Goal: Task Accomplishment & Management: Manage account settings

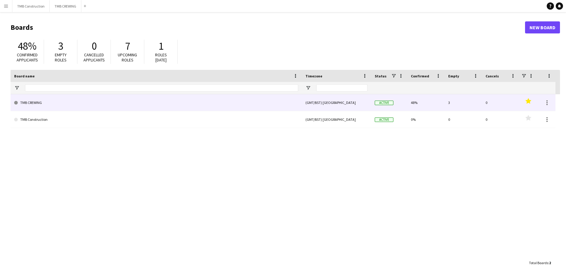
click at [252, 101] on link "TMB CREWING" at bounding box center [156, 102] width 284 height 17
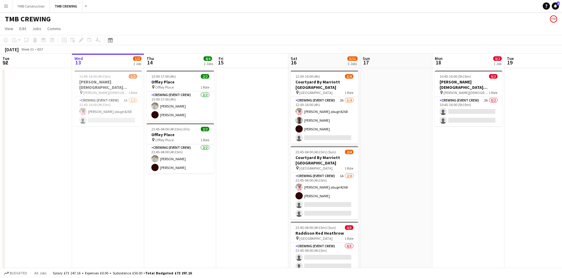
scroll to position [0, 162]
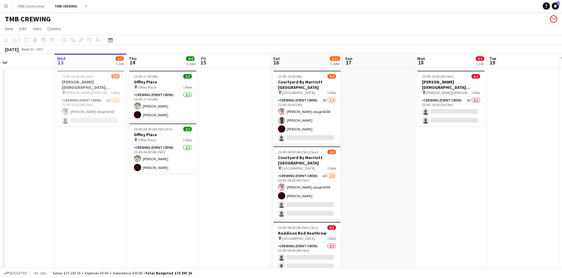
drag, startPoint x: 290, startPoint y: 131, endPoint x: 335, endPoint y: 124, distance: 45.5
click at [335, 124] on app-calendar-viewport "Sun 10 3/6 2 Jobs Mon 11 Tue 12 Wed 13 1/2 1 Job Thu 14 4/4 2 Jobs Fri 15 Sat 1…" at bounding box center [281, 177] width 562 height 246
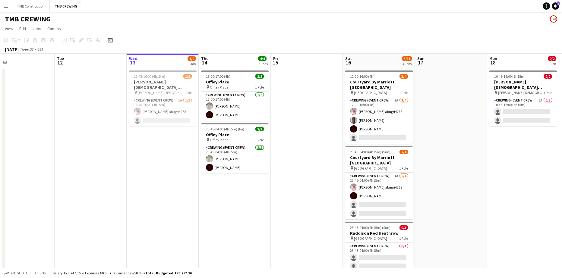
click at [317, 113] on app-date-cell at bounding box center [307, 225] width 72 height 315
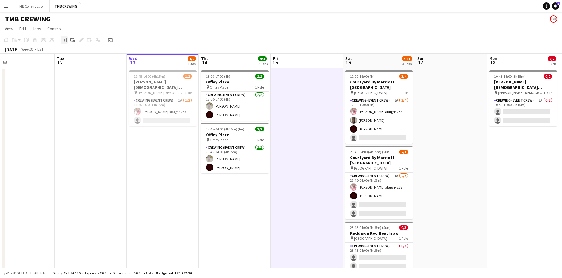
click at [64, 37] on div "Add job" at bounding box center [64, 39] width 7 height 7
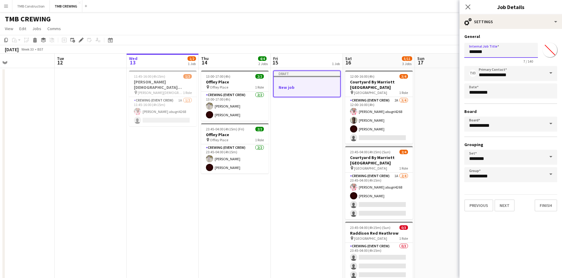
drag, startPoint x: 497, startPoint y: 52, endPoint x: 466, endPoint y: 49, distance: 31.3
click at [466, 49] on input "*******" at bounding box center [501, 50] width 74 height 15
type input "**********"
click at [510, 210] on button "Next" at bounding box center [504, 206] width 20 height 12
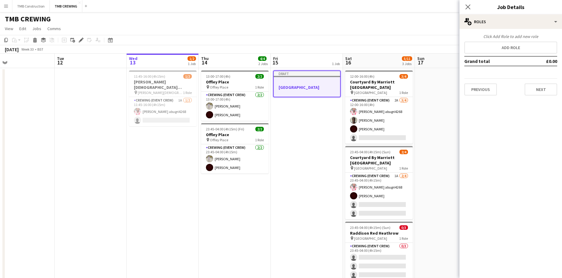
click at [501, 39] on div "Click Add Role to add new role" at bounding box center [510, 36] width 93 height 5
click at [500, 49] on button "Add role" at bounding box center [510, 48] width 93 height 12
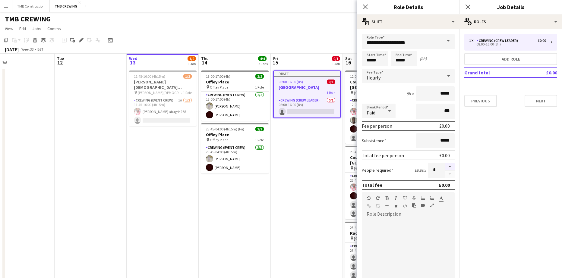
click at [445, 166] on button "button" at bounding box center [450, 167] width 10 height 8
type input "*"
click at [384, 62] on input "*****" at bounding box center [375, 58] width 27 height 15
click at [369, 49] on div at bounding box center [369, 48] width 12 height 6
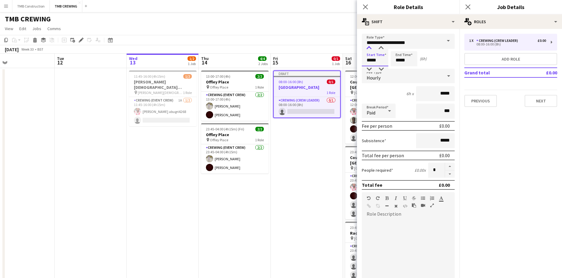
click at [369, 49] on div at bounding box center [369, 48] width 12 height 6
type input "*****"
click at [369, 49] on div at bounding box center [369, 48] width 12 height 6
click at [396, 95] on div "4h x *****" at bounding box center [408, 93] width 93 height 15
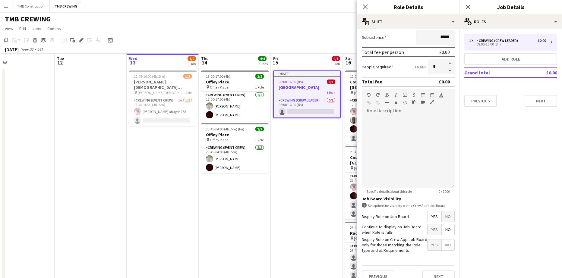
scroll to position [113, 0]
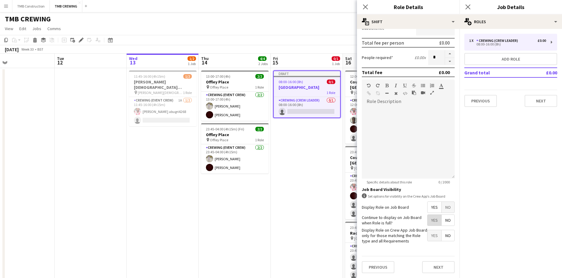
click at [429, 216] on span "Yes" at bounding box center [435, 220] width 14 height 11
click at [428, 266] on button "Next" at bounding box center [438, 267] width 33 height 12
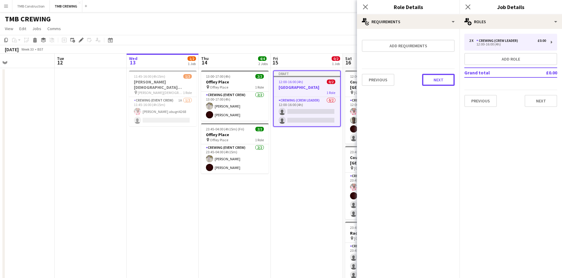
click at [432, 82] on button "Next" at bounding box center [438, 80] width 33 height 12
click at [448, 82] on button "Finish" at bounding box center [443, 81] width 23 height 12
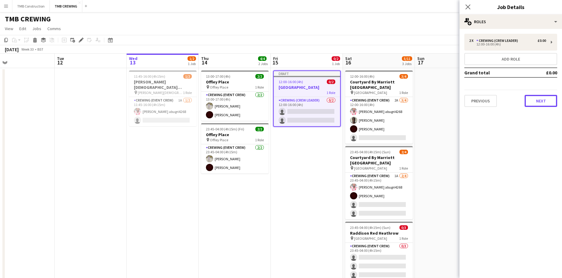
drag, startPoint x: 541, startPoint y: 102, endPoint x: 538, endPoint y: 88, distance: 13.7
click at [538, 88] on div "2 x Crewing (Crew Leader) £0.00 12:00-16:00 (4h) Add role Grand total £0.00 Pre…" at bounding box center [510, 70] width 103 height 73
click at [539, 101] on button "Next" at bounding box center [541, 101] width 33 height 12
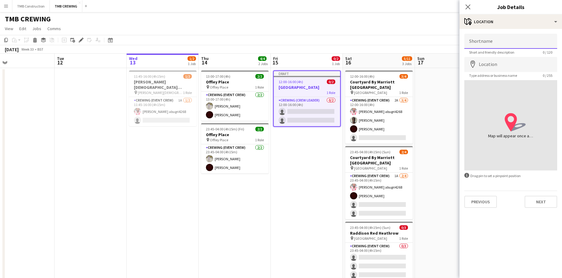
click at [493, 45] on input "Shortname" at bounding box center [510, 41] width 93 height 15
type input "**********"
click at [493, 66] on input "Location" at bounding box center [510, 64] width 93 height 15
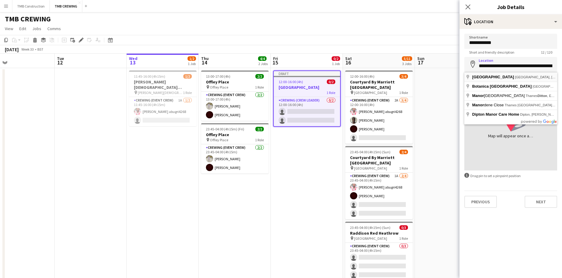
type input "**********"
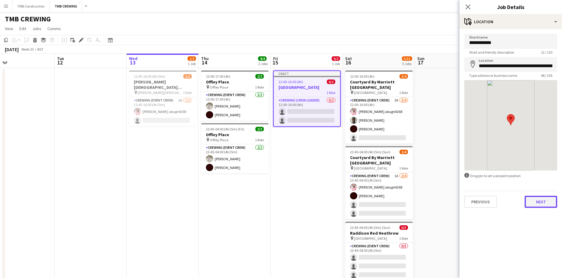
click at [541, 204] on button "Next" at bounding box center [541, 202] width 33 height 12
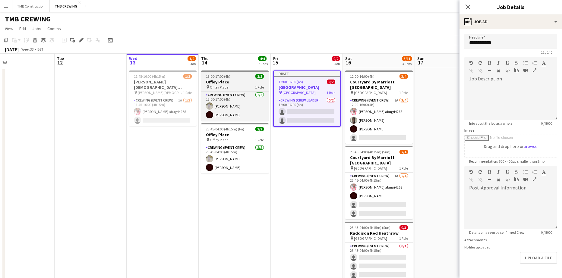
click at [222, 87] on span "Offley Place" at bounding box center [219, 87] width 18 height 5
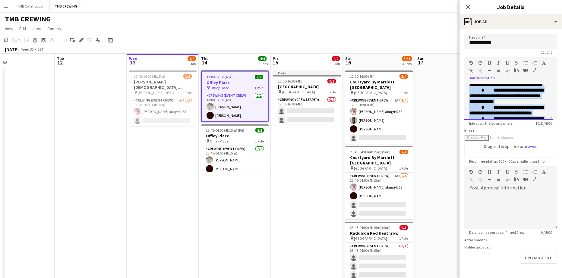
scroll to position [214, 0]
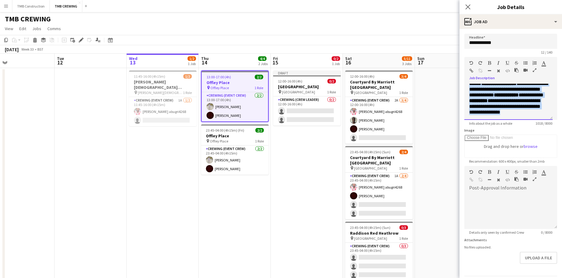
drag, startPoint x: 468, startPoint y: 86, endPoint x: 570, endPoint y: 140, distance: 114.9
click at [562, 140] on html "Menu Boards Boards Boards All jobs Status Workforce Workforce My Workforce Recr…" at bounding box center [281, 197] width 562 height 394
copy div "**********"
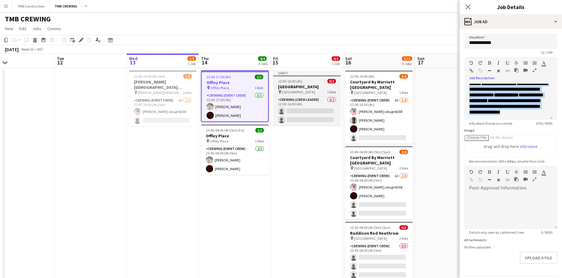
click at [302, 88] on h3 "[GEOGRAPHIC_DATA]" at bounding box center [307, 86] width 68 height 5
type input "**********"
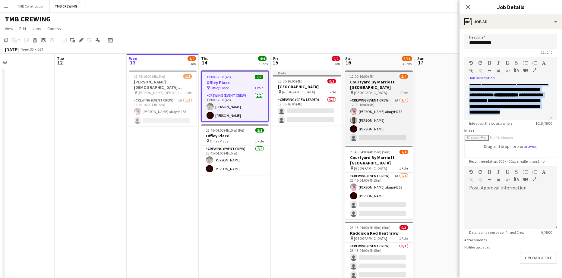
scroll to position [0, 0]
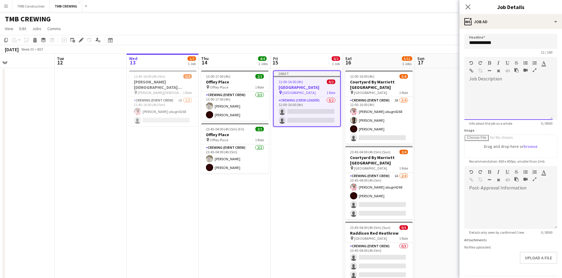
click at [507, 107] on div at bounding box center [508, 102] width 88 height 36
paste div
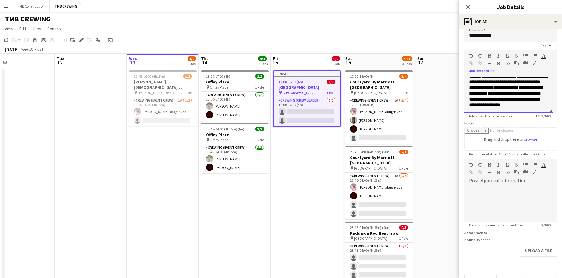
scroll to position [20, 0]
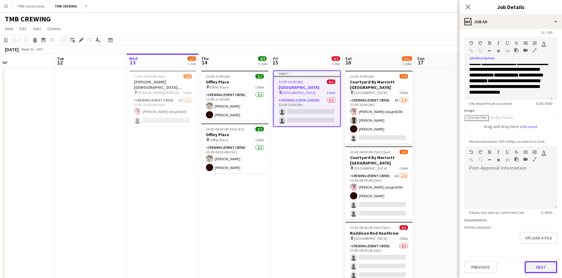
click at [533, 266] on button "Next" at bounding box center [541, 267] width 33 height 12
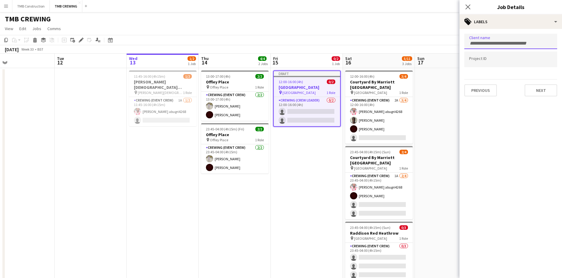
click at [517, 43] on input "Type to search client labels..." at bounding box center [510, 43] width 83 height 5
type input "**********"
click at [532, 89] on button "Next" at bounding box center [541, 90] width 33 height 12
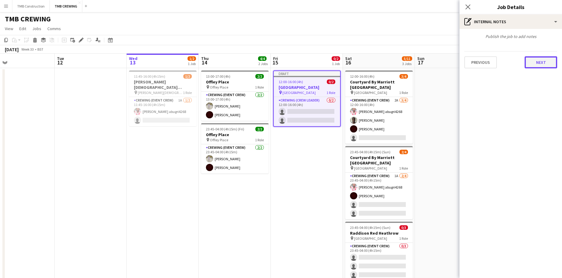
click at [535, 56] on button "Next" at bounding box center [541, 62] width 33 height 12
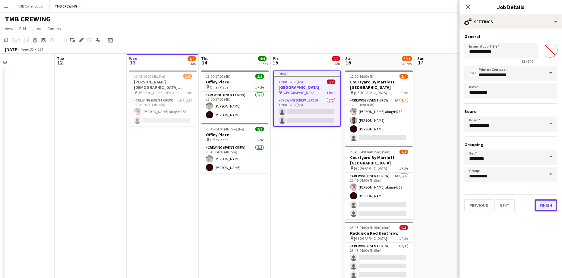
click at [544, 204] on button "Finish" at bounding box center [546, 206] width 23 height 12
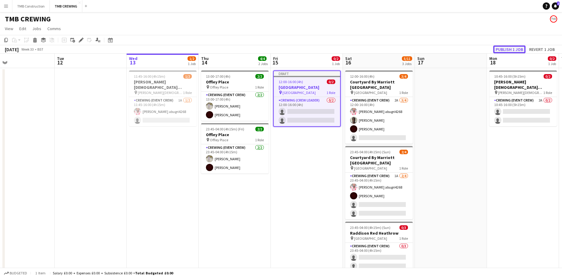
click at [500, 48] on button "Publish 1 job" at bounding box center [509, 50] width 32 height 8
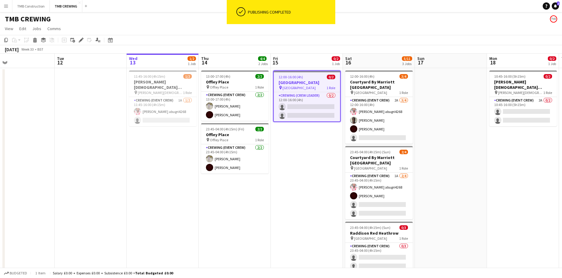
click at [320, 82] on h3 "[GEOGRAPHIC_DATA]" at bounding box center [307, 82] width 66 height 5
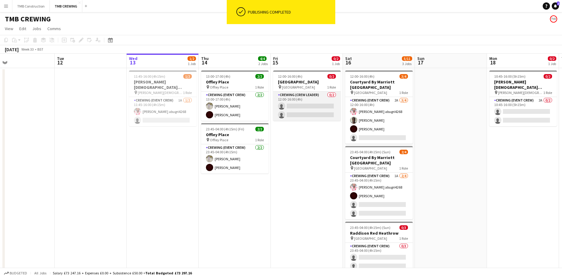
click at [317, 99] on app-card-role "Crewing (Crew Leader) 0/2 12:00-16:00 (4h) single-neutral-actions single-neutra…" at bounding box center [307, 106] width 68 height 29
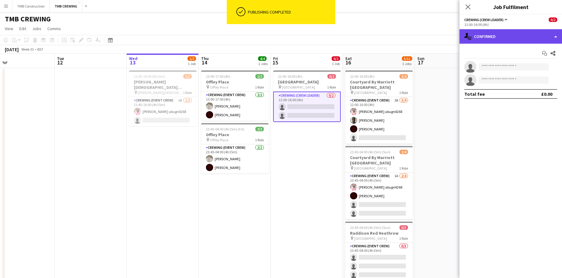
click at [491, 43] on div "single-neutral-actions-check-2 Confirmed" at bounding box center [510, 36] width 103 height 14
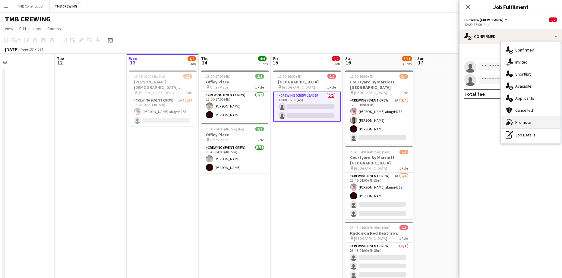
click at [524, 126] on div "advertising-megaphone Promote" at bounding box center [531, 122] width 60 height 12
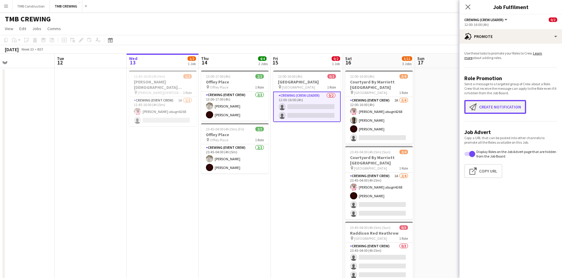
click at [485, 106] on button "Create notification Create notification" at bounding box center [495, 107] width 62 height 14
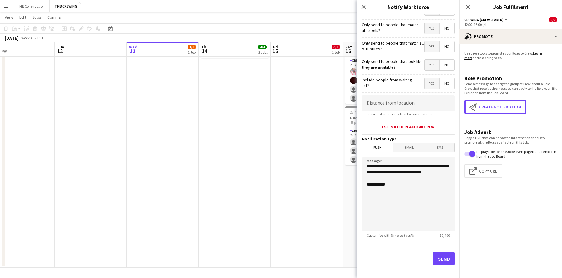
scroll to position [54, 0]
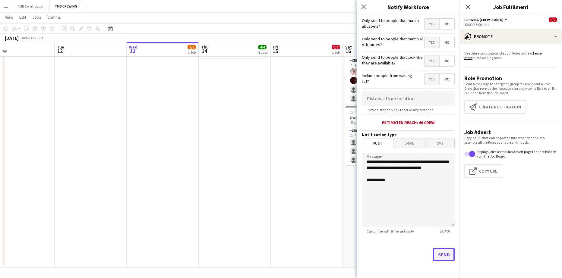
click at [443, 256] on button "Send" at bounding box center [444, 254] width 22 height 13
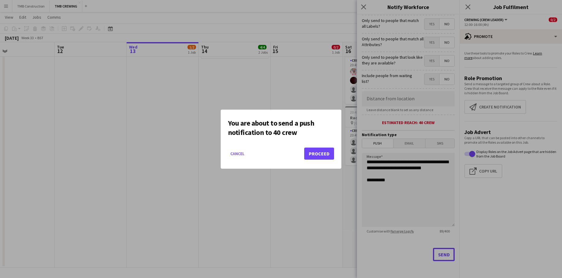
scroll to position [0, 0]
click at [325, 157] on button "Proceed" at bounding box center [319, 154] width 30 height 12
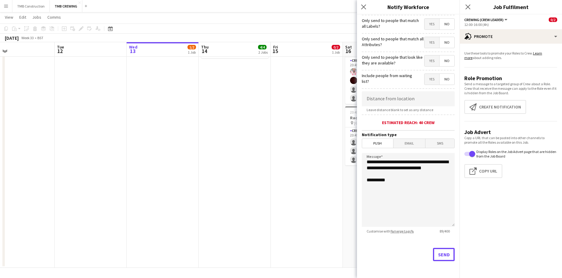
scroll to position [115, 0]
click at [469, 11] on div "Close pop-in" at bounding box center [467, 7] width 17 height 14
click at [469, 8] on icon at bounding box center [468, 7] width 6 height 6
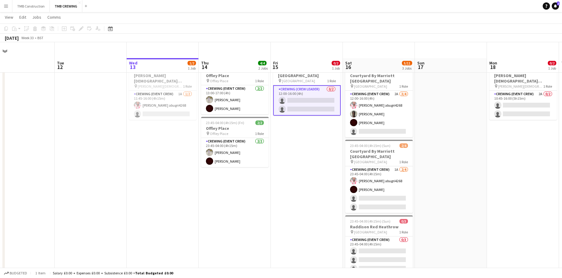
scroll to position [0, 0]
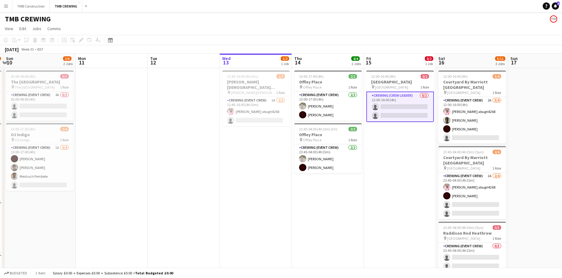
drag, startPoint x: 308, startPoint y: 178, endPoint x: 386, endPoint y: 172, distance: 78.0
click at [386, 172] on app-calendar-viewport "Fri 8 5/6 3 Jobs Sat 9 11/13 5 Jobs Sun 10 3/6 2 Jobs Mon 11 Tue 12 Wed 13 1/2 …" at bounding box center [281, 219] width 562 height 330
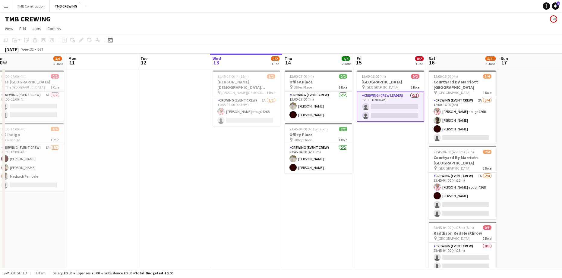
drag, startPoint x: 207, startPoint y: 191, endPoint x: 383, endPoint y: 158, distance: 179.3
click at [383, 158] on app-calendar-viewport "Fri 8 5/6 3 Jobs Sat 9 11/13 5 Jobs Sun 10 3/6 2 Jobs Mon 11 Tue 12 Wed 13 1/2 …" at bounding box center [281, 219] width 562 height 330
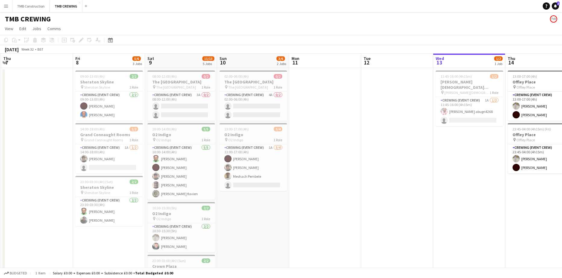
drag, startPoint x: 384, startPoint y: 154, endPoint x: 393, endPoint y: 168, distance: 16.1
click at [430, 147] on app-calendar-viewport "Tue 5 4/4 1 Job Wed 6 2/2 1 Job Thu 7 Fri 8 5/6 3 Jobs Sat 9 11/13 5 Jobs Sun 1…" at bounding box center [281, 219] width 562 height 330
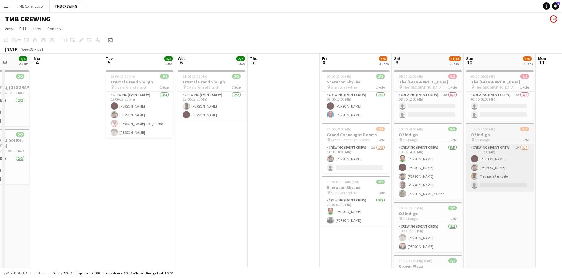
drag, startPoint x: 310, startPoint y: 185, endPoint x: 447, endPoint y: 149, distance: 141.7
click at [450, 147] on app-calendar-viewport "Sat 2 Sun 3 4/4 2 Jobs Mon 4 Tue 5 4/4 1 Job Wed 6 2/2 1 Job Thu 7 Fri 8 5/6 3 …" at bounding box center [281, 219] width 562 height 330
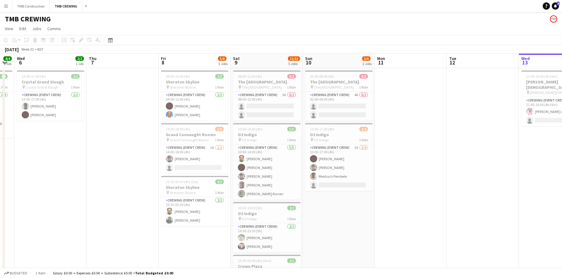
drag, startPoint x: 130, startPoint y: 178, endPoint x: 67, endPoint y: 166, distance: 63.5
click at [58, 166] on app-calendar-viewport "Sat 2 16/19 6 Jobs Sun 3 4/4 2 Jobs Mon 4 Tue 5 4/4 1 Job Wed 6 2/2 1 Job Thu 7…" at bounding box center [281, 269] width 562 height 431
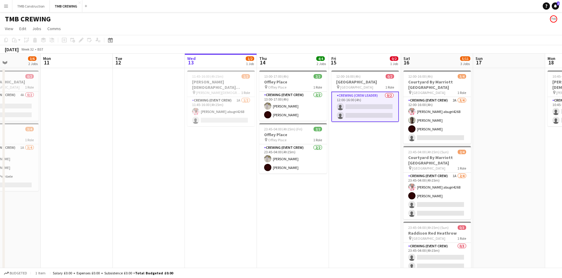
scroll to position [0, 187]
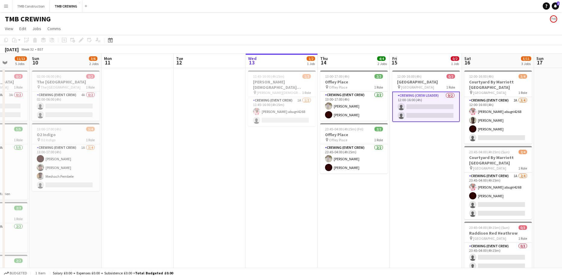
drag, startPoint x: 175, startPoint y: 180, endPoint x: 167, endPoint y: 179, distance: 7.6
click at [167, 179] on app-calendar-viewport "Thu 7 Fri 8 5/6 3 Jobs Sat 9 11/13 5 Jobs Sun 10 3/6 2 Jobs Mon 11 Tue 12 Wed 1…" at bounding box center [281, 269] width 562 height 431
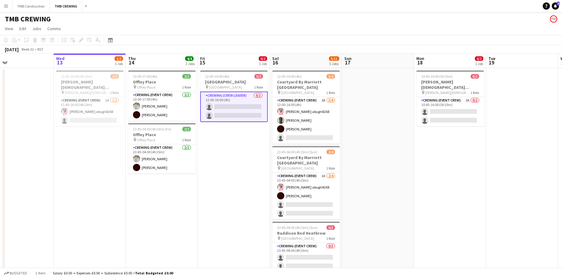
scroll to position [0, 250]
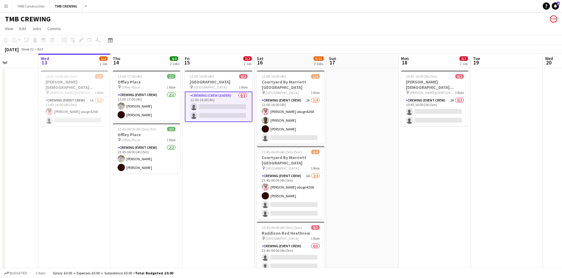
drag, startPoint x: 297, startPoint y: 192, endPoint x: 89, endPoint y: 168, distance: 208.9
click at [89, 168] on app-calendar-viewport "Sat 9 11/13 5 Jobs Sun 10 3/6 2 Jobs Mon 11 Tue 12 Wed 13 1/2 1 Job Thu 14 4/4 …" at bounding box center [281, 269] width 562 height 431
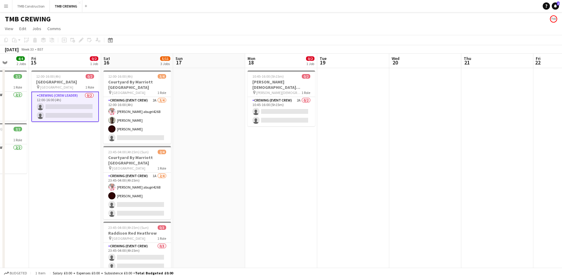
drag, startPoint x: 210, startPoint y: 173, endPoint x: 56, endPoint y: 164, distance: 153.7
click at [56, 164] on app-calendar-viewport "Tue 12 Wed 13 1/2 1 Job Thu 14 4/4 2 Jobs Fri 15 0/2 1 Job Sat 16 5/11 3 Jobs S…" at bounding box center [281, 269] width 562 height 431
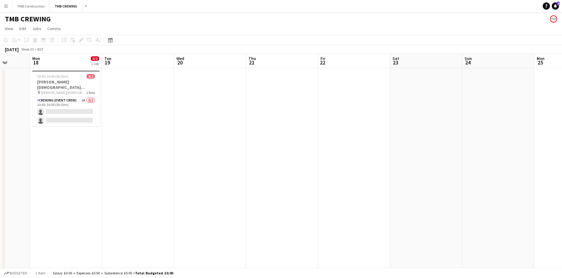
drag, startPoint x: 216, startPoint y: 155, endPoint x: -12, endPoint y: 153, distance: 228.2
click at [0, 153] on html "Menu Boards Boards Boards All jobs Status Workforce Workforce My Workforce Recr…" at bounding box center [281, 247] width 562 height 494
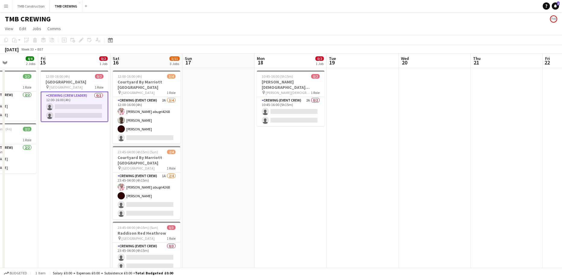
drag, startPoint x: 75, startPoint y: 154, endPoint x: 366, endPoint y: 126, distance: 292.0
click at [366, 126] on app-calendar-viewport "Tue 12 Wed 13 1/2 1 Job Thu 14 4/4 2 Jobs Fri 15 0/2 1 Job Sat 16 5/11 3 Jobs S…" at bounding box center [281, 269] width 562 height 431
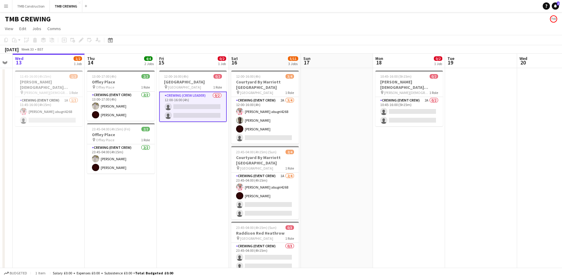
drag, startPoint x: 344, startPoint y: 131, endPoint x: 365, endPoint y: 127, distance: 21.5
click at [365, 127] on app-calendar-viewport "Mon 11 Tue 12 Wed 13 1/2 1 Job Thu 14 4/4 2 Jobs Fri 15 0/2 1 Job Sat 16 5/11 3…" at bounding box center [281, 269] width 562 height 431
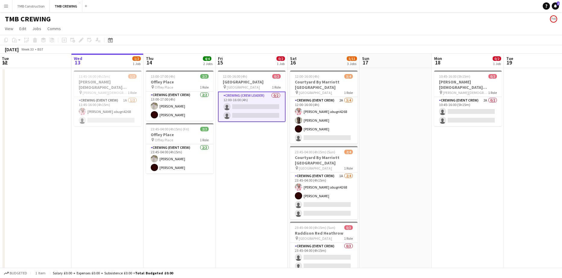
scroll to position [0, 190]
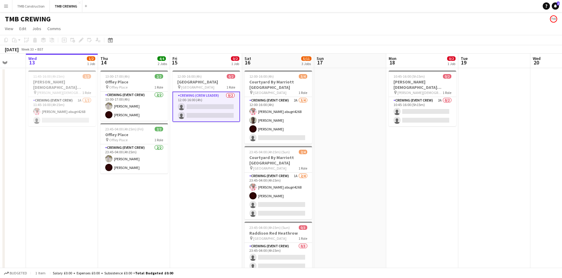
drag, startPoint x: 176, startPoint y: 169, endPoint x: 261, endPoint y: 156, distance: 86.4
click at [261, 156] on app-calendar-viewport "Sun 10 3/6 2 Jobs Mon 11 Tue 12 Wed 13 1/2 1 Job Thu 14 4/4 2 Jobs Fri 15 0/2 1…" at bounding box center [281, 269] width 562 height 431
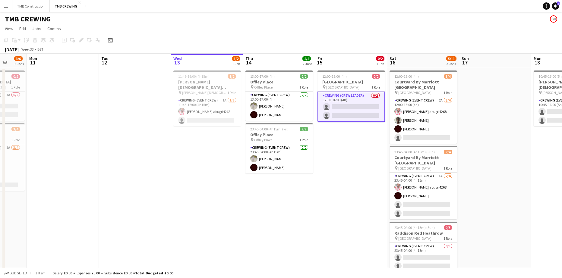
drag, startPoint x: 232, startPoint y: 210, endPoint x: 324, endPoint y: 219, distance: 92.8
click at [323, 219] on app-calendar-viewport "Sat 9 11/13 5 Jobs Sun 10 3/6 2 Jobs Mon 11 Tue 12 Wed 13 1/2 1 Job Thu 14 4/4 …" at bounding box center [281, 269] width 562 height 431
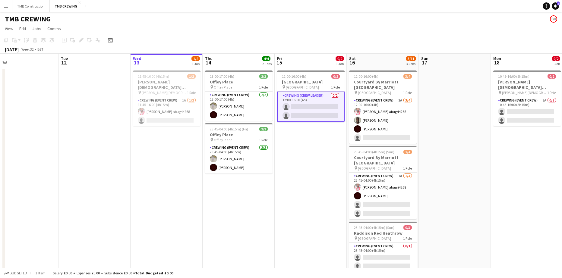
drag, startPoint x: 235, startPoint y: 221, endPoint x: 160, endPoint y: 226, distance: 74.3
click at [160, 226] on app-calendar-viewport "Fri 8 5/6 3 Jobs Sat 9 11/13 5 Jobs Sun 10 3/6 2 Jobs Mon 11 Tue 12 Wed 13 1/2 …" at bounding box center [281, 269] width 562 height 431
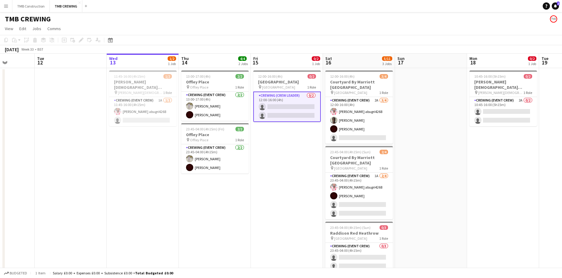
scroll to position [0, 169]
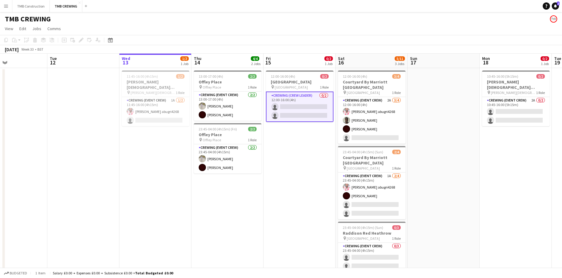
drag, startPoint x: 321, startPoint y: 228, endPoint x: 315, endPoint y: 245, distance: 18.7
click at [315, 245] on app-calendar-viewport "Sat 9 11/13 5 Jobs Sun 10 3/6 2 Jobs Mon 11 Tue 12 Wed 13 1/2 1 Job Thu 14 4/4 …" at bounding box center [281, 269] width 562 height 431
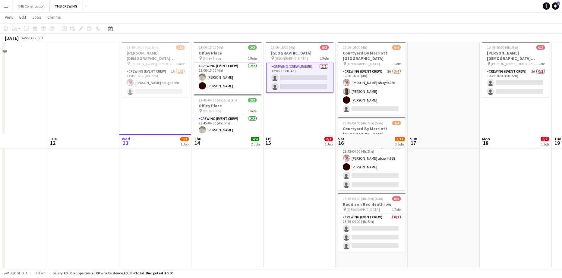
scroll to position [0, 0]
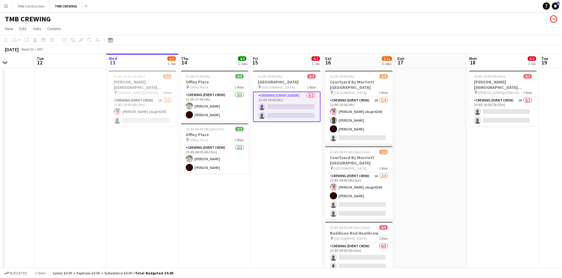
drag, startPoint x: 211, startPoint y: 205, endPoint x: 416, endPoint y: 224, distance: 205.3
click at [416, 224] on app-calendar-viewport "Sat 9 11/13 5 Jobs Sun 10 3/6 2 Jobs Mon 11 Tue 12 Wed 13 1/2 1 Job Thu 14 4/4 …" at bounding box center [281, 269] width 562 height 431
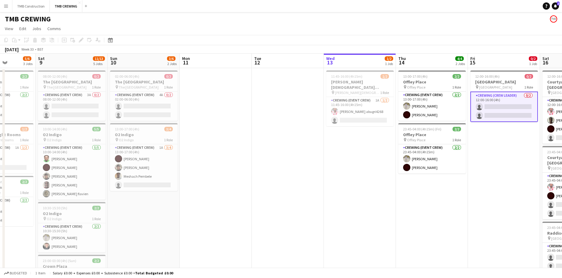
click at [395, 196] on app-calendar-viewport "Wed 6 2/2 1 Job Thu 7 Fri 8 5/6 3 Jobs Sat 9 11/13 5 Jobs Sun 10 3/6 2 Jobs Mon…" at bounding box center [281, 269] width 562 height 431
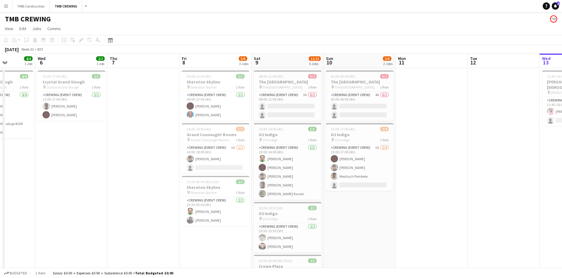
drag, startPoint x: 403, startPoint y: 199, endPoint x: 428, endPoint y: 200, distance: 25.0
click at [450, 200] on app-calendar-viewport "Mon 4 Tue 5 4/4 1 Job Wed 6 2/2 1 Job Thu 7 Fri 8 5/6 3 Jobs Sat 9 11/13 5 Jobs…" at bounding box center [281, 269] width 562 height 431
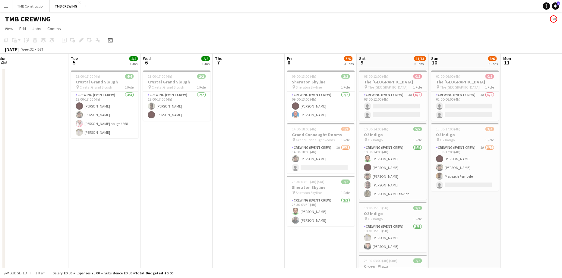
click at [421, 189] on app-calendar-viewport "Sat 2 16/19 6 Jobs Sun 3 4/4 2 Jobs Mon 4 Tue 5 4/4 1 Job Wed 6 2/2 1 Job Thu 7…" at bounding box center [281, 269] width 562 height 431
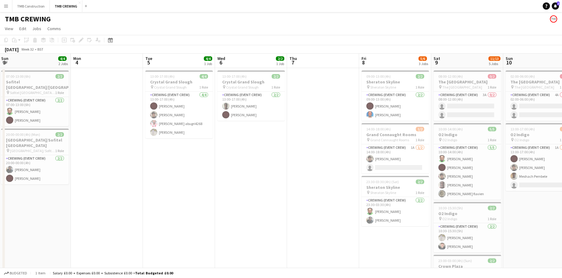
drag, startPoint x: 308, startPoint y: 186, endPoint x: 458, endPoint y: 191, distance: 149.9
click at [459, 190] on app-calendar-viewport "Fri 1 2/3 2 Jobs Sat 2 16/19 6 Jobs Sun 3 4/4 2 Jobs Mon 4 Tue 5 4/4 1 Job Wed …" at bounding box center [281, 269] width 562 height 431
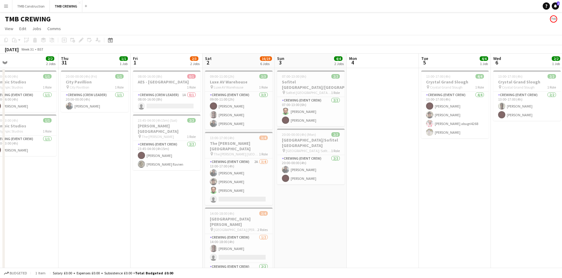
drag, startPoint x: 361, startPoint y: 194, endPoint x: 468, endPoint y: 198, distance: 106.2
click at [469, 198] on app-calendar-viewport "Mon 28 Tue 29 Wed 30 2/2 2 Jobs Thu 31 1/1 1 Job Fri 1 2/3 2 Jobs Sat 2 16/19 6…" at bounding box center [281, 269] width 562 height 431
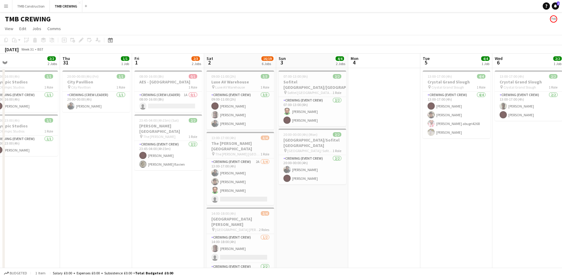
drag, startPoint x: 387, startPoint y: 201, endPoint x: 507, endPoint y: 205, distance: 120.9
click at [528, 200] on app-calendar-viewport "Mon 28 Tue 29 Wed 30 2/2 2 Jobs Thu 31 1/1 1 Job Fri 1 2/3 2 Jobs Sat 2 16/19 6…" at bounding box center [281, 269] width 562 height 431
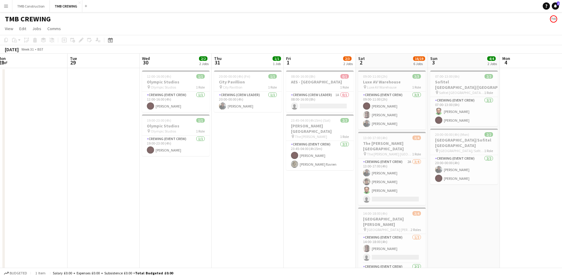
drag, startPoint x: 263, startPoint y: 211, endPoint x: 417, endPoint y: 210, distance: 154.1
click at [432, 207] on app-calendar-viewport "Sat 26 4/4 3 Jobs Sun 27 5/5 3 Jobs Mon 28 Tue 29 Wed 30 2/2 2 Jobs Thu 31 1/1 …" at bounding box center [281, 269] width 562 height 431
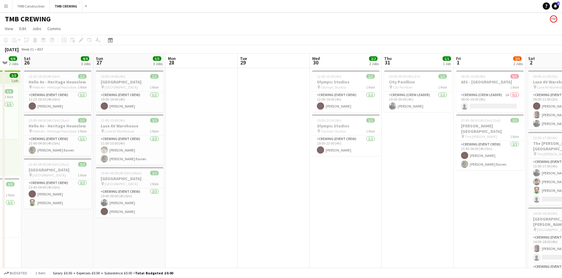
drag, startPoint x: 480, startPoint y: 203, endPoint x: 519, endPoint y: 211, distance: 39.7
click at [539, 206] on app-calendar-viewport "Thu 24 2/3 1 Job Fri 25 6/6 2 Jobs Sat 26 4/4 3 Jobs Sun 27 5/5 3 Jobs Mon 28 T…" at bounding box center [281, 269] width 562 height 431
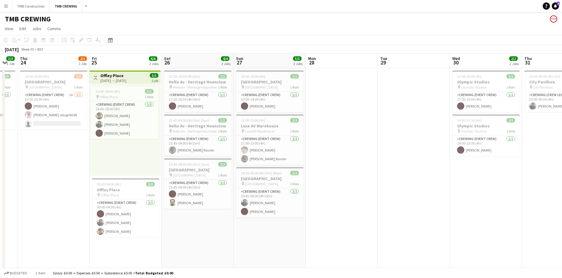
drag, startPoint x: 480, startPoint y: 200, endPoint x: 477, endPoint y: 204, distance: 3.9
click at [486, 202] on app-calendar-viewport "Tue 22 Wed 23 3/3 1 Job Thu 24 2/3 1 Job Fri 25 6/6 2 Jobs Sat 26 4/4 3 Jobs Su…" at bounding box center [281, 269] width 562 height 431
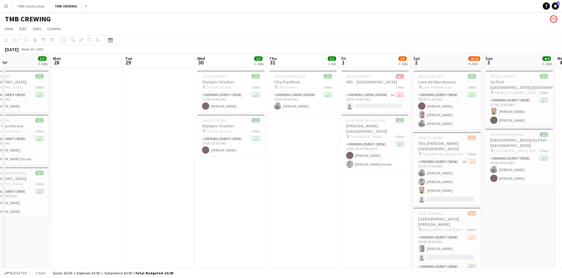
drag, startPoint x: 432, startPoint y: 205, endPoint x: 119, endPoint y: 195, distance: 313.4
click at [23, 184] on app-calendar-viewport "Wed 23 3/3 1 Job Thu 24 2/3 1 Job Fri 25 6/6 2 Jobs Sat 26 4/4 3 Jobs Sun 27 5/…" at bounding box center [281, 271] width 562 height 434
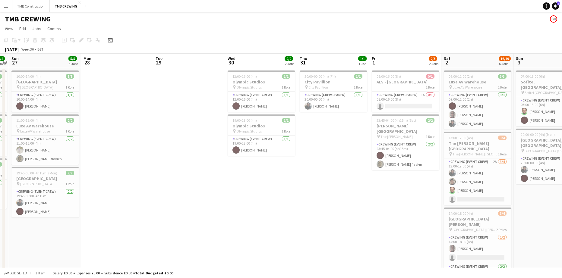
drag, startPoint x: 290, startPoint y: 224, endPoint x: 270, endPoint y: 216, distance: 21.0
click at [140, 203] on app-calendar-viewport "Thu 24 2/3 1 Job Fri 25 6/6 2 Jobs Sat 26 4/4 3 Jobs Sun 27 5/5 3 Jobs Mon 28 T…" at bounding box center [281, 271] width 562 height 434
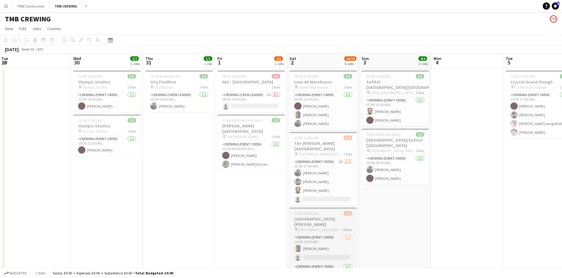
drag, startPoint x: 270, startPoint y: 216, endPoint x: 121, endPoint y: 205, distance: 149.4
click at [96, 206] on app-calendar-viewport "Sat 26 4/4 3 Jobs Sun 27 5/5 3 Jobs Mon 28 Tue 29 Wed 30 2/2 2 Jobs Thu 31 1/1 …" at bounding box center [281, 271] width 562 height 434
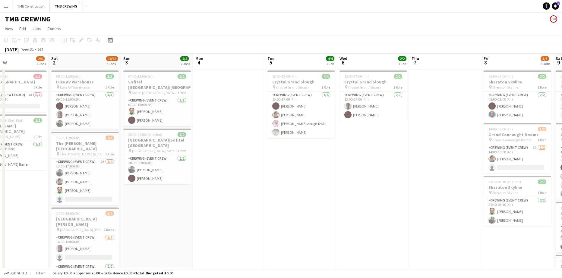
drag, startPoint x: 282, startPoint y: 222, endPoint x: 349, endPoint y: 230, distance: 66.7
click at [187, 208] on app-calendar-viewport "Tue 29 Wed 30 2/2 2 Jobs Thu 31 1/1 1 Job Fri 1 2/3 2 Jobs Sat 2 16/19 6 Jobs S…" at bounding box center [281, 271] width 562 height 434
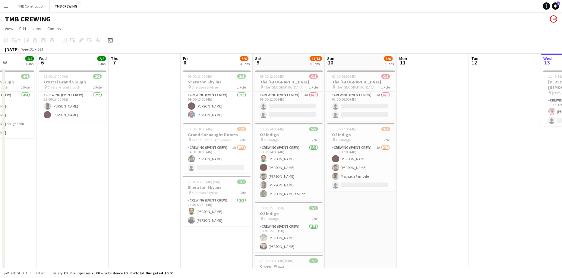
drag, startPoint x: 349, startPoint y: 230, endPoint x: 193, endPoint y: 199, distance: 158.6
click at [181, 201] on app-calendar-viewport "Sat 2 16/19 6 Jobs Sun 3 4/4 2 Jobs Mon 4 Tue 5 4/4 1 Job Wed 6 2/2 1 Job Thu 7…" at bounding box center [281, 271] width 562 height 434
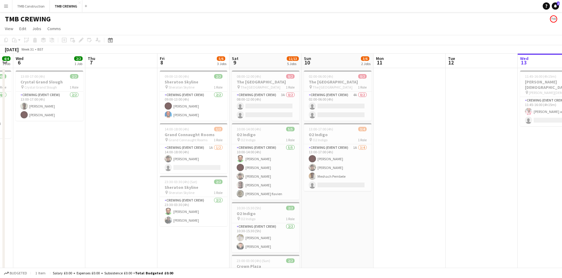
drag, startPoint x: 190, startPoint y: 194, endPoint x: 356, endPoint y: 202, distance: 166.6
click at [149, 187] on app-calendar-viewport "Sun 3 4/4 2 Jobs Mon 4 Tue 5 4/4 1 Job Wed 6 2/2 1 Job Thu 7 Fri 8 5/6 3 Jobs S…" at bounding box center [281, 271] width 562 height 434
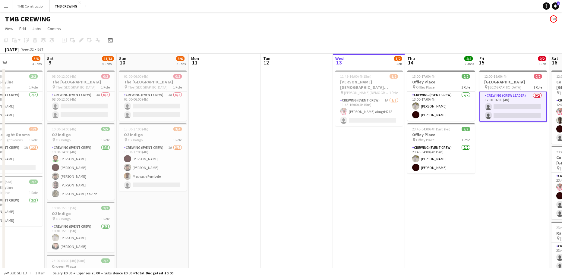
drag, startPoint x: 244, startPoint y: 187, endPoint x: 180, endPoint y: 181, distance: 64.9
click at [180, 181] on app-calendar-viewport "Tue 5 4/4 1 Job Wed 6 2/2 1 Job Thu 7 Fri 8 5/6 3 Jobs Sat 9 11/13 5 Jobs Sun 1…" at bounding box center [281, 271] width 562 height 434
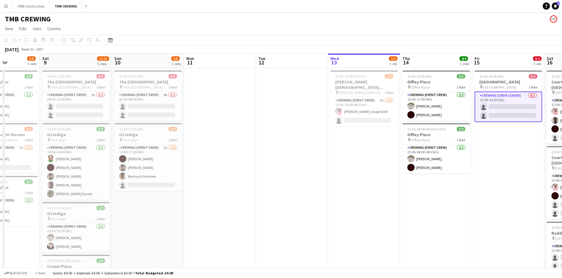
drag, startPoint x: 343, startPoint y: 195, endPoint x: 249, endPoint y: 186, distance: 94.8
click at [254, 186] on app-calendar-viewport "Tue 5 4/4 1 Job Wed 6 2/2 1 Job Thu 7 Fri 8 5/6 3 Jobs Sat 9 11/13 5 Jobs Sun 1…" at bounding box center [281, 271] width 562 height 434
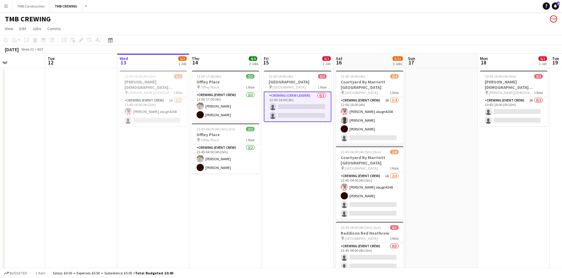
click at [348, 184] on app-calendar-viewport "Fri 8 5/6 3 Jobs Sat 9 11/13 5 Jobs Sun 10 3/6 2 Jobs Mon 11 Tue 12 Wed 13 1/2 …" at bounding box center [281, 271] width 562 height 434
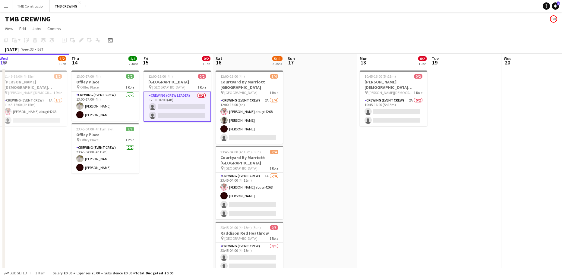
drag, startPoint x: 267, startPoint y: 191, endPoint x: 174, endPoint y: 187, distance: 92.9
click at [174, 187] on app-calendar-viewport "Sun 10 3/6 2 Jobs Mon 11 Tue 12 Wed 13 1/2 1 Job Thu 14 4/4 2 Jobs Fri 15 0/2 1…" at bounding box center [281, 271] width 562 height 434
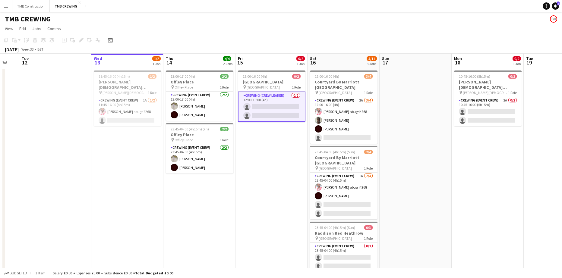
drag, startPoint x: 331, startPoint y: 194, endPoint x: 490, endPoint y: 185, distance: 158.6
click at [490, 185] on app-calendar-viewport "Sun 10 3/6 2 Jobs Mon 11 Tue 12 Wed 13 1/2 1 Job Thu 14 4/4 2 Jobs Fri 15 0/2 1…" at bounding box center [281, 271] width 562 height 434
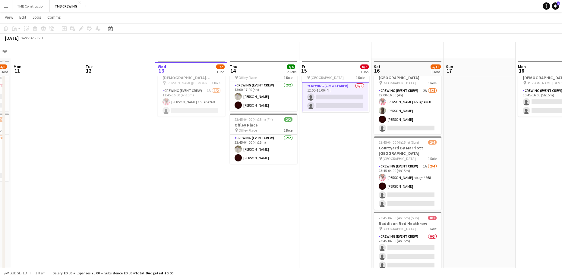
scroll to position [0, 0]
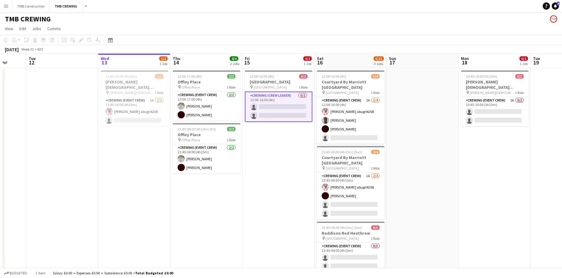
drag, startPoint x: 464, startPoint y: 210, endPoint x: 369, endPoint y: 206, distance: 95.4
click at [369, 206] on app-calendar-viewport "Sat 9 11/13 5 Jobs Sun 10 3/6 2 Jobs Mon 11 Tue 12 Wed 13 1/2 1 Job Thu 14 4/4 …" at bounding box center [281, 271] width 562 height 434
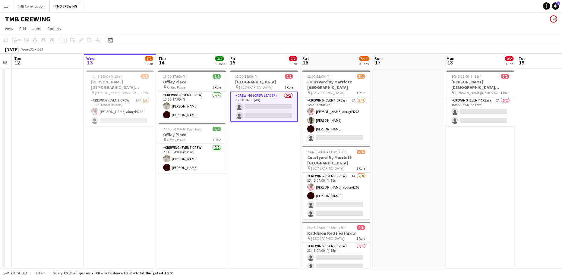
scroll to position [0, 215]
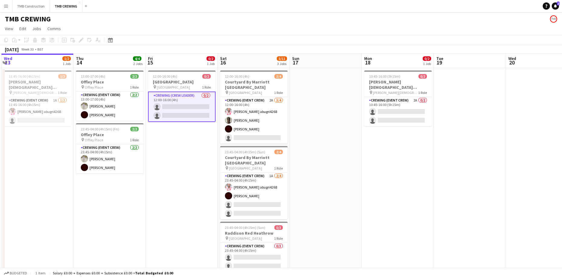
click at [361, 197] on app-calendar-viewport "Sun 10 3/6 2 Jobs Mon 11 Tue 12 Wed 13 1/2 1 Job Thu 14 4/4 2 Jobs Fri 15 0/2 1…" at bounding box center [281, 271] width 562 height 434
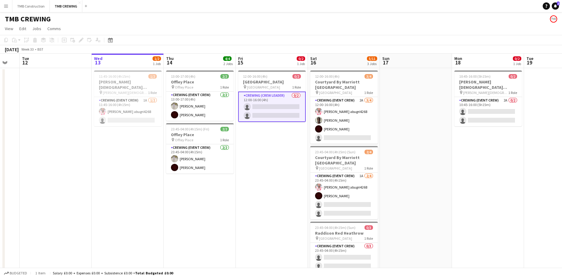
click at [461, 185] on app-calendar-viewport "Sun 10 3/6 2 Jobs Mon 11 Tue 12 Wed 13 1/2 1 Job Thu 14 4/4 2 Jobs Fri 15 0/2 1…" at bounding box center [281, 271] width 562 height 434
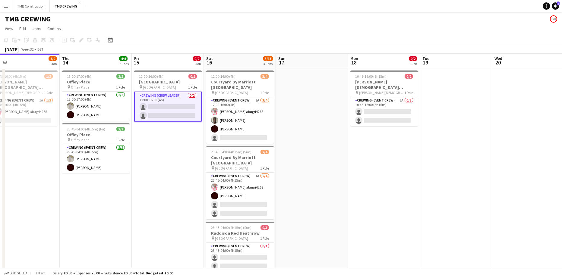
drag, startPoint x: 290, startPoint y: 198, endPoint x: 241, endPoint y: 198, distance: 49.4
click at [241, 198] on app-calendar-viewport "Sun 10 3/6 2 Jobs Mon 11 Tue 12 Wed 13 1/2 1 Job Thu 14 4/4 2 Jobs Fri 15 0/2 1…" at bounding box center [281, 271] width 562 height 434
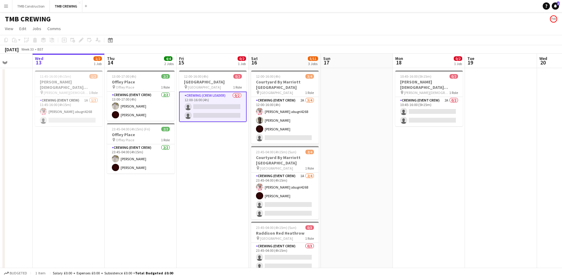
drag, startPoint x: 374, startPoint y: 201, endPoint x: 323, endPoint y: 198, distance: 52.0
click at [287, 201] on app-calendar-viewport "Sun 10 3/6 2 Jobs Mon 11 Tue 12 Wed 13 1/2 1 Job Thu 14 4/4 2 Jobs Fri 15 0/2 1…" at bounding box center [281, 271] width 562 height 434
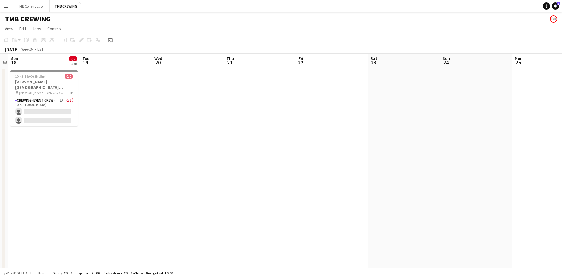
scroll to position [0, 197]
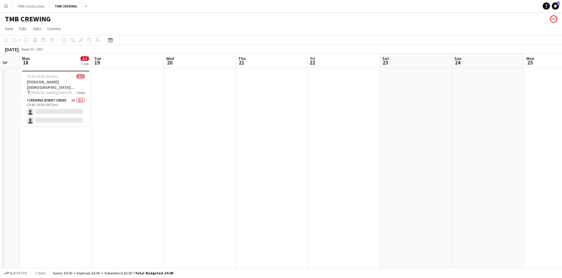
drag, startPoint x: 362, startPoint y: 200, endPoint x: 110, endPoint y: 199, distance: 251.7
click at [110, 199] on app-calendar-viewport "Fri 15 0/2 1 Job Sat 16 5/11 3 Jobs Sun 17 Mon 18 0/2 1 Job Tue 19 Wed 20 Thu 2…" at bounding box center [281, 271] width 562 height 434
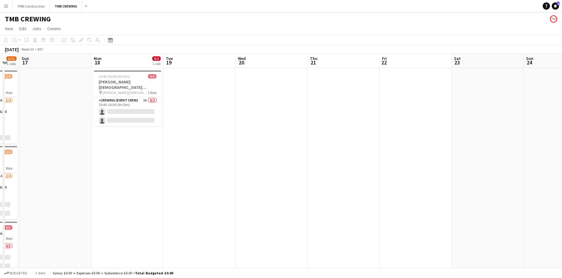
drag, startPoint x: 337, startPoint y: 186, endPoint x: 410, endPoint y: 171, distance: 73.8
click at [406, 172] on app-calendar-viewport "Fri 15 0/2 1 Job Sat 16 5/11 3 Jobs Sun 17 Mon 18 0/2 1 Job Tue 19 Wed 20 Thu 2…" at bounding box center [281, 271] width 562 height 434
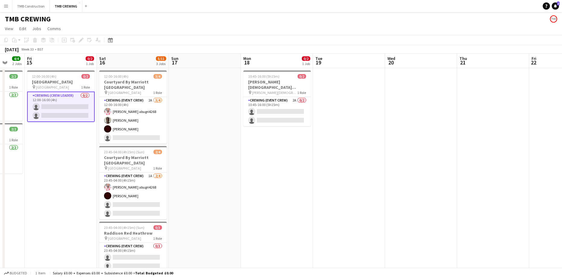
drag, startPoint x: 260, startPoint y: 172, endPoint x: 175, endPoint y: 152, distance: 87.1
click at [184, 152] on app-calendar-viewport "Tue 12 Wed 13 1/2 1 Job Thu 14 4/4 2 Jobs Fri 15 0/2 1 Job Sat 16 5/11 3 Jobs S…" at bounding box center [281, 271] width 562 height 434
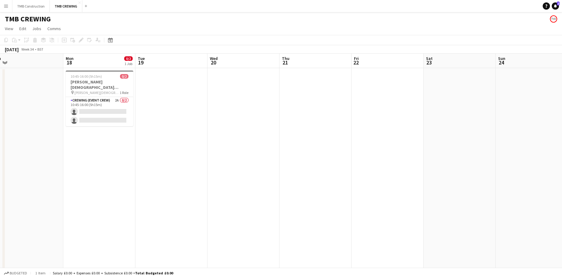
scroll to position [0, 161]
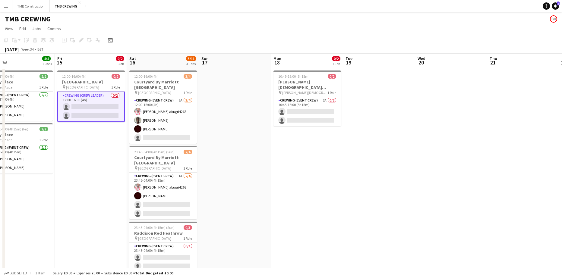
drag, startPoint x: 341, startPoint y: 178, endPoint x: 378, endPoint y: 147, distance: 49.4
click at [378, 147] on app-calendar-viewport "Tue 12 Wed 13 1/2 1 Job Thu 14 4/4 2 Jobs Fri 15 0/2 1 Job Sat 16 5/11 3 Jobs S…" at bounding box center [281, 271] width 562 height 434
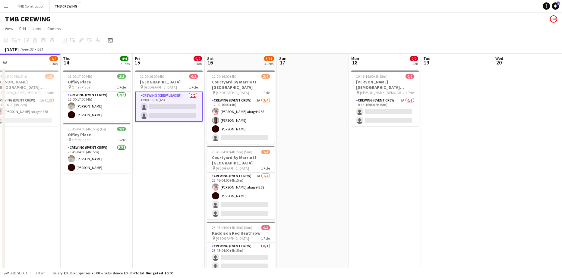
drag, startPoint x: 270, startPoint y: 160, endPoint x: 359, endPoint y: 154, distance: 88.9
click at [359, 154] on app-calendar-viewport "Mon 11 Tue 12 Wed 13 1/2 1 Job Thu 14 4/4 2 Jobs Fri 15 0/2 1 Job Sat 16 5/11 3…" at bounding box center [281, 271] width 562 height 434
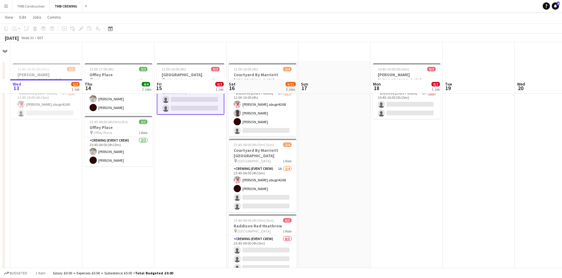
scroll to position [0, 0]
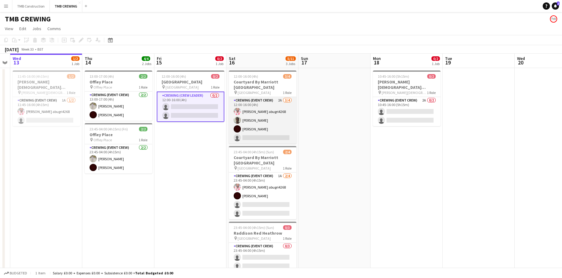
click at [288, 117] on app-card-role "Crewing (Event Crew) 2A [DATE] 12:00-16:00 (4h) [PERSON_NAME] abugri4268 [PERSO…" at bounding box center [263, 120] width 68 height 47
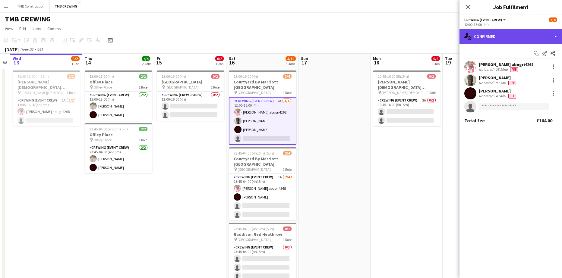
click at [500, 39] on div "single-neutral-actions-check-2 Confirmed" at bounding box center [510, 36] width 103 height 14
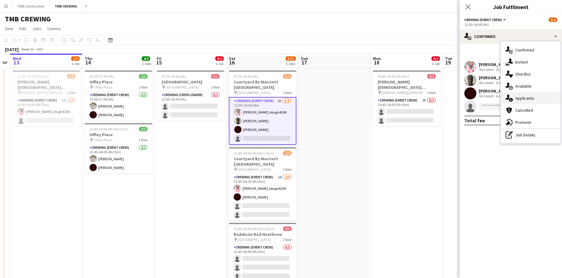
click at [519, 98] on div "single-neutral-actions-information Applicants" at bounding box center [531, 98] width 60 height 12
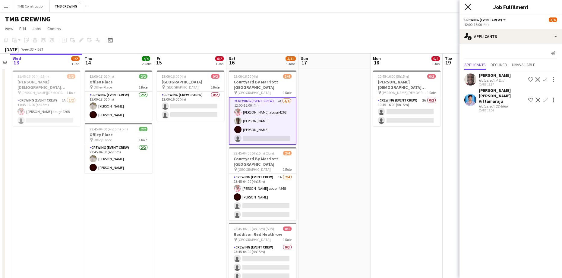
click at [467, 9] on icon "Close pop-in" at bounding box center [468, 7] width 6 height 6
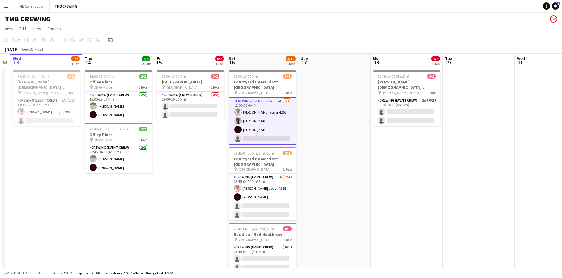
click at [328, 124] on app-date-cell at bounding box center [334, 277] width 72 height 419
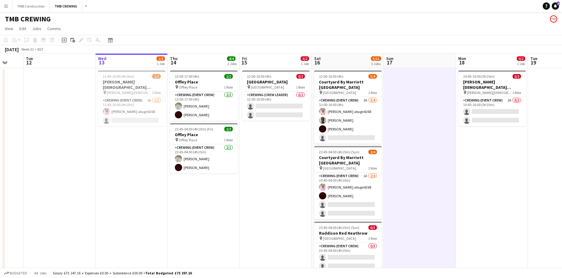
drag, startPoint x: 69, startPoint y: 158, endPoint x: 81, endPoint y: 150, distance: 14.5
click at [81, 150] on app-calendar-viewport "Sat 9 11/13 5 Jobs Sun 10 3/6 2 Jobs Mon 11 Tue 12 Wed 13 1/2 1 Job Thu 14 4/4 …" at bounding box center [281, 271] width 562 height 434
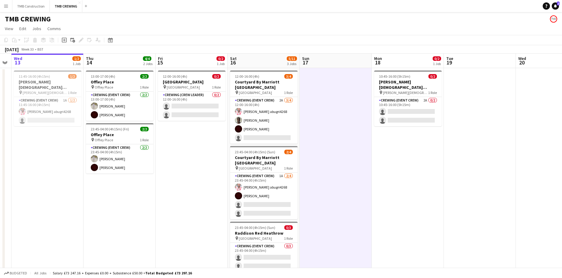
scroll to position [0, 223]
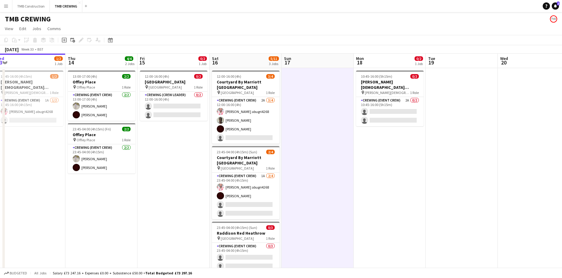
drag, startPoint x: 164, startPoint y: 169, endPoint x: 134, endPoint y: 166, distance: 30.2
click at [134, 166] on app-calendar-viewport "Sun 10 3/6 2 Jobs Mon 11 Tue 12 Wed 13 1/2 1 Job Thu 14 4/4 2 Jobs Fri 15 0/2 1…" at bounding box center [281, 271] width 562 height 434
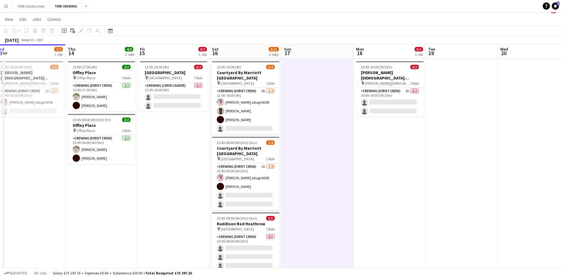
scroll to position [0, 0]
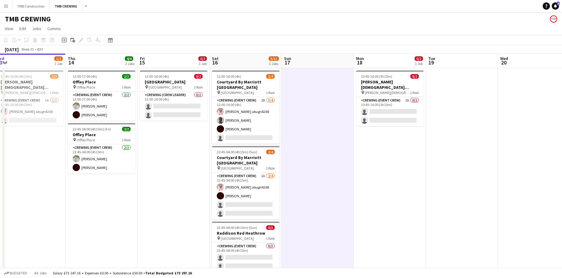
click at [309, 87] on app-date-cell at bounding box center [318, 277] width 72 height 419
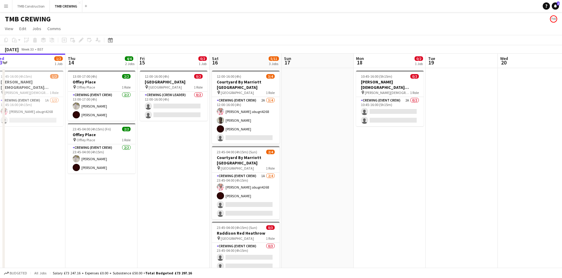
click at [309, 87] on app-date-cell at bounding box center [318, 277] width 72 height 419
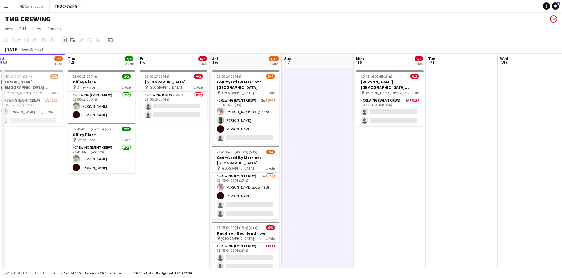
click at [63, 41] on icon "Add job" at bounding box center [64, 40] width 5 height 5
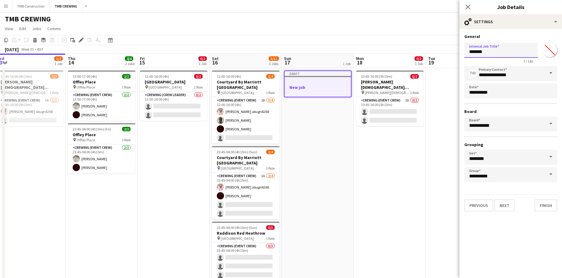
drag, startPoint x: 494, startPoint y: 53, endPoint x: 420, endPoint y: 49, distance: 74.0
click at [420, 49] on body "Menu Boards Boards Boards All jobs Status Workforce Workforce My Workforce Recr…" at bounding box center [281, 248] width 562 height 497
type input "**********"
click at [507, 208] on button "Next" at bounding box center [504, 206] width 20 height 12
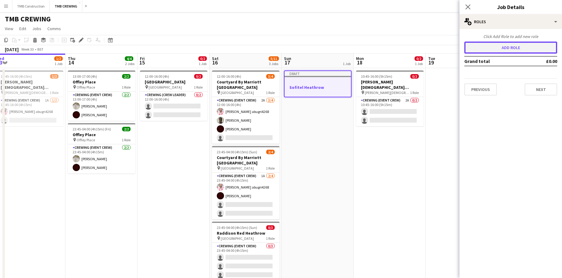
click at [510, 53] on button "Add role" at bounding box center [510, 48] width 93 height 12
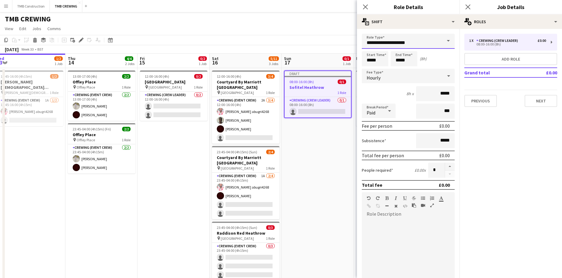
click at [414, 42] on input "**********" at bounding box center [408, 41] width 93 height 15
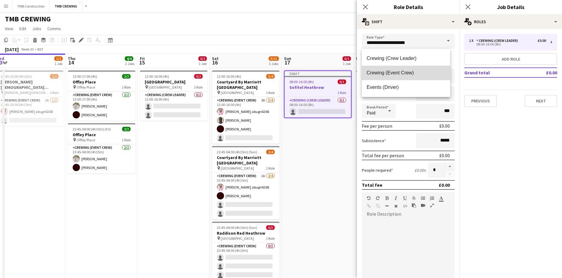
click at [408, 73] on span "Crewing (Event Crew)" at bounding box center [406, 73] width 79 height 6
type input "**********"
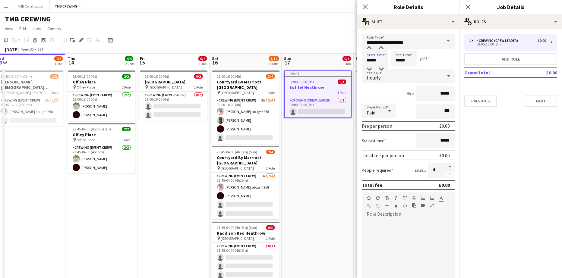
click at [374, 59] on input "*****" at bounding box center [375, 58] width 27 height 15
click at [370, 48] on div at bounding box center [369, 48] width 12 height 6
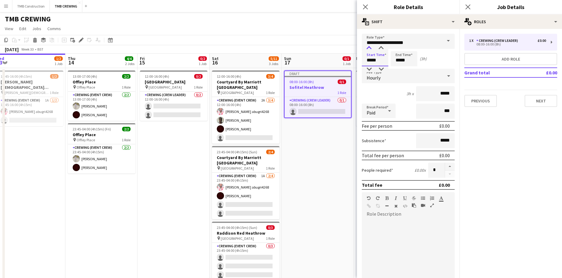
type input "*****"
click at [370, 48] on div at bounding box center [369, 48] width 12 height 6
click at [408, 62] on input "*****" at bounding box center [404, 58] width 27 height 15
type input "*****"
click at [397, 48] on div at bounding box center [398, 48] width 12 height 6
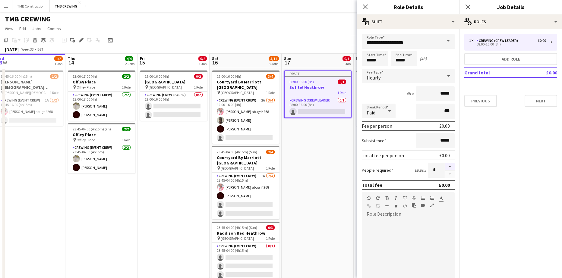
click at [448, 165] on button "button" at bounding box center [450, 167] width 10 height 8
click at [447, 173] on button "button" at bounding box center [450, 175] width 10 height 8
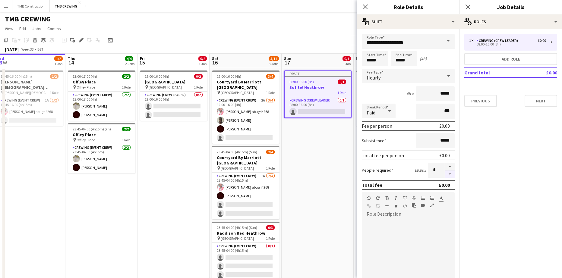
type input "*"
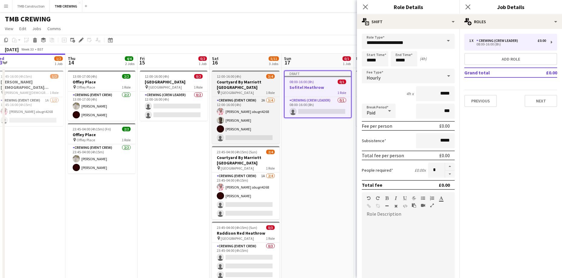
click at [258, 82] on h3 "Courtyard By Marriott [GEOGRAPHIC_DATA]" at bounding box center [246, 84] width 68 height 11
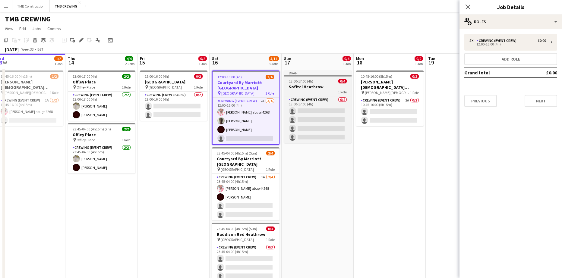
click at [318, 93] on div "1 Role" at bounding box center [318, 92] width 68 height 5
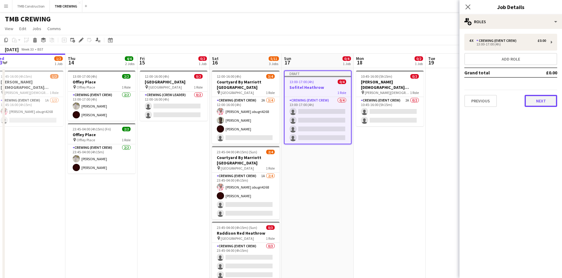
click at [532, 105] on button "Next" at bounding box center [541, 101] width 33 height 12
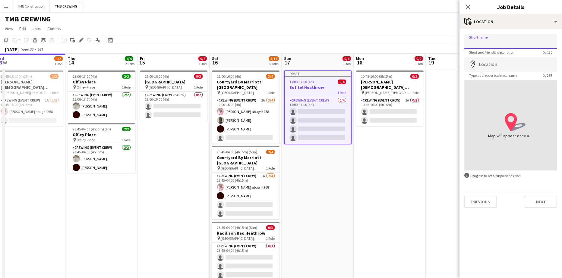
click at [491, 43] on input "Shortname" at bounding box center [510, 41] width 93 height 15
type input "**********"
click at [498, 61] on input "Location" at bounding box center [510, 64] width 93 height 15
type input "**********"
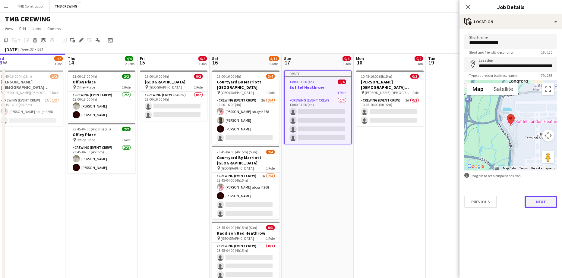
click at [544, 204] on button "Next" at bounding box center [541, 202] width 33 height 12
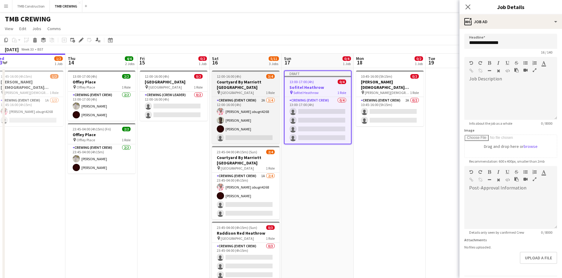
click at [251, 81] on h3 "Courtyard By Marriott [GEOGRAPHIC_DATA]" at bounding box center [246, 84] width 68 height 11
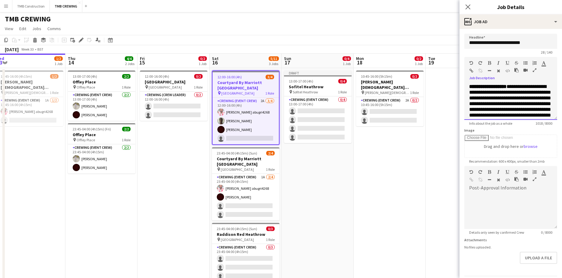
scroll to position [214, 0]
drag, startPoint x: 468, startPoint y: 87, endPoint x: 572, endPoint y: 146, distance: 119.8
click at [562, 146] on html "Menu Boards Boards Boards All jobs Status Workforce Workforce My Workforce Recr…" at bounding box center [281, 248] width 562 height 497
copy div "**********"
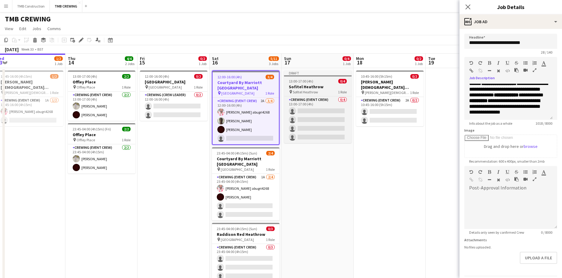
click at [334, 87] on h3 "Sofitel Heathrow" at bounding box center [318, 86] width 68 height 5
type input "**********"
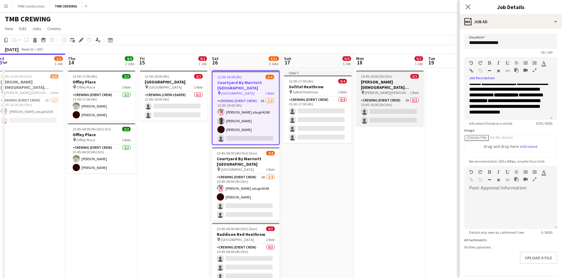
scroll to position [0, 0]
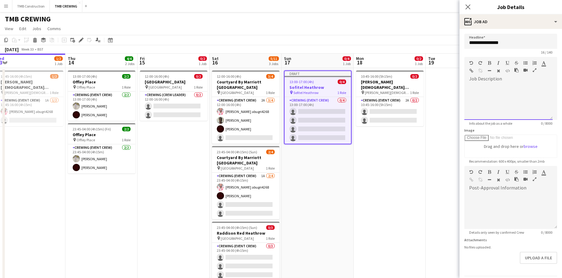
click at [529, 94] on div at bounding box center [508, 102] width 88 height 36
paste div
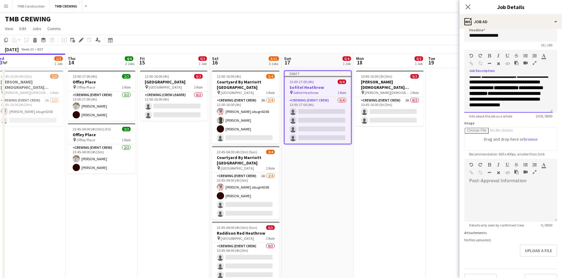
scroll to position [20, 0]
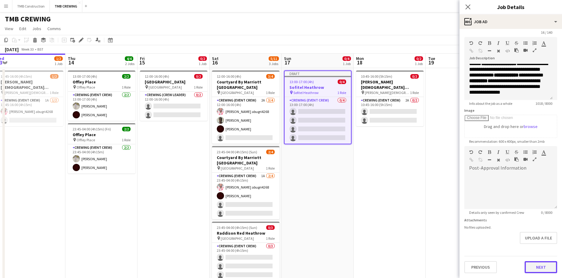
click at [530, 267] on button "Next" at bounding box center [541, 267] width 33 height 12
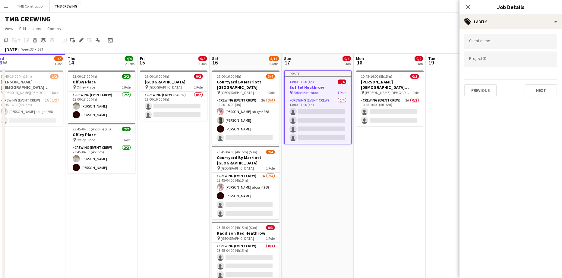
click at [513, 49] on div at bounding box center [510, 51] width 93 height 4
click at [512, 46] on div at bounding box center [510, 41] width 93 height 15
type input "**"
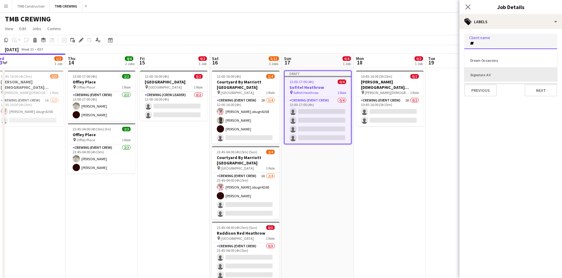
click at [484, 77] on div "Signature AV" at bounding box center [510, 74] width 93 height 14
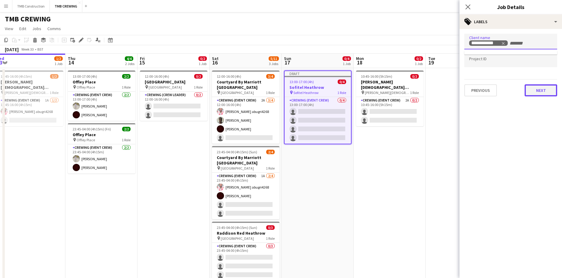
click at [530, 91] on button "Next" at bounding box center [541, 90] width 33 height 12
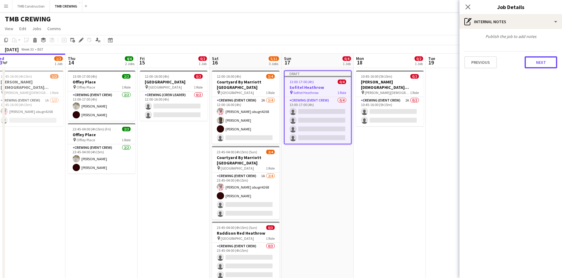
click at [541, 68] on button "Next" at bounding box center [541, 62] width 33 height 12
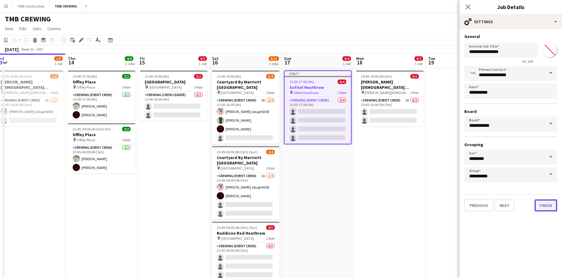
click at [541, 205] on button "Finish" at bounding box center [546, 206] width 23 height 12
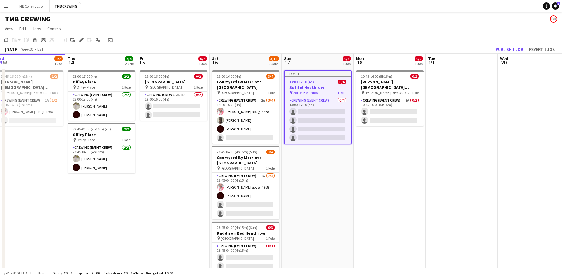
click at [329, 164] on app-date-cell "Draft 13:00-17:00 (4h) 0/4 Sofitel Heathrow pin Sofitel Heathrow 1 Role Crewing…" at bounding box center [318, 277] width 72 height 419
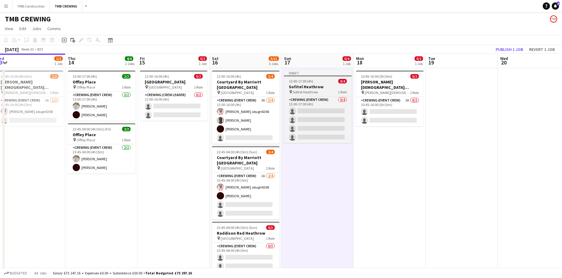
click at [319, 80] on div "13:00-17:00 (4h) 0/4" at bounding box center [318, 81] width 68 height 5
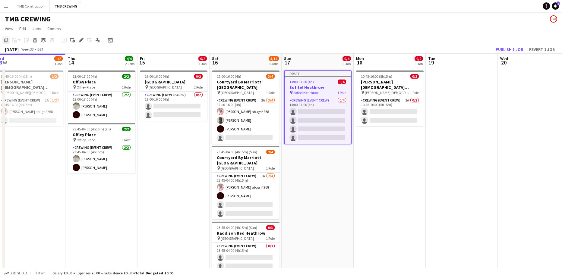
click at [8, 41] on icon at bounding box center [6, 40] width 4 height 4
click at [325, 178] on app-date-cell "Draft 13:00-17:00 (4h) 0/4 Sofitel Heathrow pin Sofitel Heathrow 1 Role Crewing…" at bounding box center [318, 277] width 72 height 419
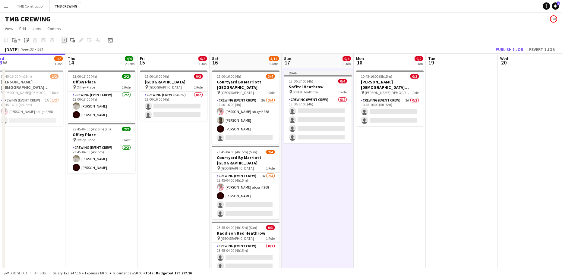
click at [63, 41] on icon "Add job" at bounding box center [64, 40] width 5 height 5
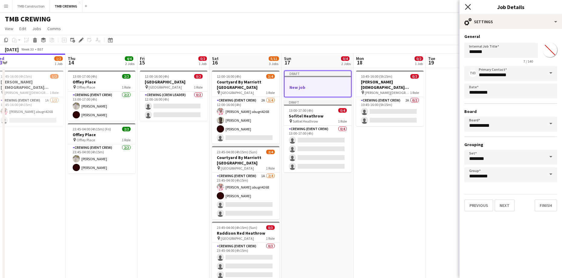
click at [466, 6] on icon "Close pop-in" at bounding box center [468, 7] width 6 height 6
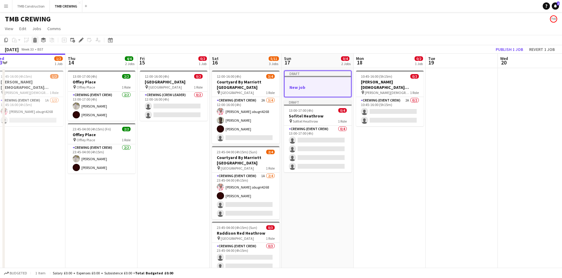
click at [36, 40] on icon "Delete" at bounding box center [35, 40] width 5 height 5
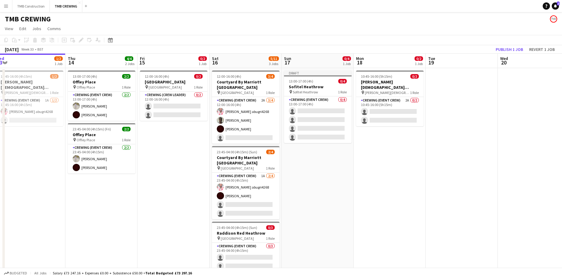
click at [315, 172] on app-date-cell "Draft 13:00-17:00 (4h) 0/4 Sofitel Heathrow pin Sofitel Heathrow 1 Role Crewing…" at bounding box center [318, 277] width 72 height 419
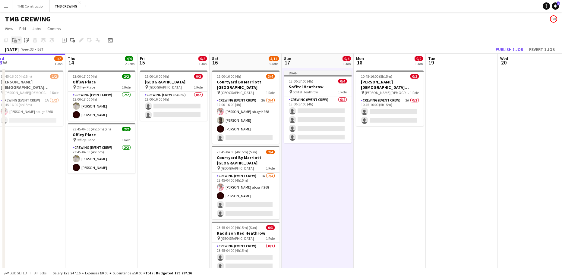
click at [16, 40] on icon "Paste" at bounding box center [14, 40] width 5 height 5
click at [23, 51] on link "Paste Ctrl+V" at bounding box center [44, 51] width 57 height 5
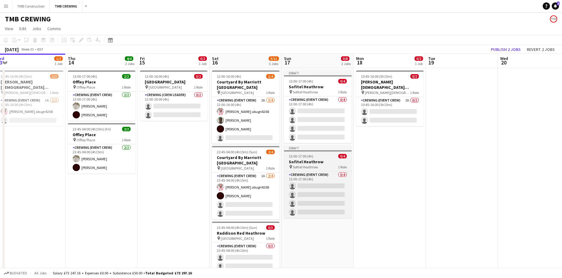
click at [321, 163] on h3 "Sofitel Heathrow" at bounding box center [318, 161] width 68 height 5
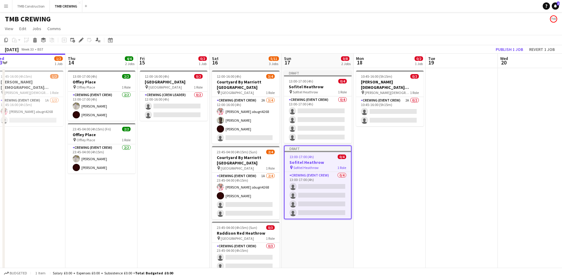
click at [81, 41] on icon at bounding box center [80, 40] width 3 height 3
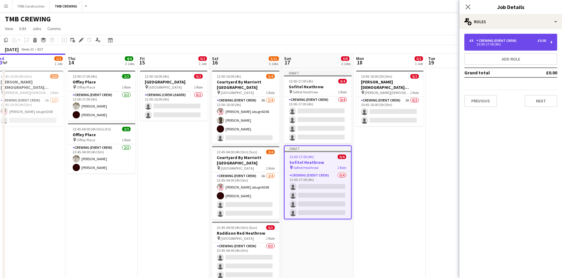
click at [506, 45] on div "13:00-17:00 (4h)" at bounding box center [507, 44] width 77 height 3
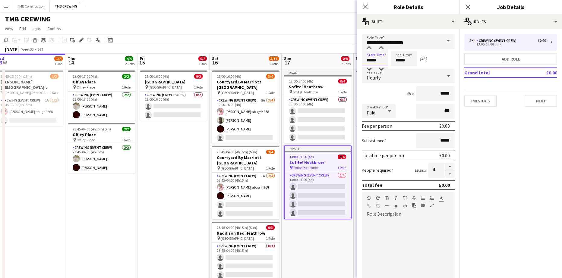
click at [378, 62] on input "*****" at bounding box center [375, 58] width 27 height 15
click at [365, 8] on icon at bounding box center [365, 7] width 6 height 6
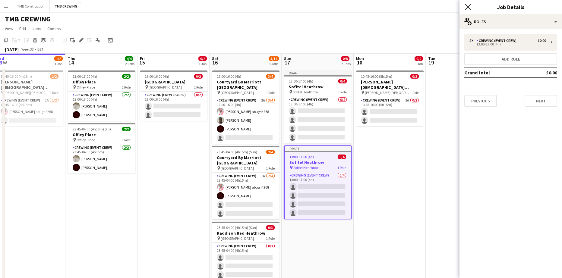
click at [467, 6] on icon at bounding box center [468, 7] width 6 height 6
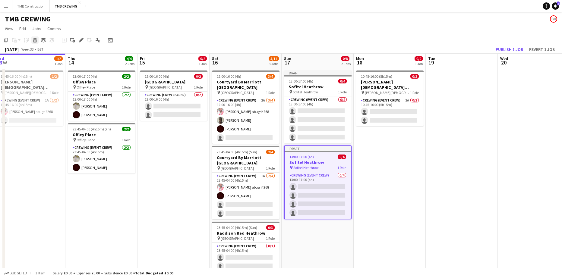
click at [35, 40] on icon at bounding box center [34, 40] width 3 height 3
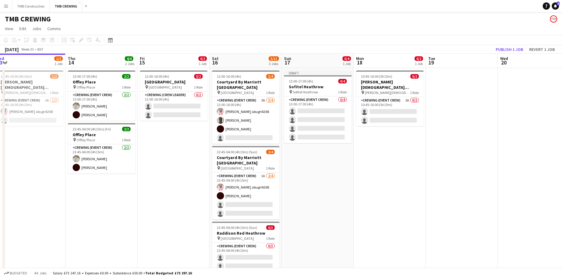
click at [376, 144] on app-date-cell "10:45-16:00 (5h15m) 0/2 [PERSON_NAME][DEMOGRAPHIC_DATA][GEOGRAPHIC_DATA] pin [P…" at bounding box center [390, 277] width 72 height 419
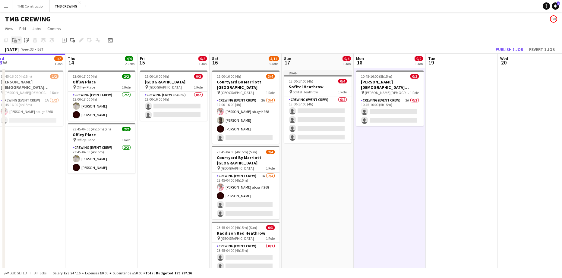
click at [18, 41] on app-action-btn "Paste" at bounding box center [16, 39] width 11 height 7
click at [30, 51] on link "Paste Ctrl+V" at bounding box center [44, 51] width 57 height 5
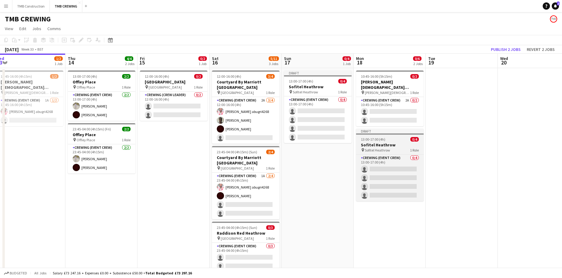
click at [387, 142] on h3 "Sofitel Heathrow" at bounding box center [390, 144] width 68 height 5
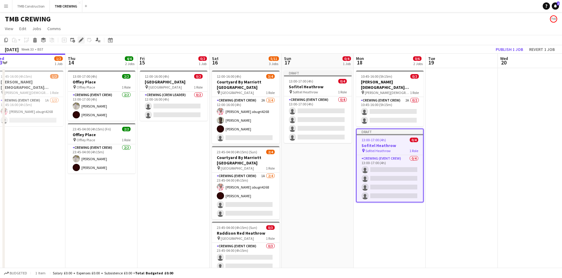
click at [82, 41] on icon "Edit" at bounding box center [81, 40] width 5 height 5
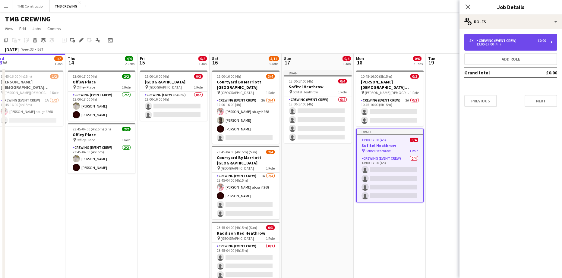
click at [497, 45] on div "13:00-17:00 (4h)" at bounding box center [507, 44] width 77 height 3
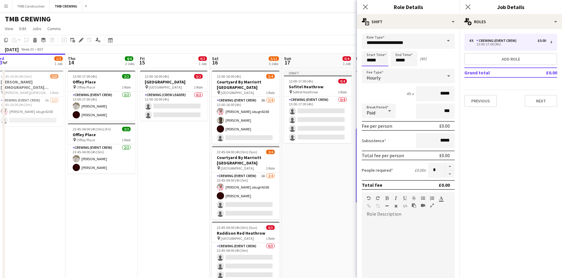
click at [370, 60] on input "*****" at bounding box center [375, 58] width 27 height 15
click at [370, 68] on div at bounding box center [369, 69] width 12 height 6
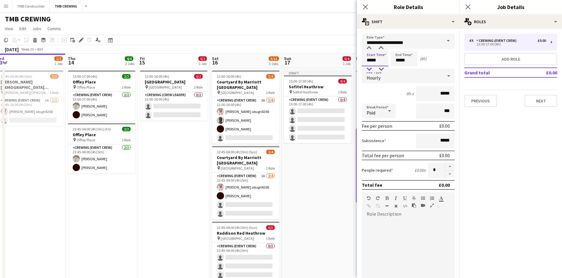
click at [370, 68] on div at bounding box center [369, 69] width 12 height 6
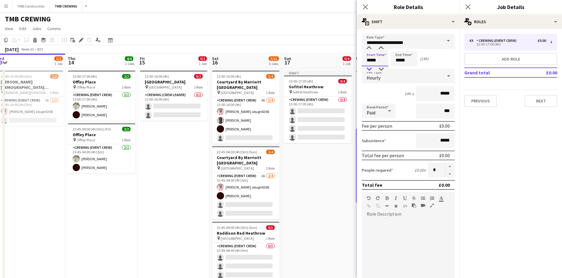
click at [370, 68] on div at bounding box center [369, 69] width 12 height 6
type input "*****"
click at [370, 68] on div at bounding box center [369, 69] width 12 height 6
click at [406, 60] on input "*****" at bounding box center [404, 58] width 27 height 15
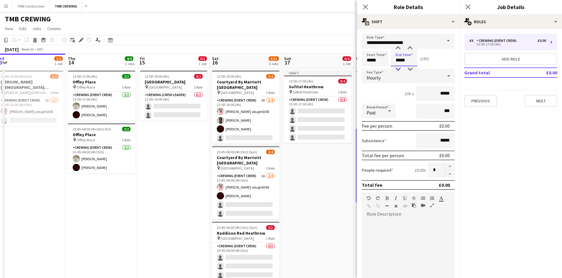
click at [399, 68] on div at bounding box center [398, 69] width 12 height 6
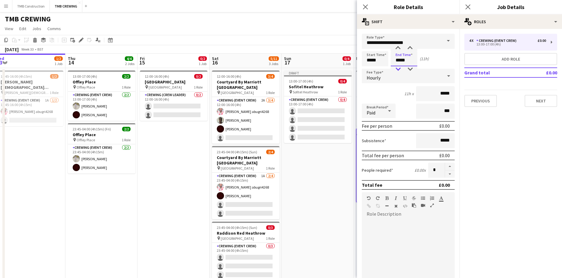
click at [399, 68] on div at bounding box center [398, 69] width 12 height 6
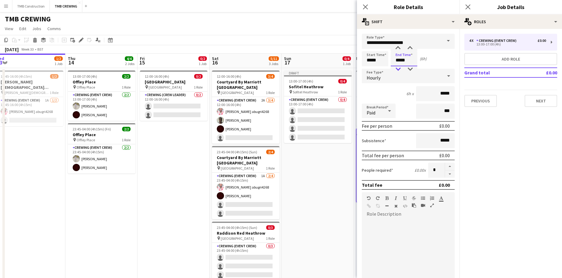
click at [399, 68] on div at bounding box center [398, 69] width 12 height 6
type input "*****"
click at [399, 68] on div at bounding box center [398, 69] width 12 height 6
click at [364, 6] on icon at bounding box center [365, 7] width 6 height 6
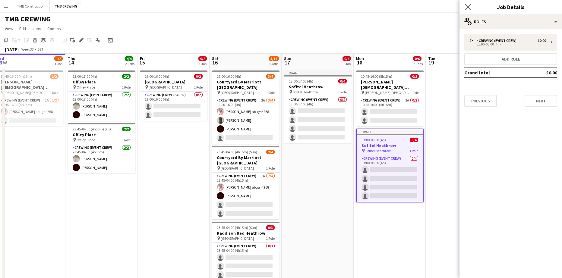
click at [469, 3] on app-icon "Close pop-in" at bounding box center [468, 7] width 9 height 9
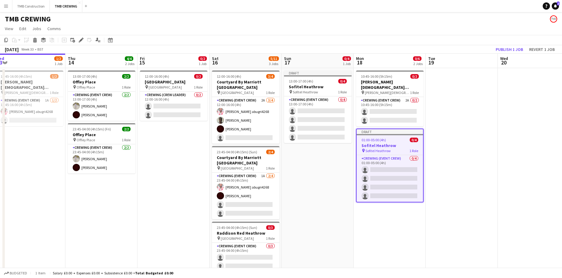
drag, startPoint x: 409, startPoint y: 244, endPoint x: 432, endPoint y: 219, distance: 34.4
click at [410, 241] on app-date-cell "10:45-16:00 (5h15m) 0/2 [PERSON_NAME][DEMOGRAPHIC_DATA][GEOGRAPHIC_DATA] pin [P…" at bounding box center [390, 277] width 72 height 419
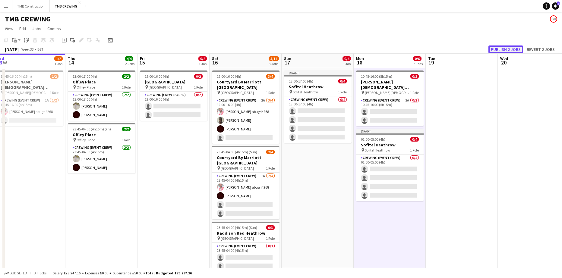
click at [505, 48] on button "Publish 2 jobs" at bounding box center [505, 50] width 35 height 8
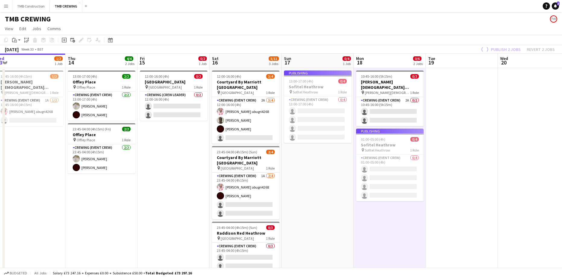
click at [330, 82] on app-job-card "Publishing 13:00-17:00 (4h) 0/4 Sofitel Heathrow pin Sofitel Heathrow 1 Role Cr…" at bounding box center [318, 107] width 68 height 73
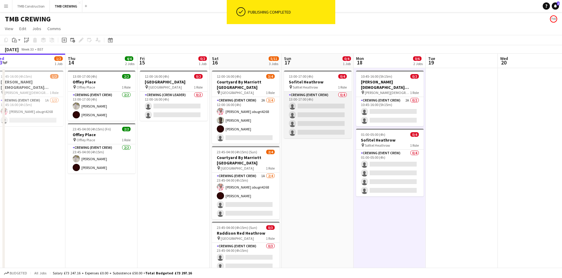
click at [328, 96] on app-card-role "Crewing (Event Crew) 0/4 13:00-17:00 (4h) single-neutral-actions single-neutral…" at bounding box center [318, 115] width 68 height 47
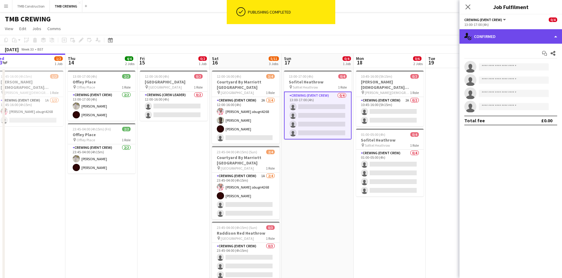
click at [501, 37] on div "single-neutral-actions-check-2 Confirmed" at bounding box center [510, 36] width 103 height 14
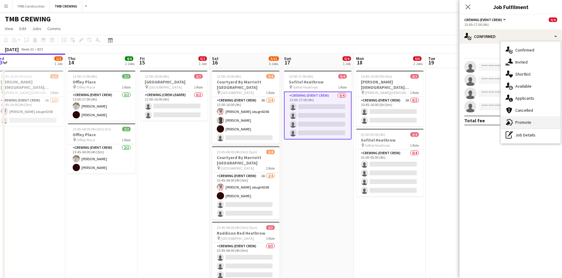
click at [524, 124] on div "advertising-megaphone Promote" at bounding box center [531, 122] width 60 height 12
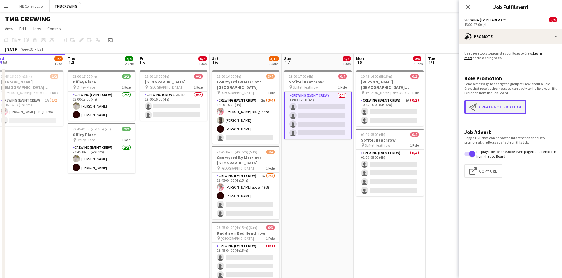
click at [499, 105] on button "Create notification Create notification" at bounding box center [495, 107] width 62 height 14
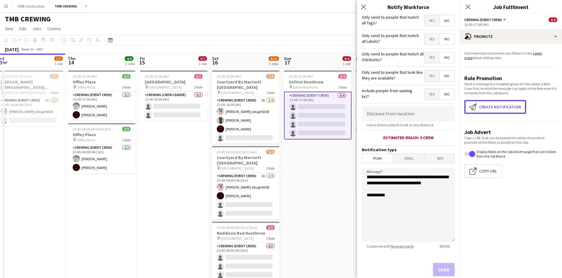
scroll to position [54, 0]
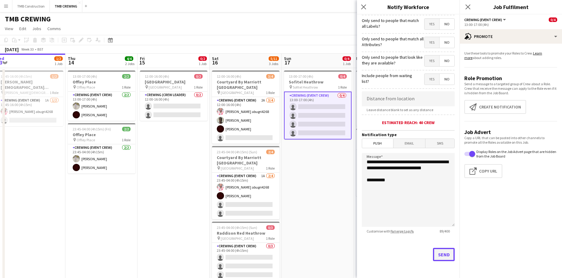
click at [440, 254] on button "Send" at bounding box center [444, 254] width 22 height 13
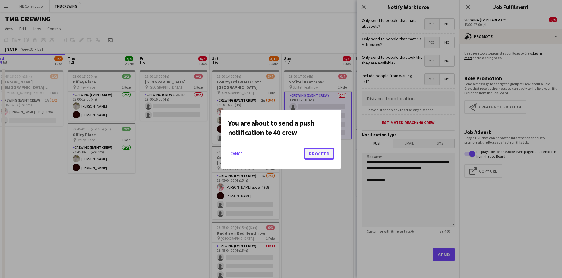
click at [320, 156] on button "Proceed" at bounding box center [319, 154] width 30 height 12
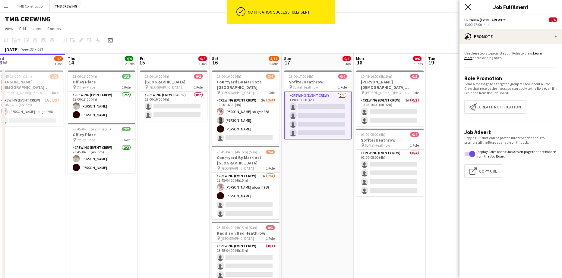
click at [467, 7] on icon "Close pop-in" at bounding box center [468, 7] width 6 height 6
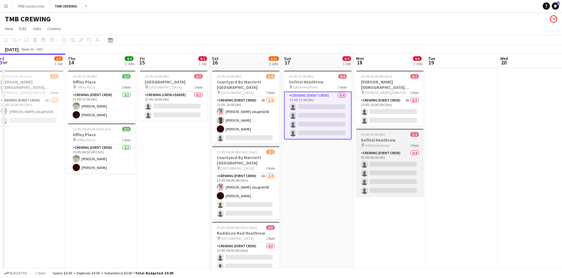
click at [396, 132] on div "01:00-05:00 (4h) 0/4" at bounding box center [390, 134] width 68 height 5
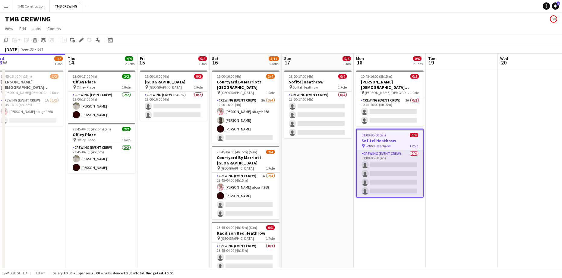
click at [389, 150] on app-card-role "Crewing (Event Crew) 0/4 01:00-05:00 (4h) single-neutral-actions single-neutral…" at bounding box center [390, 173] width 66 height 47
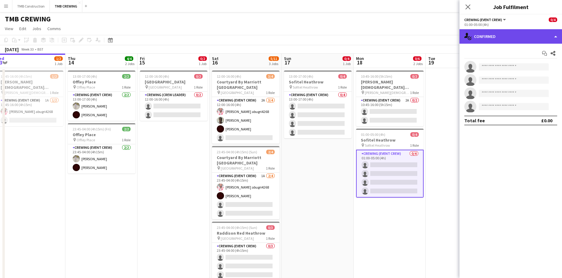
click at [484, 39] on div "single-neutral-actions-check-2 Confirmed" at bounding box center [510, 36] width 103 height 14
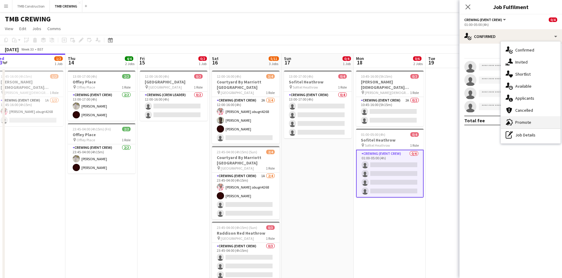
click at [522, 123] on div "advertising-megaphone Promote" at bounding box center [531, 122] width 60 height 12
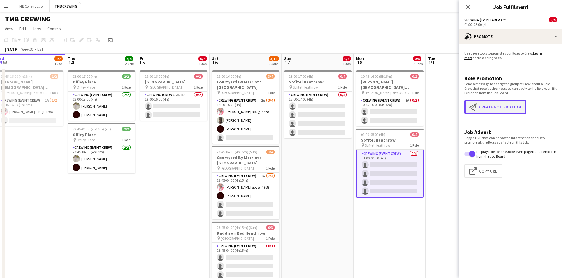
click at [510, 103] on button "Create notification Create notification" at bounding box center [495, 107] width 62 height 14
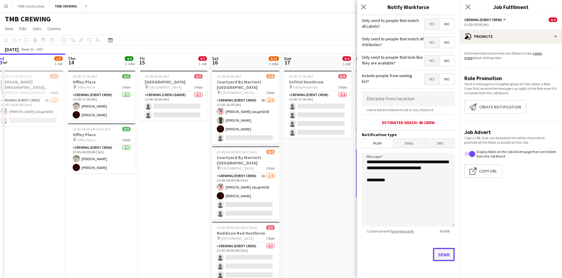
click at [437, 253] on button "Send" at bounding box center [444, 254] width 22 height 13
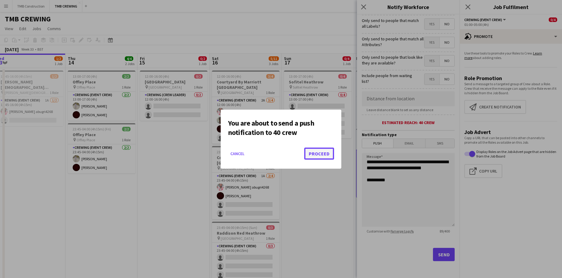
click at [326, 157] on button "Proceed" at bounding box center [319, 154] width 30 height 12
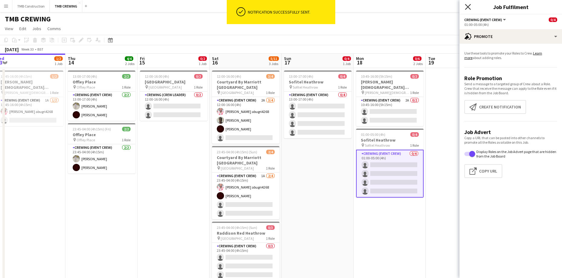
click at [469, 7] on icon at bounding box center [468, 7] width 6 height 6
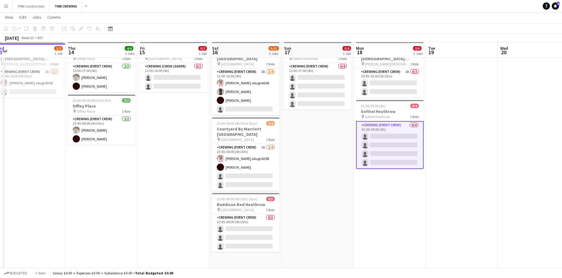
scroll to position [30, 0]
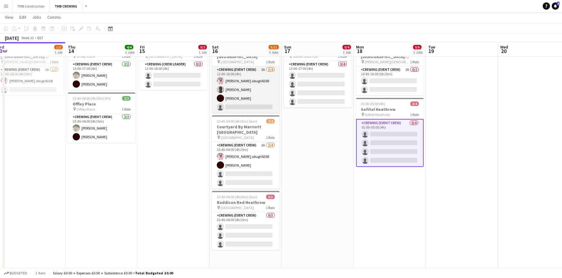
click at [260, 81] on app-card-role "Crewing (Event Crew) 2A [DATE] 12:00-16:00 (4h) [PERSON_NAME] abugri4268 [PERSO…" at bounding box center [246, 89] width 68 height 47
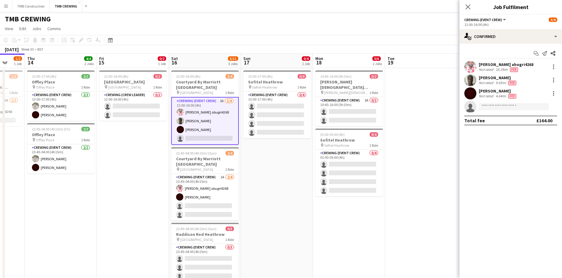
scroll to position [0, 192]
drag, startPoint x: 126, startPoint y: 194, endPoint x: 72, endPoint y: 192, distance: 53.4
click at [72, 192] on app-calendar-viewport "Mon 11 Tue 12 Wed 13 1/2 1 Job Thu 14 4/4 2 Jobs Fri 15 0/2 1 Job Sat 16 5/11 3…" at bounding box center [281, 271] width 562 height 434
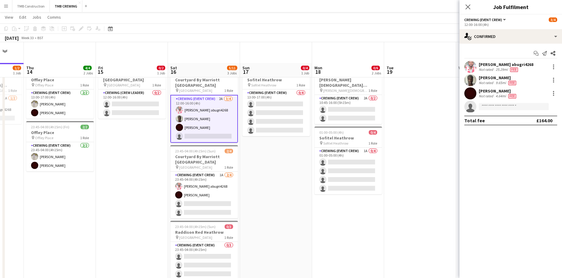
scroll to position [0, 0]
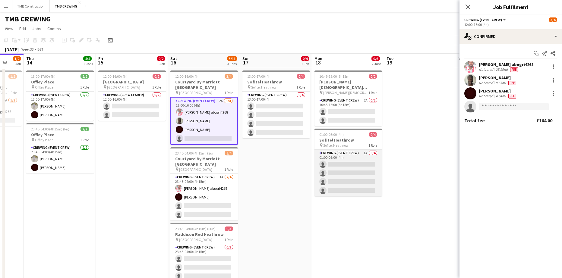
click at [345, 151] on app-card-role "Crewing (Event Crew) 1A 0/4 01:00-05:00 (4h) single-neutral-actions single-neut…" at bounding box center [348, 173] width 68 height 47
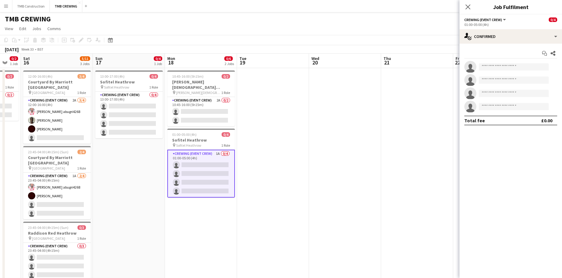
drag, startPoint x: 418, startPoint y: 117, endPoint x: 242, endPoint y: 125, distance: 176.2
click at [242, 125] on app-calendar-viewport "Wed 13 1/2 1 Job Thu 14 4/4 2 Jobs Fri 15 0/2 1 Job Sat 16 5/11 3 Jobs Sun 17 0…" at bounding box center [281, 271] width 562 height 434
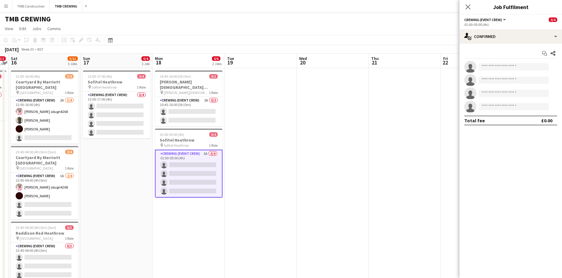
drag, startPoint x: 348, startPoint y: 119, endPoint x: 197, endPoint y: 137, distance: 151.4
click at [195, 137] on app-calendar-viewport "Wed 13 1/2 1 Job Thu 14 4/4 2 Jobs Fri 15 0/2 1 Job Sat 16 5/11 3 Jobs Sun 17 0…" at bounding box center [281, 271] width 562 height 434
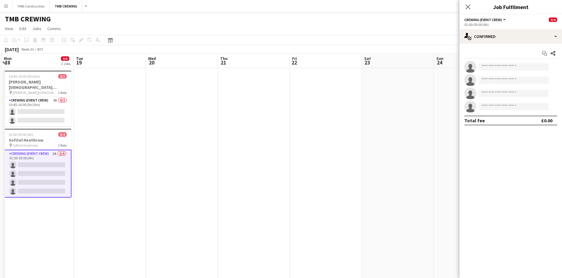
drag, startPoint x: 366, startPoint y: 140, endPoint x: 178, endPoint y: 157, distance: 189.2
click at [178, 157] on app-calendar-viewport "Fri 15 0/2 1 Job Sat 16 5/11 3 Jobs Sun 17 0/4 1 Job Mon 18 0/6 2 Jobs Tue 19 W…" at bounding box center [281, 271] width 562 height 434
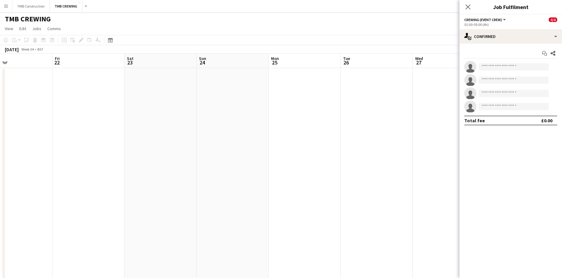
drag, startPoint x: 314, startPoint y: 161, endPoint x: 158, endPoint y: 167, distance: 155.7
click at [155, 168] on app-calendar-viewport "Mon 18 0/6 2 Jobs Tue 19 Wed 20 Thu 21 Fri 22 Sat 23 Sun 24 Mon 25 Tue 26 Wed 2…" at bounding box center [281, 271] width 562 height 434
drag, startPoint x: 323, startPoint y: 170, endPoint x: 155, endPoint y: 178, distance: 168.1
click at [155, 178] on app-calendar-viewport "Fri 22 Sat 23 Sun 24 Mon 25 Tue 26 Wed 27 Thu 28 Fri 29 Sat 30 Sun 31 Mon 1 Tue…" at bounding box center [281, 271] width 562 height 434
drag, startPoint x: 306, startPoint y: 172, endPoint x: 157, endPoint y: 179, distance: 149.7
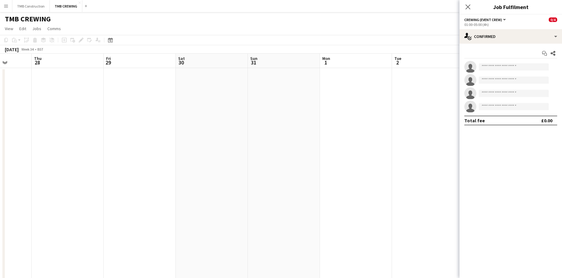
click at [137, 181] on app-calendar-viewport "Sun 24 Mon 25 Tue 26 Wed 27 Thu 28 Fri 29 Sat 30 Sun 31 Mon 1 Tue 2 Wed 3 Thu 4…" at bounding box center [281, 271] width 562 height 434
drag, startPoint x: 321, startPoint y: 178, endPoint x: 201, endPoint y: 184, distance: 119.8
click at [197, 184] on app-calendar-viewport "Mon 25 Tue 26 Wed 27 Thu 28 Fri 29 Sat 30 Sun 31 Mon 1 Tue 2 Wed 3 Thu 4 Fri 5 …" at bounding box center [281, 271] width 562 height 434
drag, startPoint x: 238, startPoint y: 181, endPoint x: 136, endPoint y: 188, distance: 102.7
click at [136, 188] on app-calendar-viewport "Wed 27 Thu 28 Fri 29 Sat 30 Sun 31 Mon 1 Tue 2 Wed 3 Thu 4 Fri 5 Sat 6 0/4 1 Jo…" at bounding box center [281, 271] width 562 height 434
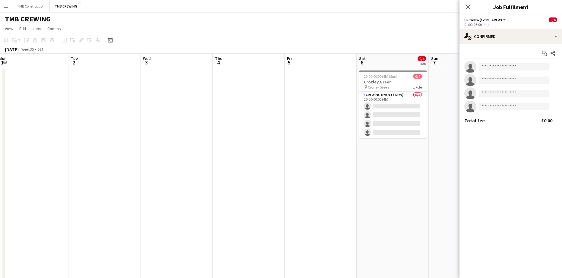
scroll to position [0, 224]
click at [57, 196] on app-calendar-viewport "Fri 29 Sat 30 Sun 31 Mon 1 Tue 2 Wed 3 Thu 4 Fri 5 Sat 6 0/4 1 Job Sun 7 Mon 8 …" at bounding box center [281, 271] width 562 height 434
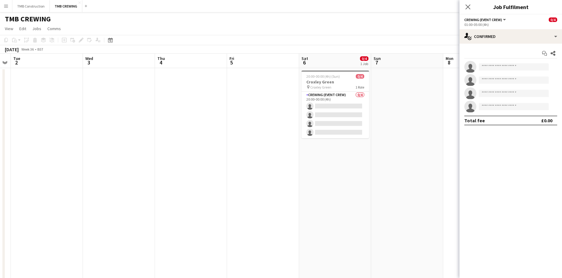
scroll to position [0, 206]
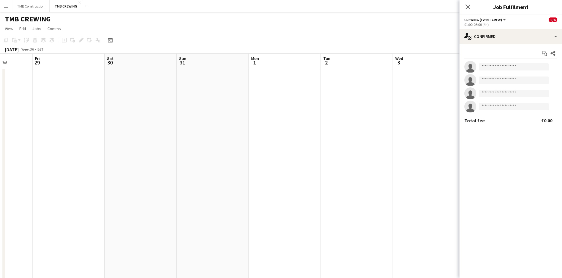
drag, startPoint x: 126, startPoint y: 184, endPoint x: 382, endPoint y: 147, distance: 258.9
click at [445, 139] on app-calendar-viewport "Wed 27 Thu 28 Fri 29 Sat 30 Sun 31 Mon 1 Tue 2 Wed 3 Thu 4 Fri 5 Sat 6 0/4 1 Jo…" at bounding box center [281, 271] width 562 height 434
drag, startPoint x: 223, startPoint y: 165, endPoint x: 373, endPoint y: 121, distance: 156.2
click at [416, 107] on app-calendar-viewport "Tue 26 Wed 27 Thu 28 Fri 29 Sat 30 Sun 31 Mon 1 Tue 2 Wed 3 Thu 4 Fri 5 Sat 6 0…" at bounding box center [281, 271] width 562 height 434
drag, startPoint x: 206, startPoint y: 156, endPoint x: 363, endPoint y: 134, distance: 159.3
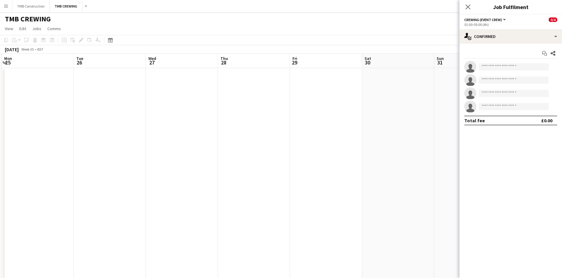
click at [395, 119] on app-calendar-viewport "Sat 23 Sun 24 Mon 25 Tue 26 Wed 27 Thu 28 Fri 29 Sat 30 Sun 31 Mon 1 Tue 2 Wed …" at bounding box center [281, 271] width 562 height 434
drag, startPoint x: 336, startPoint y: 136, endPoint x: 454, endPoint y: 122, distance: 118.0
click at [482, 111] on body "Menu Boards Boards Boards All jobs Status Workforce Workforce My Workforce Recr…" at bounding box center [281, 248] width 562 height 497
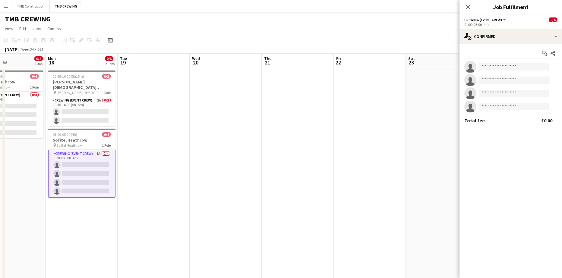
drag, startPoint x: 440, startPoint y: 128, endPoint x: 462, endPoint y: 129, distance: 21.7
click at [463, 127] on body "Menu Boards Boards Boards All jobs Status Workforce Workforce My Workforce Recr…" at bounding box center [281, 248] width 562 height 497
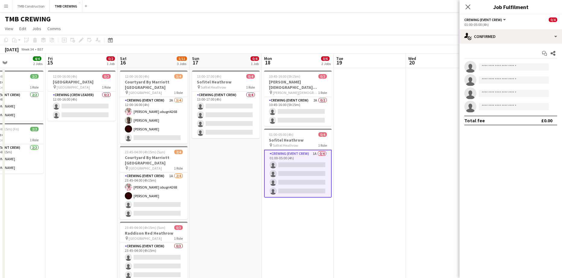
scroll to position [0, 157]
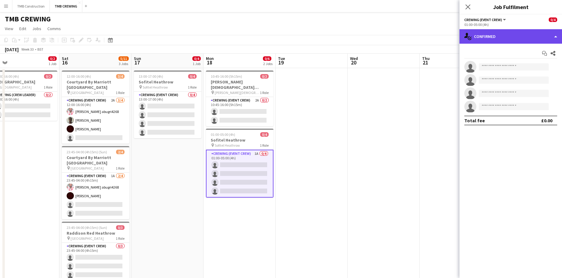
click at [532, 39] on div "single-neutral-actions-check-2 Confirmed" at bounding box center [510, 36] width 103 height 14
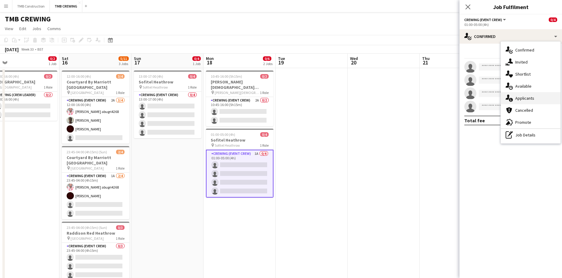
click at [532, 99] on div "single-neutral-actions-information Applicants" at bounding box center [531, 98] width 60 height 12
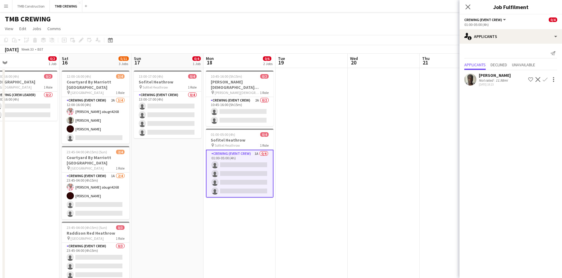
click at [546, 79] on app-icon "Confirm" at bounding box center [545, 79] width 5 height 5
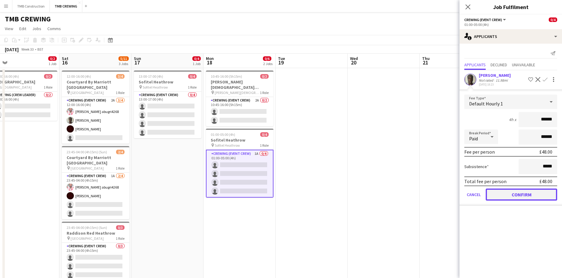
click at [513, 194] on button "Confirm" at bounding box center [521, 195] width 71 height 12
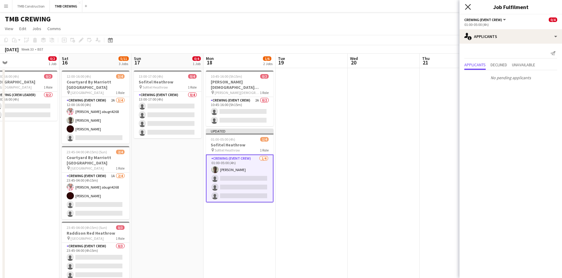
click at [468, 7] on icon at bounding box center [468, 7] width 6 height 6
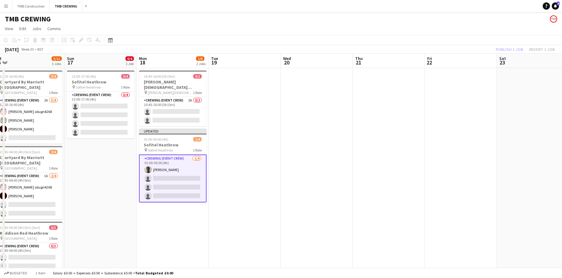
drag, startPoint x: 430, startPoint y: 163, endPoint x: 220, endPoint y: 162, distance: 210.1
click at [220, 162] on app-calendar-viewport "Wed 13 1/2 1 Job Thu 14 4/4 2 Jobs Fri 15 0/2 1 Job Sat 16 5/11 3 Jobs Sun 17 0…" at bounding box center [281, 271] width 562 height 434
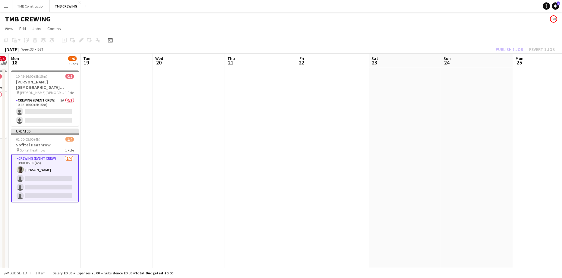
drag, startPoint x: 370, startPoint y: 155, endPoint x: 244, endPoint y: 158, distance: 126.4
click at [240, 159] on app-calendar-viewport "Fri 15 0/2 1 Job Sat 16 5/11 3 Jobs Sun 17 0/4 1 Job Mon 18 1/6 2 Jobs Tue 19 W…" at bounding box center [281, 271] width 562 height 434
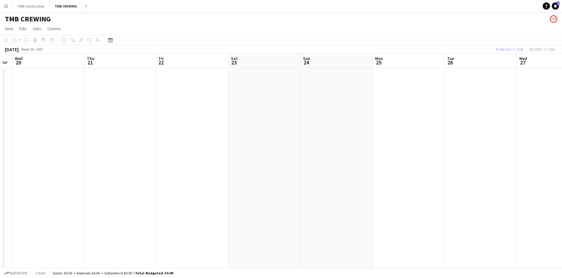
drag, startPoint x: 355, startPoint y: 155, endPoint x: 249, endPoint y: 154, distance: 105.2
click at [245, 156] on app-calendar-viewport "Sun 17 0/4 1 Job Mon 18 1/6 2 Jobs Tue 19 Wed 20 Thu 21 Fri 22 Sat 23 Sun 24 Mo…" at bounding box center [281, 271] width 562 height 434
drag, startPoint x: 263, startPoint y: 168, endPoint x: 254, endPoint y: 168, distance: 8.7
click at [254, 168] on app-calendar-viewport "Tue 19 Wed 20 Thu 21 Fri 22 Sat 23 Sun 24 Mon 25 Tue 26 Wed 27 Thu 28 Fri 29 Sa…" at bounding box center [281, 271] width 562 height 434
drag, startPoint x: 415, startPoint y: 172, endPoint x: 277, endPoint y: 171, distance: 138.1
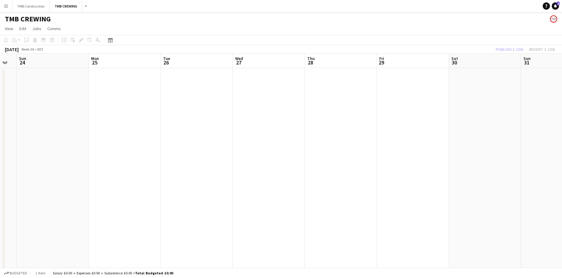
click at [273, 172] on app-calendar-viewport "Thu 21 Fri 22 Sat 23 Sun 24 Mon 25 Tue 26 Wed 27 Thu 28 Fri 29 Sat 30 Sun 31 Mo…" at bounding box center [281, 271] width 562 height 434
drag, startPoint x: 338, startPoint y: 177, endPoint x: 260, endPoint y: 173, distance: 77.3
click at [251, 177] on app-calendar-viewport "Sat 23 Sun 24 Mon 25 Tue 26 Wed 27 Thu 28 Fri 29 Sat 30 Sun 31 Mon 1 Tue 2 Wed …" at bounding box center [281, 271] width 562 height 434
click at [254, 177] on app-calendar-viewport "Mon 25 Tue 26 Wed 27 Thu 28 Fri 29 Sat 30 Sun 31 Mon 1 Tue 2 Wed 3 Thu 4 Fri 5 …" at bounding box center [281, 271] width 562 height 434
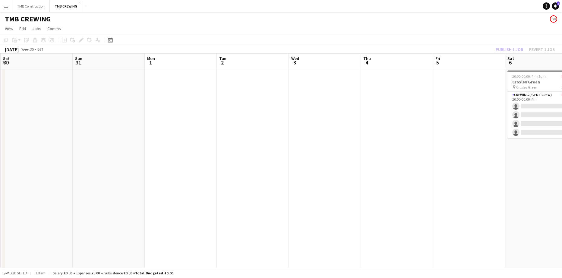
drag, startPoint x: 362, startPoint y: 179, endPoint x: 273, endPoint y: 182, distance: 89.9
click at [273, 182] on app-calendar-viewport "Wed 27 Thu 28 Fri 29 Sat 30 Sun 31 Mon 1 Tue 2 Wed 3 Thu 4 Fri 5 Sat 6 0/4 1 Jo…" at bounding box center [281, 271] width 562 height 434
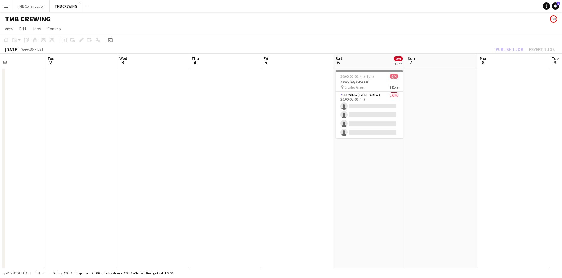
drag, startPoint x: 338, startPoint y: 181, endPoint x: 260, endPoint y: 182, distance: 78.4
click at [260, 182] on app-calendar-viewport "Fri 29 Sat 30 Sun 31 Mon 1 Tue 2 Wed 3 Thu 4 Fri 5 Sat 6 0/4 1 Job Sun 7 Mon 8 …" at bounding box center [281, 271] width 562 height 434
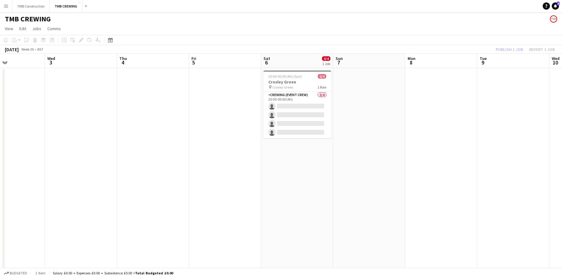
scroll to position [0, 191]
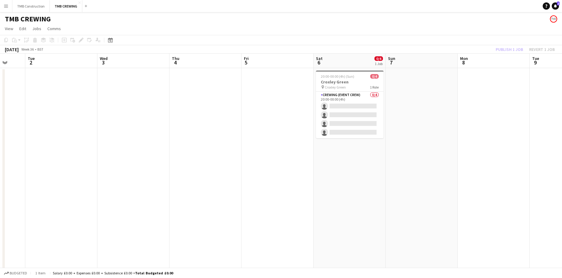
drag, startPoint x: 260, startPoint y: 182, endPoint x: 240, endPoint y: 184, distance: 19.7
click at [240, 184] on app-calendar-viewport "Sat 30 Sun 31 Mon 1 Tue 2 Wed 3 Thu 4 Fri 5 Sat 6 0/4 1 Job Sun 7 Mon 8 Tue 9 W…" at bounding box center [281, 271] width 562 height 434
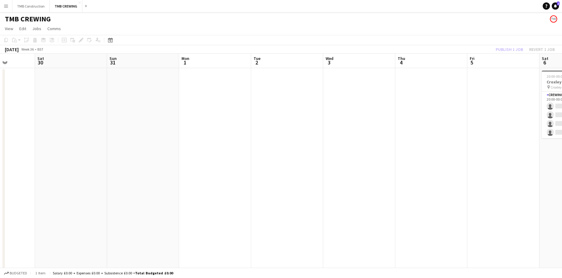
drag, startPoint x: 289, startPoint y: 168, endPoint x: 231, endPoint y: 201, distance: 67.5
click at [426, 172] on app-calendar-viewport "Thu 28 Fri 29 Sat 30 Sun 31 Mon 1 Tue 2 Wed 3 Thu 4 Fri 5 Sat 6 0/4 1 Job Sun 7…" at bounding box center [281, 271] width 562 height 434
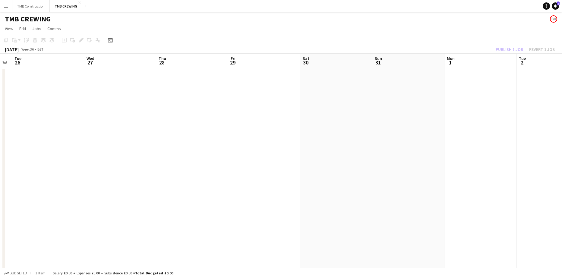
drag, startPoint x: 411, startPoint y: 175, endPoint x: 488, endPoint y: 182, distance: 77.2
click at [500, 177] on app-calendar-viewport "Sun 24 Mon 25 Tue 26 Wed 27 Thu 28 Fri 29 Sat 30 Sun 31 Mon 1 Tue 2 Wed 3 Thu 4…" at bounding box center [281, 271] width 562 height 434
drag, startPoint x: 311, startPoint y: 201, endPoint x: 370, endPoint y: 215, distance: 60.3
click at [471, 192] on app-calendar-viewport "Fri 22 Sat 23 Sun 24 Mon 25 Tue 26 Wed 27 Thu 28 Fri 29 Sat 30 Sun 31 Mon 1 Tue…" at bounding box center [281, 271] width 562 height 434
drag, startPoint x: 347, startPoint y: 206, endPoint x: 461, endPoint y: 197, distance: 114.0
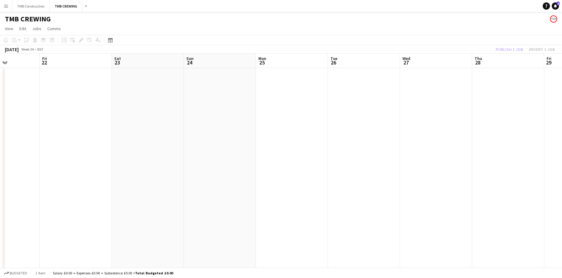
click at [458, 197] on app-calendar-viewport "Tue 19 Wed 20 Thu 21 Fri 22 Sat 23 Sun 24 Mon 25 Tue 26 Wed 27 Thu 28 Fri 29 Sa…" at bounding box center [281, 271] width 562 height 434
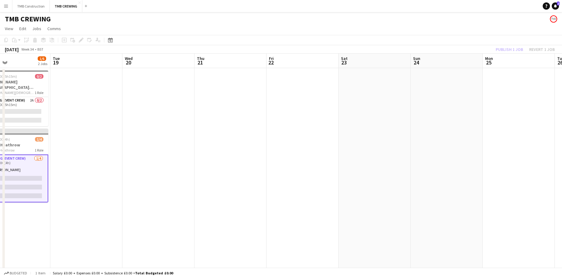
drag, startPoint x: 290, startPoint y: 212, endPoint x: 317, endPoint y: 213, distance: 26.9
click at [432, 205] on app-calendar-viewport "Sat 16 5/11 3 Jobs Sun 17 0/4 1 Job Mon 18 1/6 2 Jobs Tue 19 Wed 20 Thu 21 Fri …" at bounding box center [281, 271] width 562 height 434
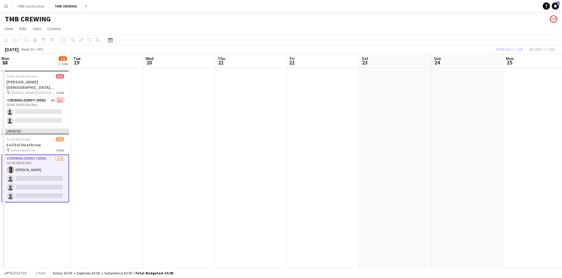
click at [349, 209] on app-calendar-viewport "Sat 16 5/11 3 Jobs Sun 17 0/4 1 Job Mon 18 1/6 2 Jobs Tue 19 Wed 20 Thu 21 Fri …" at bounding box center [281, 271] width 562 height 434
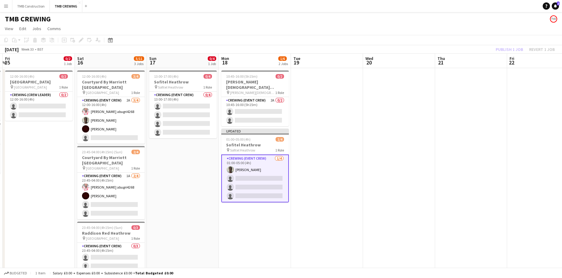
drag, startPoint x: 301, startPoint y: 213, endPoint x: 357, endPoint y: 197, distance: 57.6
click at [357, 197] on app-calendar-viewport "Wed 13 1/2 1 Job Thu 14 4/4 2 Jobs Fri 15 0/2 1 Job Sat 16 5/11 3 Jobs Sun 17 0…" at bounding box center [281, 271] width 562 height 434
click at [262, 176] on app-card-role "Crewing (Event Crew) [DATE] 01:00-05:00 (4h) [PERSON_NAME] single-neutral-actio…" at bounding box center [256, 179] width 68 height 48
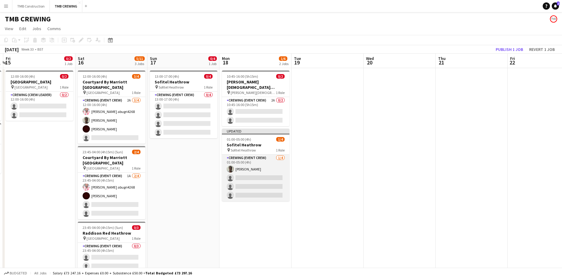
click at [266, 168] on app-card-role "Crewing (Event Crew) [DATE] 01:00-05:00 (4h) [PERSON_NAME] single-neutral-actio…" at bounding box center [256, 178] width 68 height 47
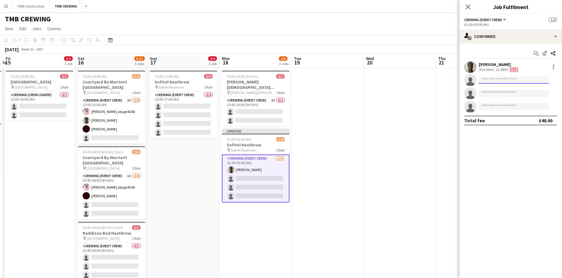
click at [510, 80] on input at bounding box center [514, 80] width 70 height 7
type input "*****"
click at [505, 93] on span "[EMAIL_ADDRESS][DOMAIN_NAME]" at bounding box center [514, 93] width 60 height 5
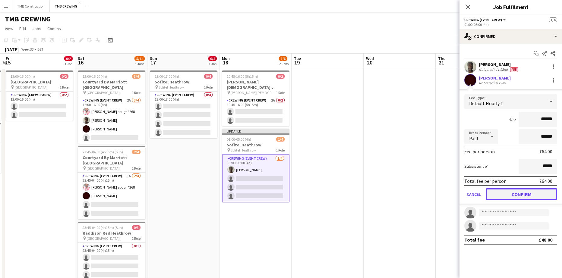
click at [527, 196] on button "Confirm" at bounding box center [521, 194] width 71 height 12
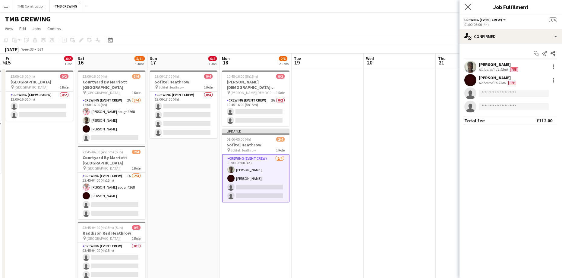
click at [467, 4] on app-icon "Close pop-in" at bounding box center [468, 7] width 9 height 9
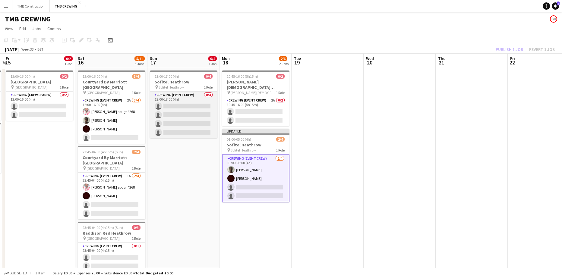
click at [191, 112] on app-card-role "Crewing (Event Crew) 0/4 13:00-17:00 (4h) single-neutral-actions single-neutral…" at bounding box center [184, 115] width 68 height 47
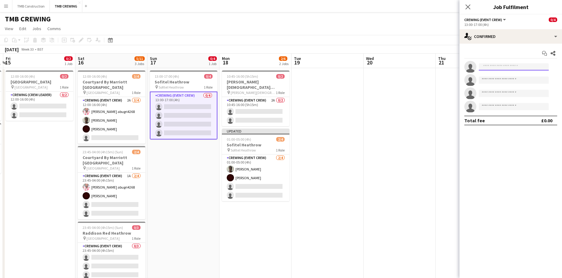
click at [500, 70] on input at bounding box center [514, 66] width 70 height 7
type input "*****"
click at [507, 81] on span "[EMAIL_ADDRESS][DOMAIN_NAME]" at bounding box center [514, 80] width 60 height 5
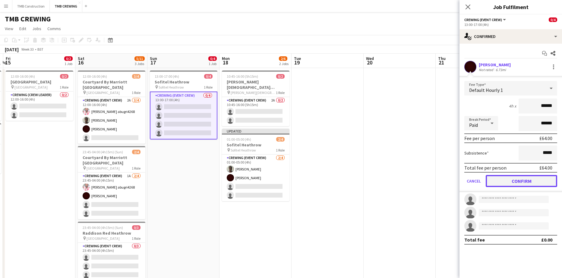
click at [506, 181] on button "Confirm" at bounding box center [521, 181] width 71 height 12
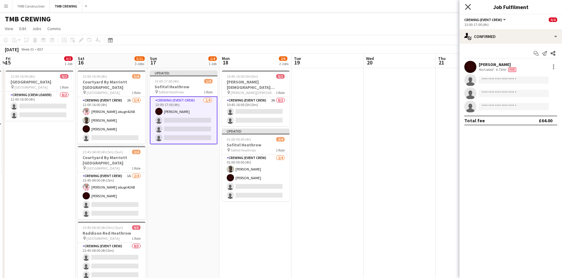
click at [470, 5] on icon at bounding box center [468, 7] width 6 height 6
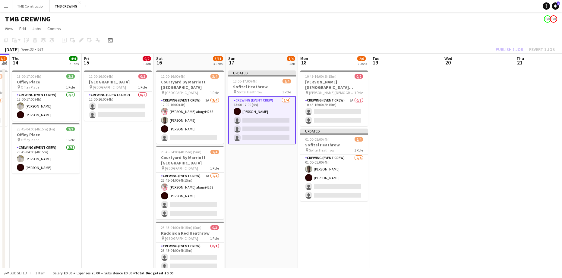
drag, startPoint x: 371, startPoint y: 182, endPoint x: 452, endPoint y: 154, distance: 85.2
click at [452, 154] on app-calendar-viewport "Tue 12 Wed 13 1/2 1 Job Thu 14 4/4 2 Jobs Fri 15 0/2 1 Job Sat 16 5/11 3 Jobs S…" at bounding box center [281, 271] width 562 height 434
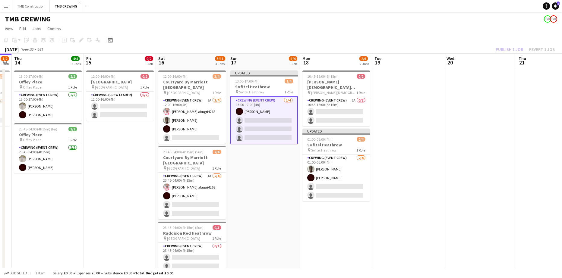
scroll to position [0, 128]
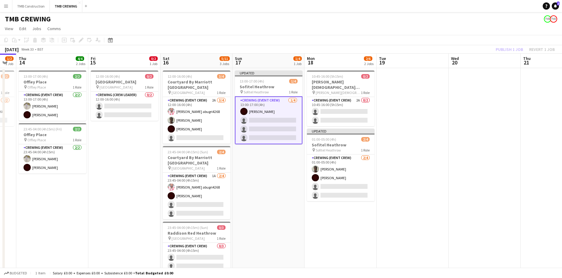
drag
click at [368, 171] on app-calendar-viewport "Tue 12 Wed 13 1/2 1 Job Thu 14 4/4 2 Jobs Fri 15 0/2 1 Job Sat 16 5/11 3 Jobs S…" at bounding box center [281, 271] width 562 height 434
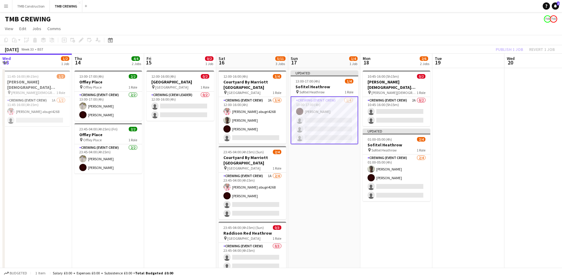
click at [209, 157] on app-calendar-viewport "Sun 10 3/6 2 Jobs Mon 11 Tue 12 Wed 13 1/2 1 Job Thu 14 4/4 2 Jobs Fri 15 0/2 1…" at bounding box center [281, 271] width 562 height 434
click at [468, 118] on app-date-cell at bounding box center [468, 277] width 72 height 419
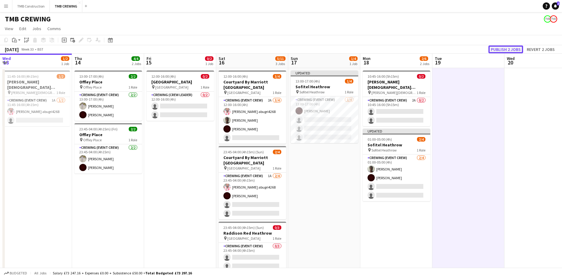
click at [503, 49] on button "Publish 2 jobs" at bounding box center [505, 50] width 35 height 8
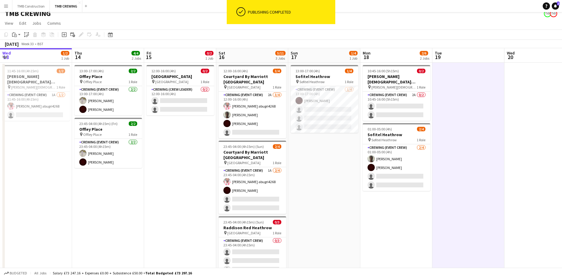
scroll to position [0, 0]
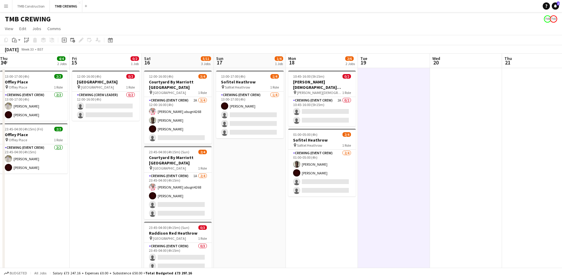
drag, startPoint x: 259, startPoint y: 195, endPoint x: 226, endPoint y: 194, distance: 32.3
click at [229, 194] on app-calendar-viewport "Mon 11 Tue 12 Wed 13 1/2 1 Job Thu 14 4/4 2 Jobs Fri 15 0/2 1 Job Sat 16 5/11 3…" at bounding box center [281, 271] width 562 height 434
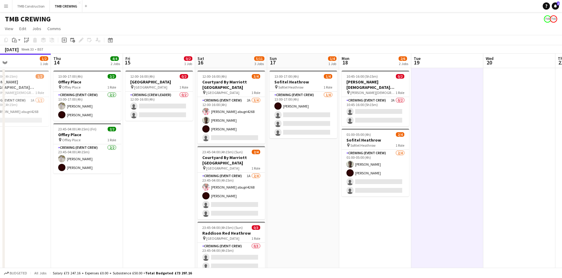
drag, startPoint x: 308, startPoint y: 185, endPoint x: 241, endPoint y: 193, distance: 67.1
click at [242, 193] on app-calendar-viewport "Mon 11 Tue 12 Wed 13 1/2 1 Job Thu 14 4/4 2 Jobs Fri 15 0/2 1 Job Sat 16 5/11 3…" at bounding box center [281, 271] width 562 height 434
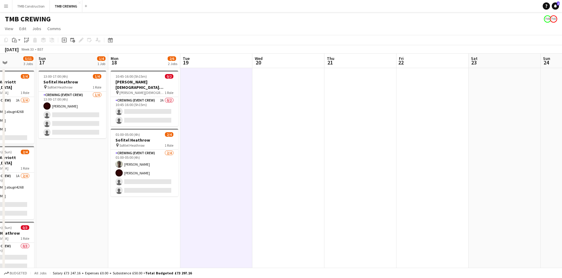
drag, startPoint x: 297, startPoint y: 192, endPoint x: 193, endPoint y: 207, distance: 104.8
click at [194, 207] on app-calendar-viewport "Thu 14 4/4 2 Jobs Fri 15 0/2 1 Job Sat 16 5/11 3 Jobs Sun 17 1/4 1 Job Mon 18 2…" at bounding box center [281, 271] width 562 height 434
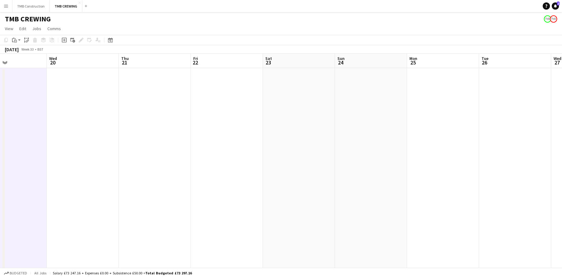
drag, startPoint x: 256, startPoint y: 200, endPoint x: 159, endPoint y: 207, distance: 96.7
click at [156, 207] on app-calendar-viewport "Sat 16 5/11 3 Jobs Sun 17 1/4 1 Job Mon 18 2/6 2 Jobs Tue 19 Wed 20 Thu 21 Fri …" at bounding box center [281, 271] width 562 height 434
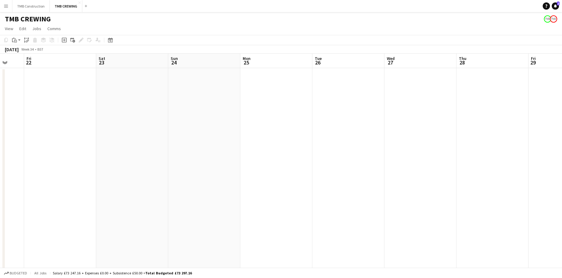
drag, startPoint x: 279, startPoint y: 194, endPoint x: 121, endPoint y: 186, distance: 158.8
click at [121, 186] on app-calendar-viewport "Tue 19 Wed 20 Thu 21 Fri 22 Sat 23 Sun 24 Mon 25 Tue 26 Wed 27 Thu 28 Fri 29 Sa…" at bounding box center [281, 271] width 562 height 434
drag, startPoint x: 333, startPoint y: 179, endPoint x: 148, endPoint y: 188, distance: 185.0
click at [148, 188] on app-calendar-viewport "Wed 20 Thu 21 Fri 22 Sat 23 Sun 24 Mon 25 Tue 26 Wed 27 Thu 28 Fri 29 Sat 30 Su…" at bounding box center [281, 271] width 562 height 434
click at [170, 195] on app-calendar-viewport "Sun 24 Mon 25 Tue 26 Wed 27 Thu 28 Fri 29 Sat 30 Sun 31 Mon 1 Tue 2 Wed 3 Thu 4…" at bounding box center [281, 271] width 562 height 434
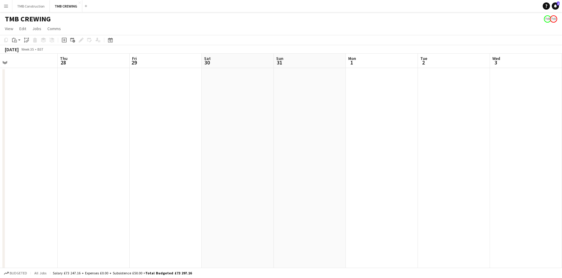
drag, startPoint x: 342, startPoint y: 179, endPoint x: 189, endPoint y: 194, distance: 154.2
click at [191, 194] on app-calendar-viewport "Sun 24 Mon 25 Tue 26 Wed 27 Thu 28 Fri 29 Sat 30 Sun 31 Mon 1 Tue 2 Wed 3 Thu 4…" at bounding box center [281, 271] width 562 height 434
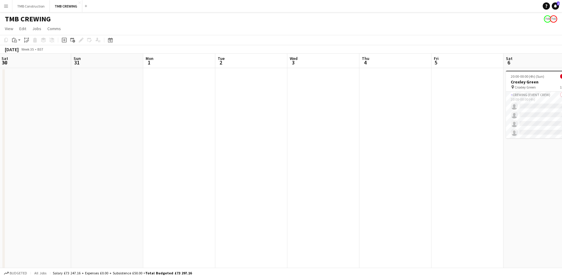
drag, startPoint x: 211, startPoint y: 196, endPoint x: 445, endPoint y: 158, distance: 236.7
click at [445, 158] on app-calendar-viewport "Thu 28 Fri 29 Sat 30 Sun 31 Mon 1 Tue 2 Wed 3 Thu 4 Fri 5 Sat 6 0/4 1 Job Sun 7…" at bounding box center [281, 271] width 562 height 434
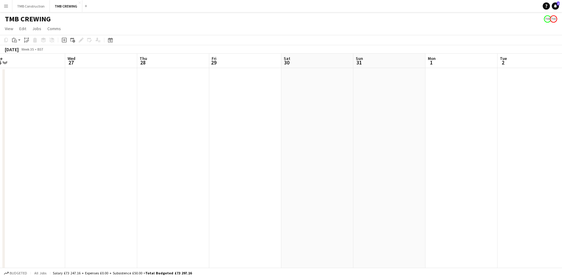
drag, startPoint x: 305, startPoint y: 166, endPoint x: 323, endPoint y: 178, distance: 21.1
click at [435, 148] on app-calendar-viewport "Sun 24 Mon 25 Tue 26 Wed 27 Thu 28 Fri 29 Sat 30 Sun 31 Mon 1 Tue 2 Wed 3 Thu 4…" at bounding box center [281, 271] width 562 height 434
drag, startPoint x: 271, startPoint y: 185, endPoint x: 320, endPoint y: 166, distance: 52.1
click at [460, 130] on app-calendar-viewport "Fri 22 Sat 23 Sun 24 Mon 25 Tue 26 Wed 27 Thu 28 Fri 29 Sat 30 Sun 31 Mon 1 Tue…" at bounding box center [281, 271] width 562 height 434
drag, startPoint x: 433, startPoint y: 138, endPoint x: 450, endPoint y: 152, distance: 22.1
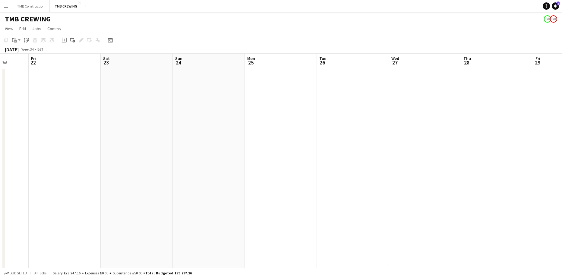
click at [486, 136] on app-calendar-viewport "Tue 19 Wed 20 Thu 21 Fri 22 Sat 23 Sun 24 Mon 25 Tue 26 Wed 27 Thu 28 Fri 29 Sa…" at bounding box center [281, 271] width 562 height 434
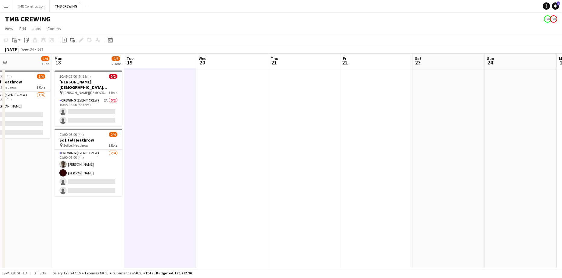
drag, startPoint x: 384, startPoint y: 145, endPoint x: 447, endPoint y: 142, distance: 63.1
click at [444, 142] on app-calendar-viewport "Sat 16 5/11 3 Jobs Sun 17 1/4 1 Job Mon 18 2/6 2 Jobs Tue 19 Wed 20 Thu 21 Fri …" at bounding box center [281, 271] width 562 height 434
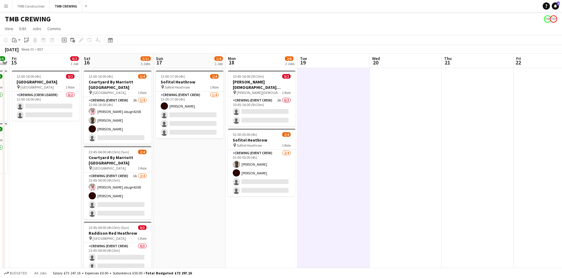
click at [374, 148] on app-calendar-viewport "Wed 13 1/2 1 Job Thu 14 4/4 2 Jobs Fri 15 0/2 1 Job Sat 16 5/11 3 Jobs Sun 17 1…" at bounding box center [281, 271] width 562 height 434
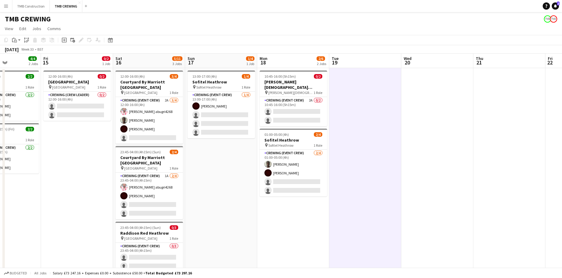
click at [316, 189] on app-calendar-viewport "Tue 12 Wed 13 1/2 1 Job Thu 14 4/4 2 Jobs Fri 15 0/2 1 Job Sat 16 5/11 3 Jobs S…" at bounding box center [281, 271] width 562 height 434
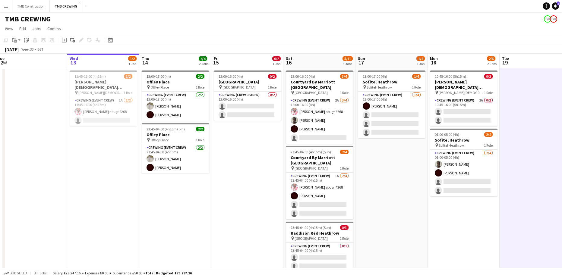
drag, startPoint x: 307, startPoint y: 200, endPoint x: 418, endPoint y: 177, distance: 113.2
click at [417, 176] on app-calendar-viewport "Sun 10 3/6 2 Jobs Mon 11 Tue 12 Wed 13 1/2 1 Job Thu 14 4/4 2 Jobs Fri 15 0/2 1…" at bounding box center [281, 271] width 562 height 434
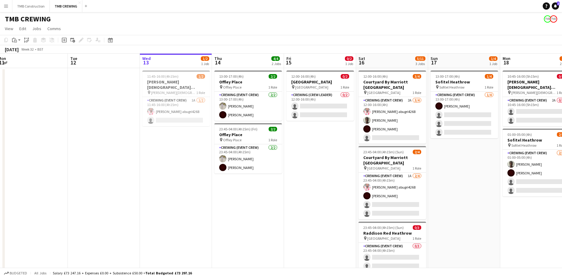
scroll to position [0, 200]
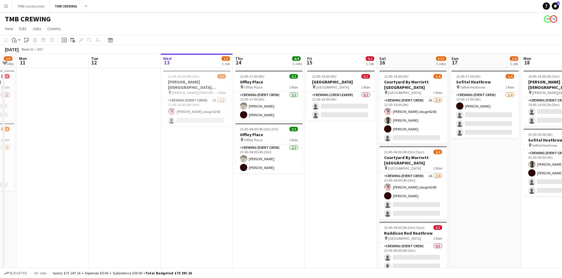
drag, startPoint x: 292, startPoint y: 185, endPoint x: 184, endPoint y: 203, distance: 109.8
click at [184, 203] on app-calendar-viewport "Fri 8 5/6 3 Jobs Sat 9 11/13 5 Jobs Sun 10 3/6 2 Jobs Mon 11 Tue 12 Wed 13 1/2 …" at bounding box center [281, 271] width 562 height 434
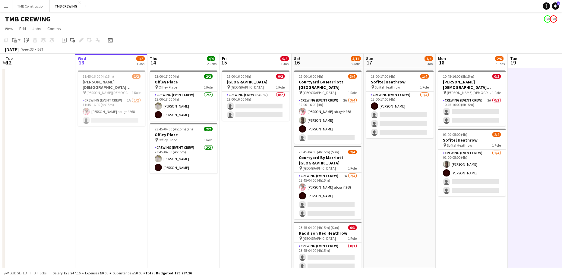
drag, startPoint x: 191, startPoint y: 230, endPoint x: 251, endPoint y: 212, distance: 61.9
click at [250, 212] on app-calendar-viewport "Sun 10 3/6 2 Jobs Mon 11 Tue 12 Wed 13 1/2 1 Job Thu 14 4/4 2 Jobs Fri 15 0/2 1…" at bounding box center [281, 271] width 562 height 434
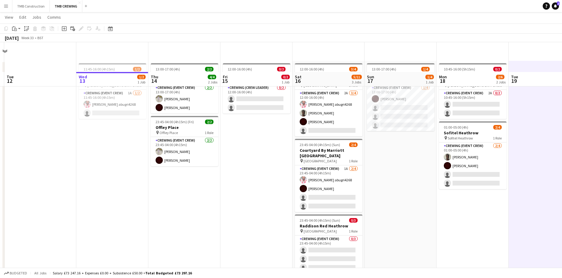
scroll to position [0, 0]
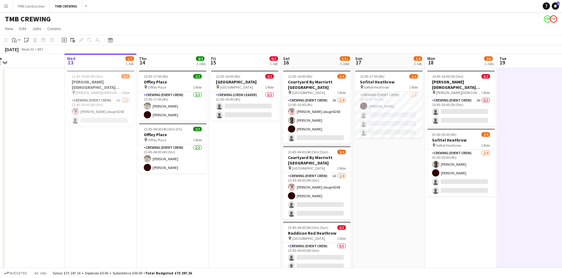
drag, startPoint x: 241, startPoint y: 212, endPoint x: 304, endPoint y: 184, distance: 68.2
click at [333, 176] on app-calendar-viewport "Sun 10 3/6 2 Jobs Mon 11 Tue 12 Wed 13 1/2 1 Job Thu 14 4/4 2 Jobs Fri 15 0/2 1…" at bounding box center [281, 271] width 562 height 434
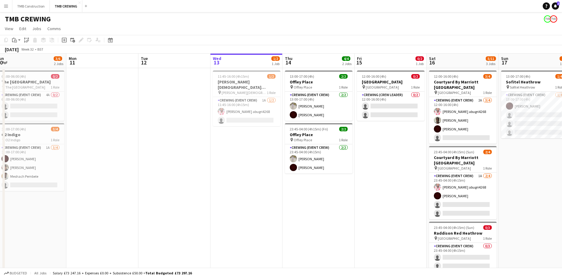
drag, startPoint x: 352, startPoint y: 190, endPoint x: 126, endPoint y: 198, distance: 226.9
click at [124, 198] on app-calendar-viewport "Thu 7 Fri 8 5/6 3 Jobs Sat 9 11/13 5 Jobs Sun 10 3/6 2 Jobs Mon 11 Tue 12 Wed 1…" at bounding box center [281, 271] width 562 height 434
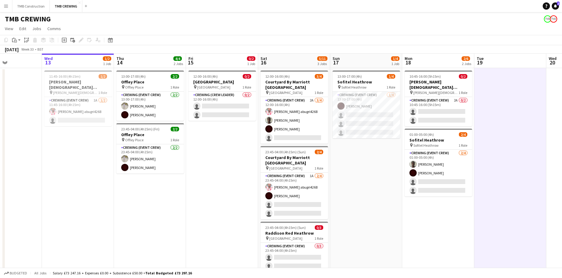
scroll to position [0, 169]
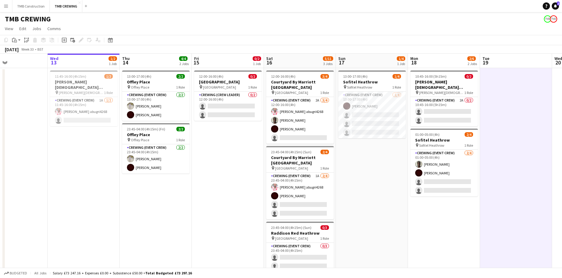
drag, startPoint x: 167, startPoint y: 202, endPoint x: 202, endPoint y: 207, distance: 34.7
click at [202, 207] on app-calendar-viewport "Sun 10 3/6 2 Jobs Mon 11 Tue 12 Wed 13 1/2 1 Job Thu 14 4/4 2 Jobs Fri 15 0/2 1…" at bounding box center [281, 271] width 562 height 434
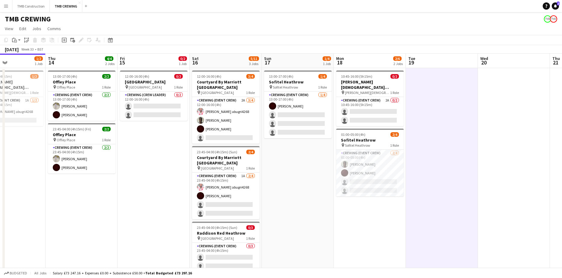
scroll to position [0, 243]
drag, startPoint x: 374, startPoint y: 181, endPoint x: 301, endPoint y: 179, distance: 72.4
click at [301, 179] on app-calendar-viewport "Sun 10 3/6 2 Jobs Mon 11 Tue 12 Wed 13 1/2 1 Job Thu 14 4/4 2 Jobs Fri 15 0/2 1…" at bounding box center [281, 271] width 562 height 434
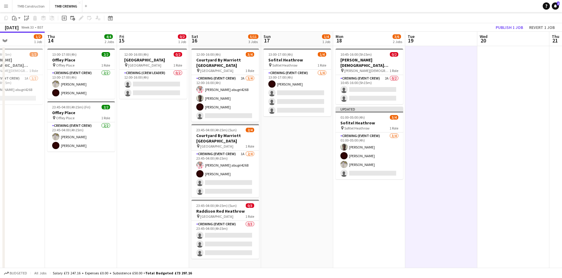
scroll to position [0, 0]
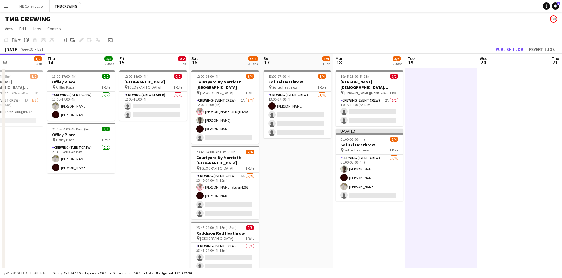
click at [284, 178] on app-date-cell "13:00-17:00 (4h) 1/4 Sofitel Heathrow pin Sofitel Heathrow 1 Role Crewing (Even…" at bounding box center [297, 277] width 72 height 419
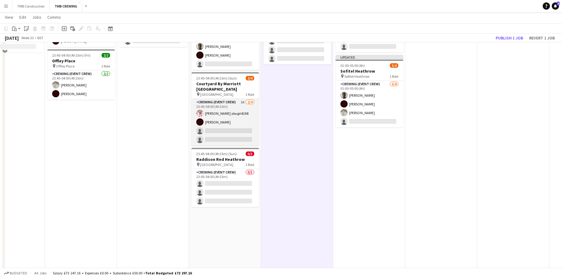
scroll to position [90, 0]
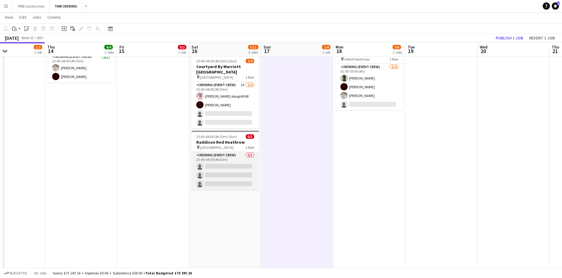
click at [232, 156] on app-card-role "Crewing (Event Crew) 0/3 23:45-04:00 (4h15m) single-neutral-actions single-neut…" at bounding box center [225, 171] width 68 height 38
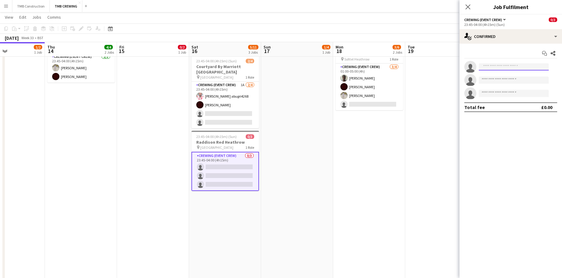
click at [502, 68] on input at bounding box center [514, 66] width 70 height 7
type input "*"
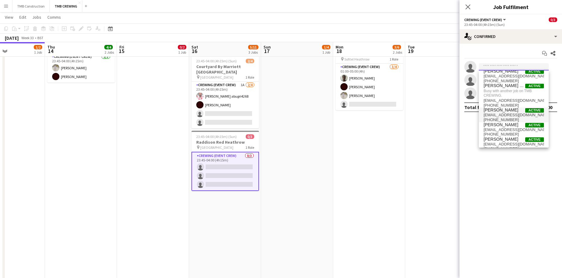
scroll to position [10, 0]
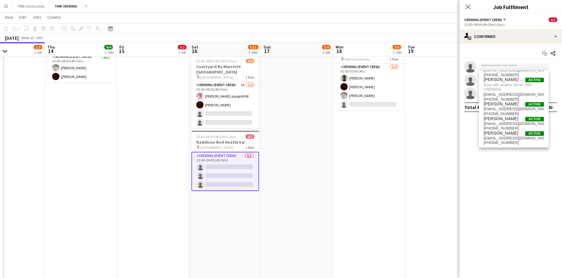
click at [498, 206] on mat-expansion-panel "check Confirmed Start chat Share single-neutral-actions single-neutral-actions …" at bounding box center [510, 161] width 103 height 235
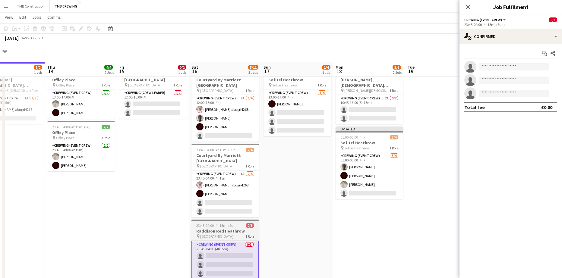
scroll to position [0, 0]
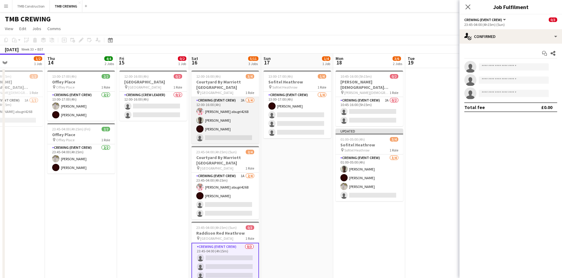
click at [224, 134] on app-card-role "Crewing (Event Crew) 2A [DATE] 12:00-16:00 (4h) [PERSON_NAME] abugri4268 [PERSO…" at bounding box center [225, 120] width 68 height 47
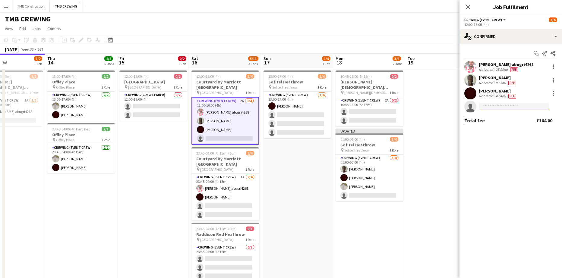
click at [509, 106] on input at bounding box center [514, 106] width 70 height 7
drag, startPoint x: 322, startPoint y: 200, endPoint x: 308, endPoint y: 207, distance: 15.8
click at [322, 201] on app-date-cell "13:00-17:00 (4h) 1/4 Sofitel Heathrow pin Sofitel Heathrow 1 Role Crewing (Even…" at bounding box center [297, 277] width 72 height 419
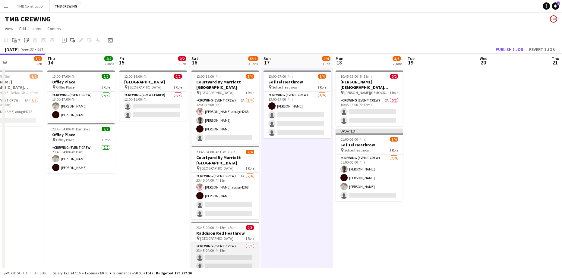
click at [235, 243] on app-card-role "Crewing (Event Crew) 0/3 23:45-04:00 (4h15m) single-neutral-actions single-neut…" at bounding box center [225, 262] width 68 height 38
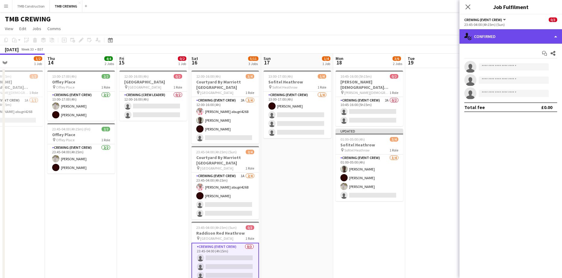
click at [508, 39] on div "single-neutral-actions-check-2 Confirmed" at bounding box center [510, 36] width 103 height 14
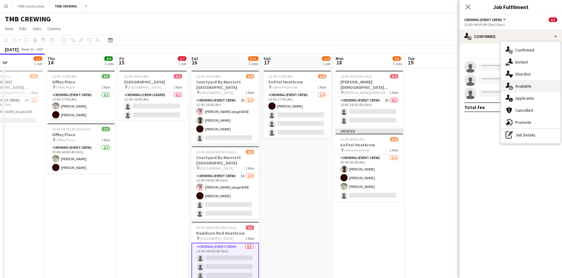
click at [528, 87] on div "single-neutral-actions-upload Available" at bounding box center [531, 86] width 60 height 12
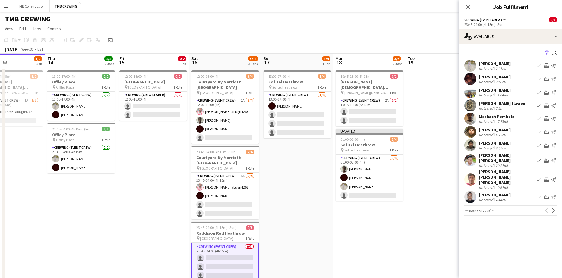
click at [537, 105] on app-icon "Book crew" at bounding box center [539, 105] width 5 height 5
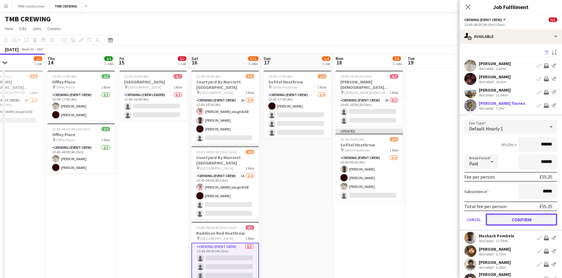
click at [516, 222] on button "Confirm" at bounding box center [521, 220] width 71 height 12
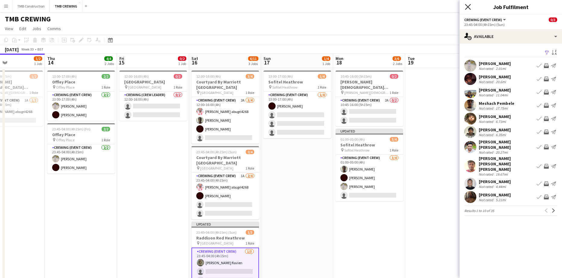
click at [469, 8] on icon "Close pop-in" at bounding box center [468, 7] width 6 height 6
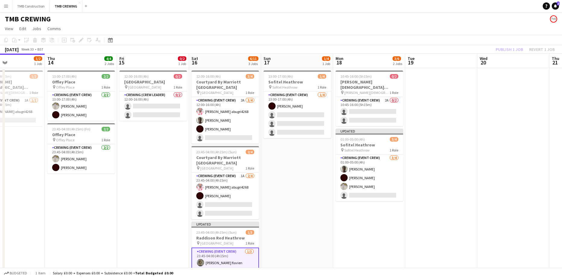
click at [358, 213] on app-date-cell "10:45-16:00 (5h15m) 0/2 [PERSON_NAME][DEMOGRAPHIC_DATA][GEOGRAPHIC_DATA] pin [P…" at bounding box center [369, 277] width 72 height 419
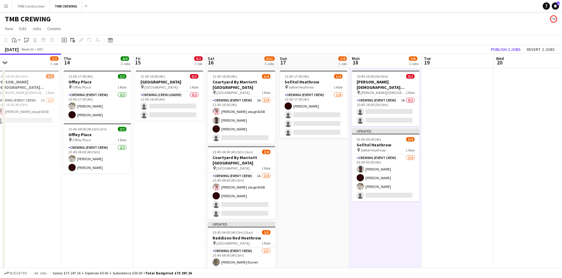
scroll to position [0, 176]
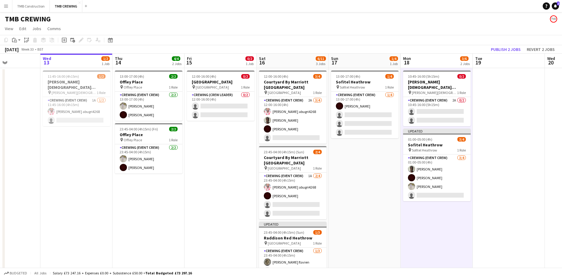
drag, startPoint x: 292, startPoint y: 180, endPoint x: 350, endPoint y: 167, distance: 60.0
click at [350, 167] on app-calendar-viewport "Sun 10 3/6 2 Jobs Mon 11 Tue 12 Wed 13 1/2 1 Job Thu 14 4/4 2 Jobs Fri 15 0/2 1…" at bounding box center [281, 271] width 562 height 434
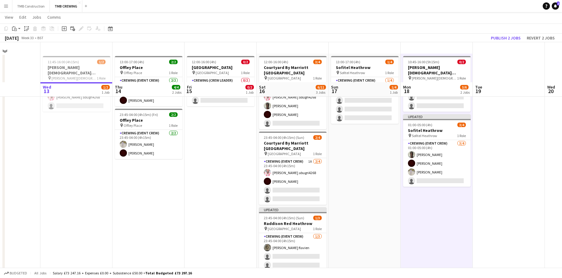
scroll to position [0, 0]
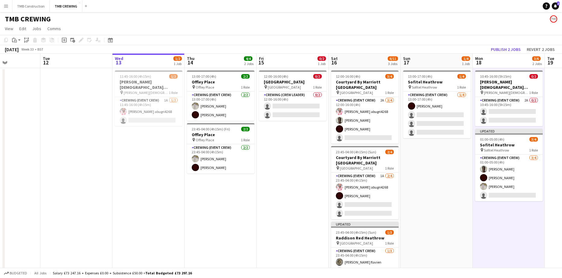
drag, startPoint x: 161, startPoint y: 164, endPoint x: 288, endPoint y: 145, distance: 128.8
click at [288, 145] on app-calendar-viewport "Sat 9 11/13 5 Jobs Sun 10 3/6 2 Jobs Mon 11 Tue 12 Wed 13 1/2 1 Job Thu 14 4/4 …" at bounding box center [281, 271] width 562 height 434
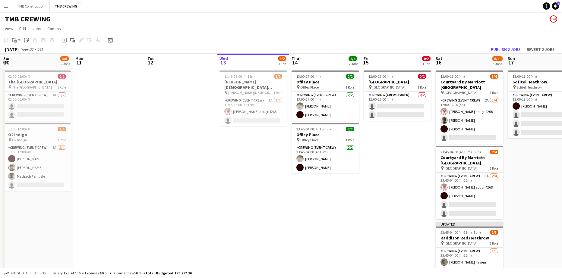
drag, startPoint x: 246, startPoint y: 161, endPoint x: 361, endPoint y: 153, distance: 115.1
click at [362, 153] on app-calendar-viewport "Fri 8 5/6 3 Jobs Sat 9 11/13 5 Jobs Sun 10 3/6 2 Jobs Mon 11 Tue 12 Wed 13 1/2 …" at bounding box center [281, 271] width 562 height 434
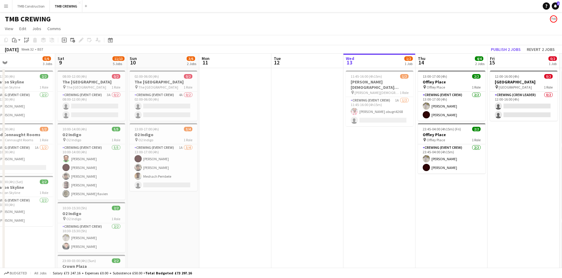
drag, startPoint x: 245, startPoint y: 170, endPoint x: 296, endPoint y: 164, distance: 51.9
click at [296, 164] on app-calendar-viewport "Wed 6 2/2 1 Job Thu 7 Fri 8 5/6 3 Jobs Sat 9 11/13 5 Jobs Sun 10 3/6 2 Jobs Mon…" at bounding box center [281, 271] width 562 height 434
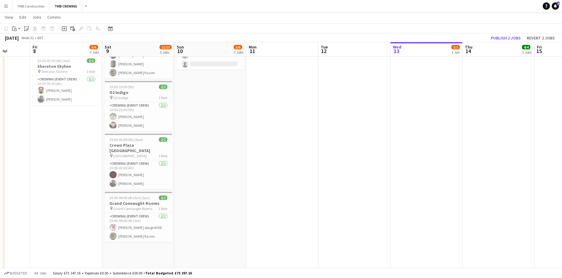
scroll to position [0, 155]
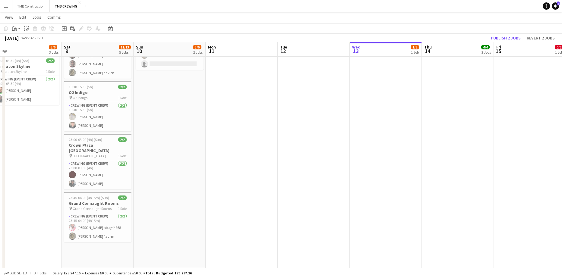
drag, startPoint x: 197, startPoint y: 163, endPoint x: 269, endPoint y: 164, distance: 71.8
click at [269, 164] on app-calendar-viewport "Wed 6 2/2 1 Job Thu 7 Fri 8 5/6 3 Jobs Sat 9 11/13 5 Jobs Sun 10 3/6 2 Jobs Mon…" at bounding box center [281, 134] width 562 height 463
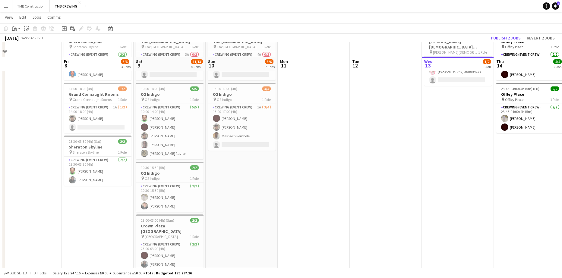
scroll to position [0, 0]
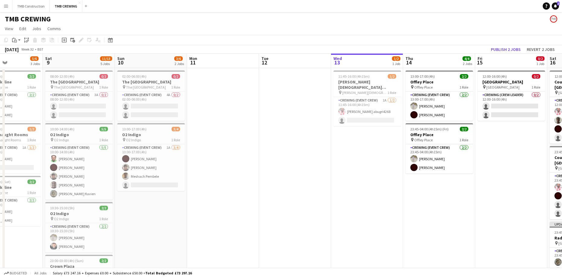
drag, startPoint x: 377, startPoint y: 159, endPoint x: 273, endPoint y: 152, distance: 104.6
click at [274, 152] on app-calendar-viewport "Tue 5 4/4 1 Job Wed 6 2/2 1 Job Thu 7 Fri 8 5/6 3 Jobs Sat 9 11/13 5 Jobs Sun 1…" at bounding box center [281, 271] width 562 height 434
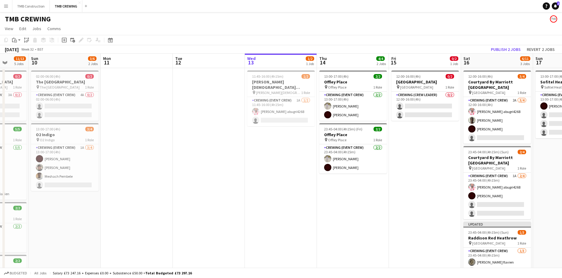
drag, startPoint x: 302, startPoint y: 162, endPoint x: 243, endPoint y: 161, distance: 59.1
click at [244, 161] on app-calendar-viewport "Wed 6 2/2 1 Job Thu 7 Fri 8 5/6 3 Jobs Sat 9 11/13 5 Jobs Sun 10 3/6 2 Jobs Mon…" at bounding box center [281, 271] width 562 height 434
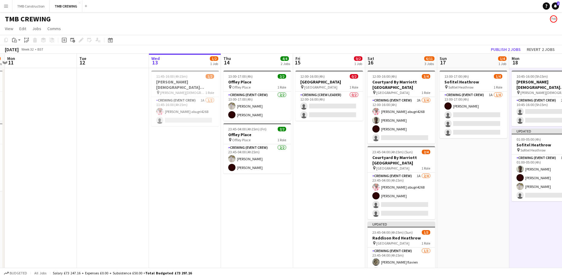
scroll to position [0, 251]
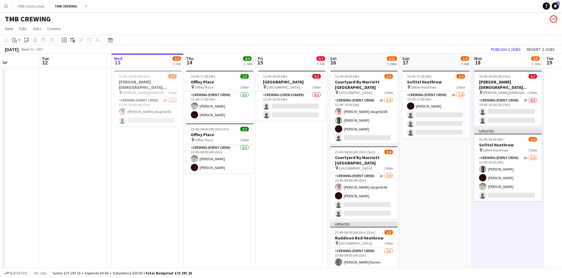
drag, startPoint x: 253, startPoint y: 190, endPoint x: 240, endPoint y: 191, distance: 12.7
click at [216, 187] on app-calendar-viewport "Fri 8 5/6 3 Jobs Sat 9 11/13 5 Jobs Sun 10 3/6 2 Jobs Mon 11 Tue 12 Wed 13 1/2 …" at bounding box center [281, 271] width 562 height 434
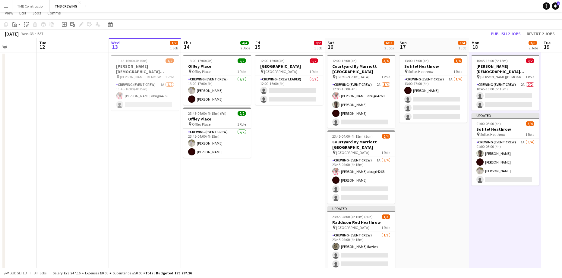
scroll to position [0, 0]
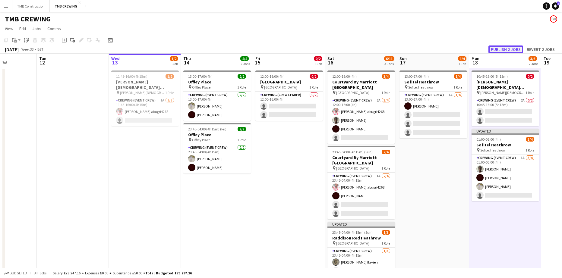
click at [501, 49] on button "Publish 2 jobs" at bounding box center [505, 50] width 35 height 8
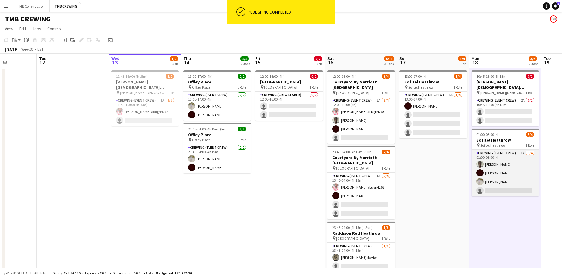
click at [525, 150] on app-card-role "Crewing (Event Crew) 1A [DATE] 01:00-05:00 (4h) [PERSON_NAME] [PERSON_NAME] [PE…" at bounding box center [506, 173] width 68 height 47
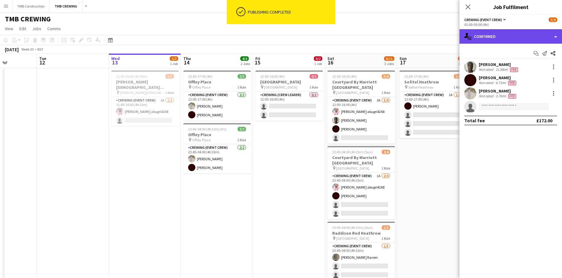
click at [523, 36] on div "single-neutral-actions-check-2 Confirmed" at bounding box center [510, 36] width 103 height 14
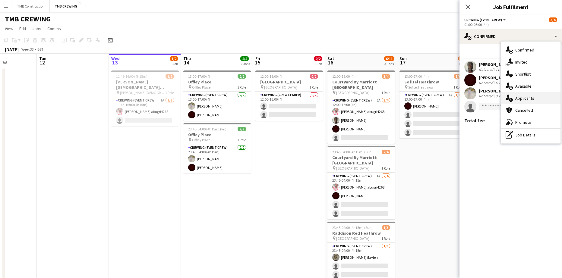
click at [530, 98] on div "single-neutral-actions-information Applicants" at bounding box center [531, 98] width 60 height 12
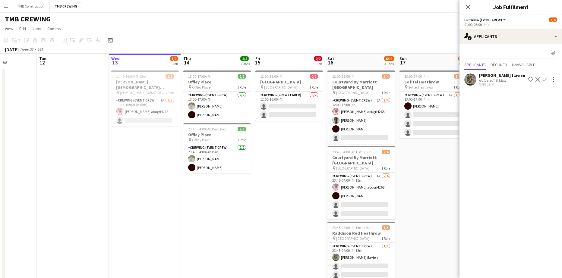
click at [543, 82] on app-icon "Confirm" at bounding box center [545, 79] width 5 height 5
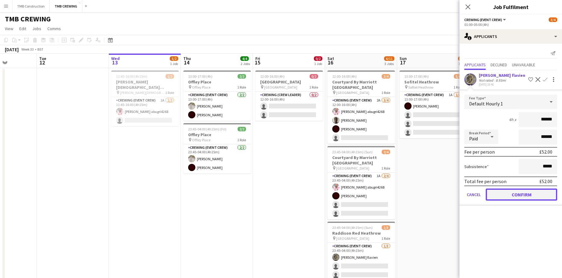
click at [530, 195] on button "Confirm" at bounding box center [521, 195] width 71 height 12
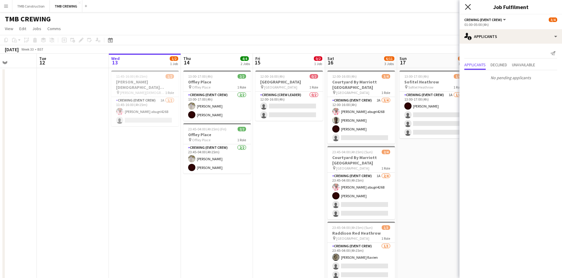
click at [467, 5] on icon "Close pop-in" at bounding box center [468, 7] width 6 height 6
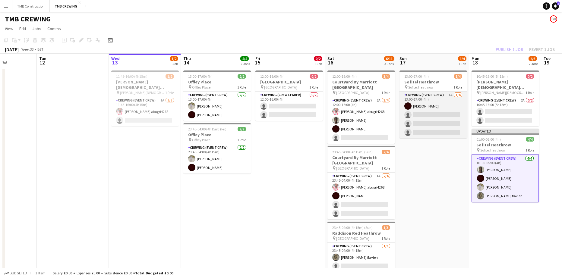
click at [440, 102] on app-card-role "Crewing (Event Crew) 1A [DATE] 13:00-17:00 (4h) [PERSON_NAME] single-neutral-ac…" at bounding box center [433, 115] width 68 height 47
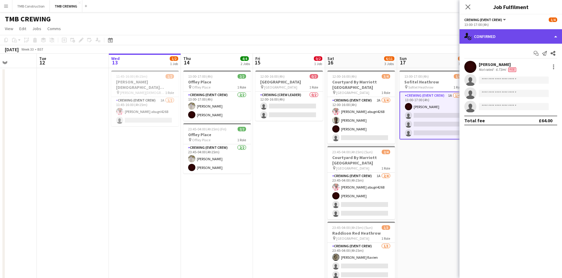
click at [520, 34] on div "single-neutral-actions-check-2 Confirmed" at bounding box center [510, 36] width 103 height 14
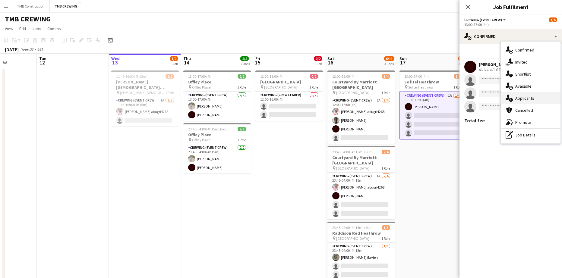
click at [532, 96] on div "single-neutral-actions-information Applicants" at bounding box center [531, 98] width 60 height 12
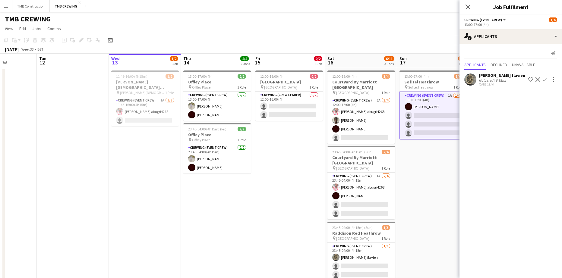
click at [543, 80] on app-icon "Confirm" at bounding box center [545, 79] width 5 height 5
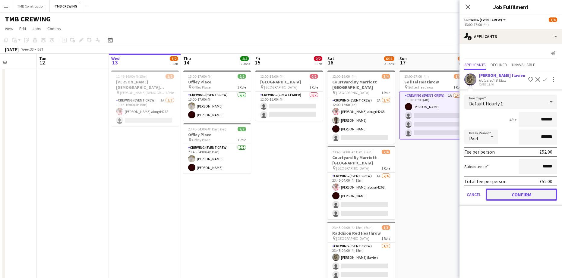
click at [522, 198] on button "Confirm" at bounding box center [521, 195] width 71 height 12
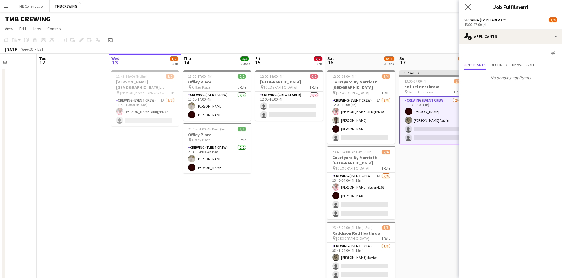
click at [471, 7] on app-icon "Close pop-in" at bounding box center [468, 7] width 9 height 9
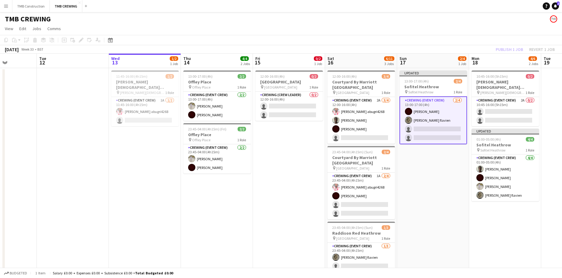
click at [449, 221] on app-date-cell "Updated 13:00-17:00 (4h) 2/4 Sofitel Heathrow pin Sofitel Heathrow 1 Role Crewi…" at bounding box center [433, 277] width 72 height 419
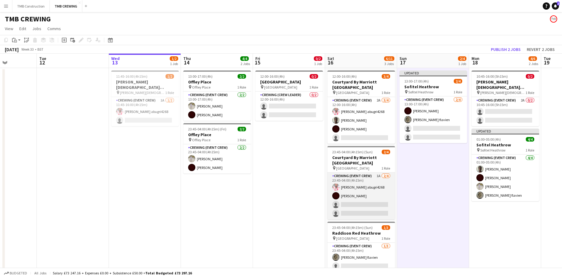
click at [370, 176] on app-card-role "Crewing (Event Crew) 1A [DATE] 23:45-04:00 (4h15m) [PERSON_NAME] abugri4268 [PE…" at bounding box center [361, 196] width 68 height 47
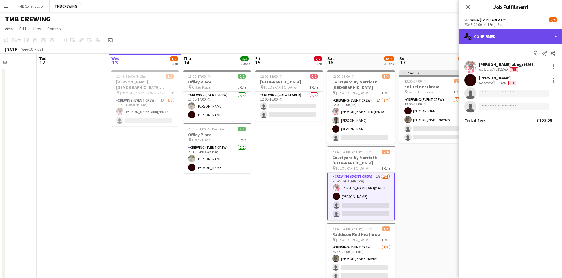
click at [510, 32] on div "single-neutral-actions-check-2 Confirmed" at bounding box center [510, 36] width 103 height 14
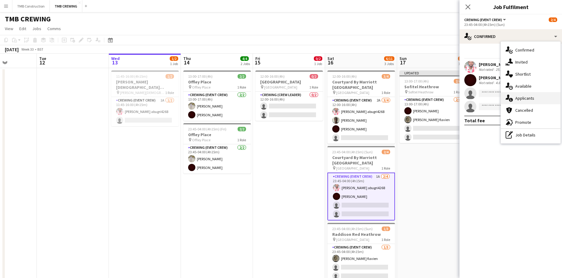
click at [523, 100] on div "single-neutral-actions-information Applicants" at bounding box center [531, 98] width 60 height 12
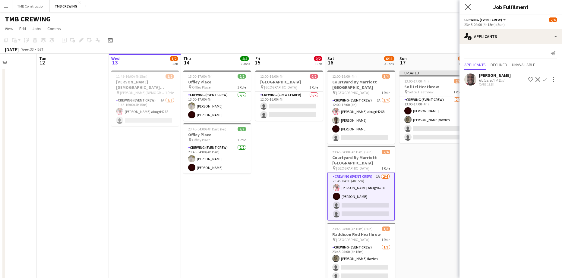
click at [465, 8] on app-icon "Close pop-in" at bounding box center [468, 7] width 9 height 9
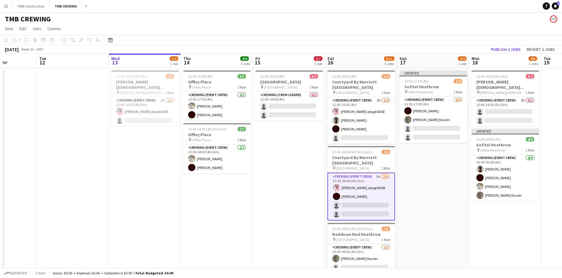
click at [437, 201] on app-date-cell "Updated 13:00-17:00 (4h) 2/4 Sofitel Heathrow pin Sofitel Heathrow 1 Role Crewi…" at bounding box center [433, 277] width 72 height 419
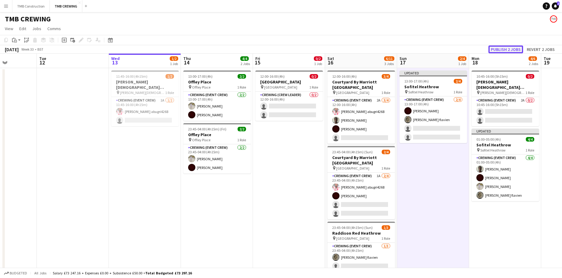
drag, startPoint x: 510, startPoint y: 48, endPoint x: 512, endPoint y: 85, distance: 36.5
click at [510, 49] on button "Publish 2 jobs" at bounding box center [505, 50] width 35 height 8
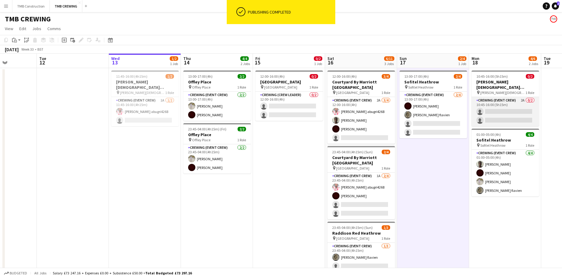
click at [500, 97] on app-card-role "Crewing (Event Crew) 2A 0/2 10:45-16:00 (5h15m) single-neutral-actions single-n…" at bounding box center [506, 111] width 68 height 29
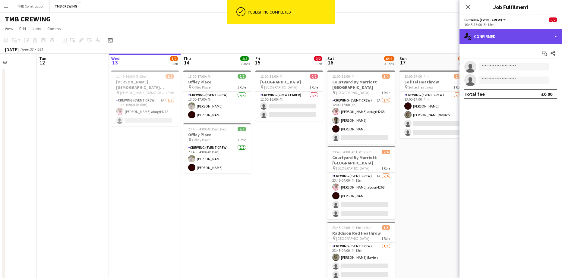
click at [537, 42] on div "single-neutral-actions-check-2 Confirmed" at bounding box center [510, 36] width 103 height 14
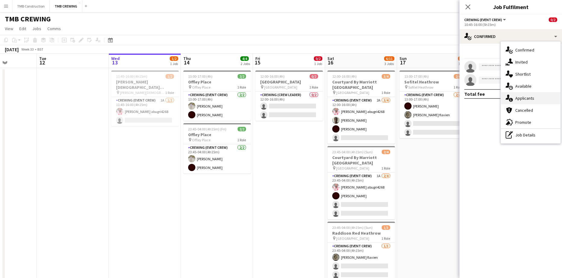
click at [532, 97] on div "single-neutral-actions-information Applicants" at bounding box center [531, 98] width 60 height 12
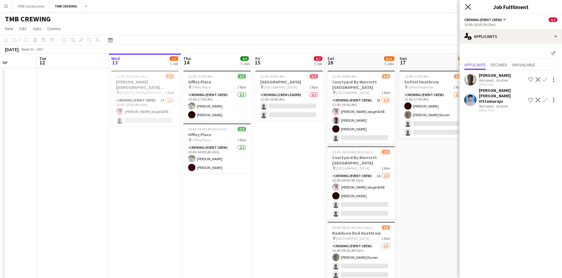
click at [468, 6] on icon "Close pop-in" at bounding box center [468, 7] width 6 height 6
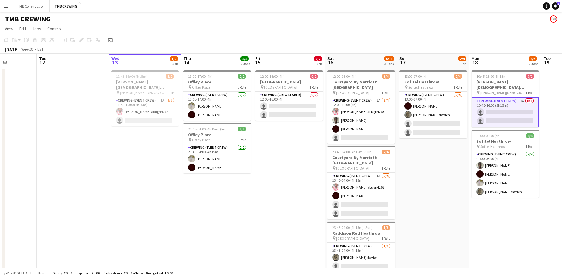
click at [418, 190] on app-date-cell "13:00-17:00 (4h) 2/4 Sofitel Heathrow pin Sofitel Heathrow 1 Role Crewing (Even…" at bounding box center [433, 277] width 72 height 419
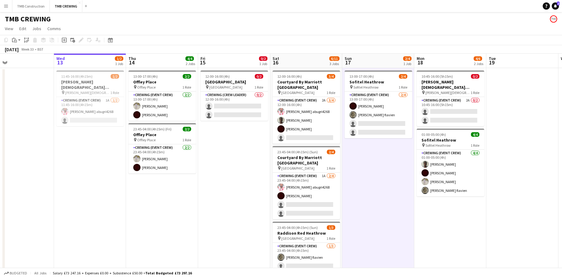
scroll to position [0, 236]
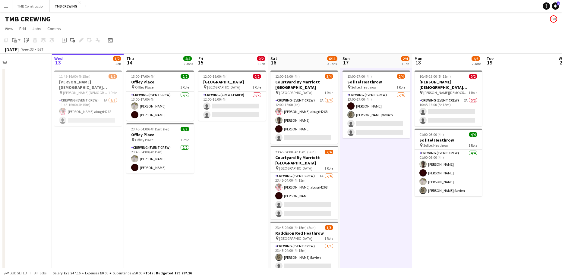
drag, startPoint x: 432, startPoint y: 174, endPoint x: 375, endPoint y: 163, distance: 58.0
click at [375, 163] on app-calendar-viewport "Sat 9 11/13 5 Jobs Sun 10 3/6 2 Jobs Mon 11 Tue 12 Wed 13 1/2 1 Job Thu 14 4/4 …" at bounding box center [281, 271] width 562 height 434
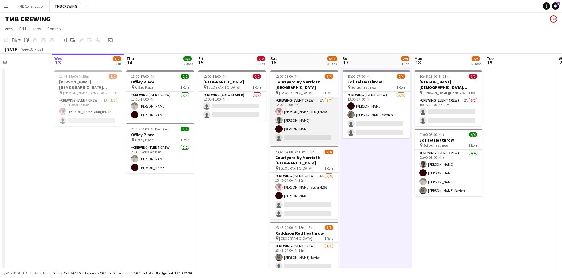
click at [332, 103] on app-card-role "Crewing (Event Crew) 2A [DATE] 12:00-16:00 (4h) [PERSON_NAME] abugri4268 [PERSO…" at bounding box center [304, 120] width 68 height 47
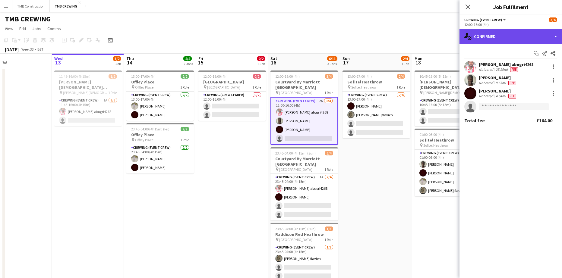
click at [511, 36] on div "single-neutral-actions-check-2 Confirmed" at bounding box center [510, 36] width 103 height 14
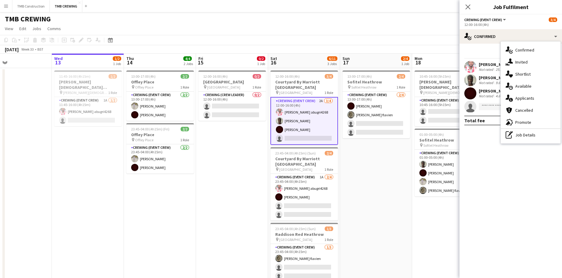
click at [529, 97] on div "single-neutral-actions-information Applicants" at bounding box center [531, 98] width 60 height 12
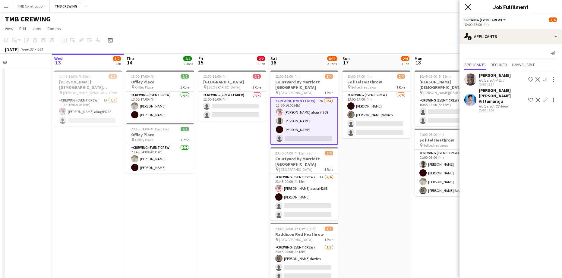
click at [471, 6] on icon "Close pop-in" at bounding box center [468, 7] width 6 height 6
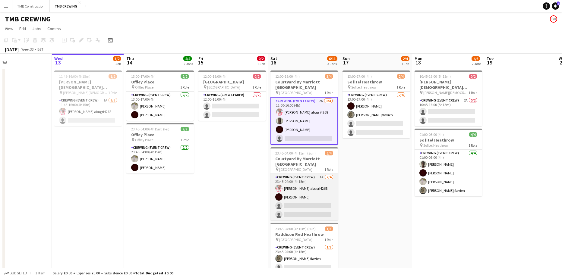
click at [327, 181] on app-card-role "Crewing (Event Crew) 1A [DATE] 23:45-04:00 (4h15m) [PERSON_NAME] abugri4268 [PE…" at bounding box center [304, 197] width 68 height 47
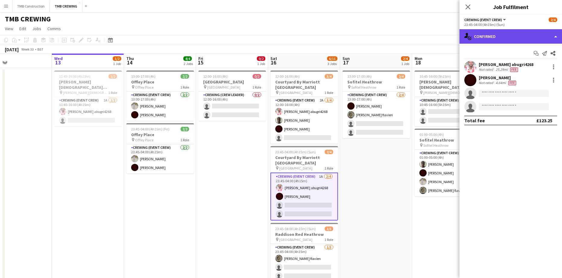
click at [503, 36] on div "single-neutral-actions-check-2 Confirmed" at bounding box center [510, 36] width 103 height 14
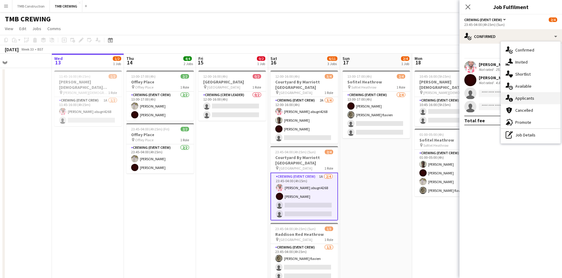
click at [527, 98] on div "single-neutral-actions-information Applicants" at bounding box center [531, 98] width 60 height 12
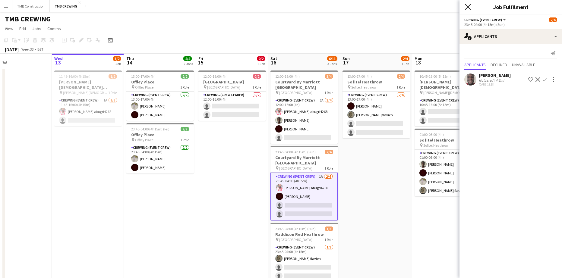
click at [469, 9] on icon "Close pop-in" at bounding box center [468, 7] width 6 height 6
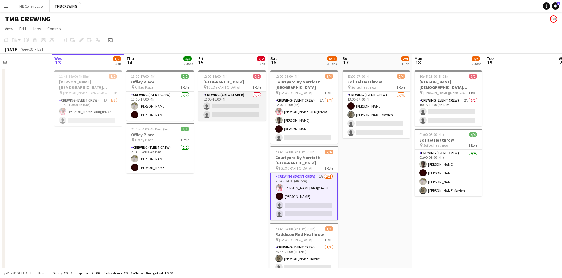
click at [242, 103] on app-card-role "Crewing (Crew Leader) 0/2 12:00-16:00 (4h) single-neutral-actions single-neutra…" at bounding box center [232, 106] width 68 height 29
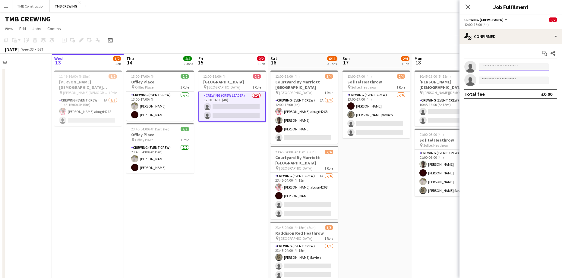
click at [495, 67] on input at bounding box center [514, 66] width 70 height 7
type input "*****"
click at [490, 78] on span "[EMAIL_ADDRESS][DOMAIN_NAME]" at bounding box center [514, 80] width 60 height 5
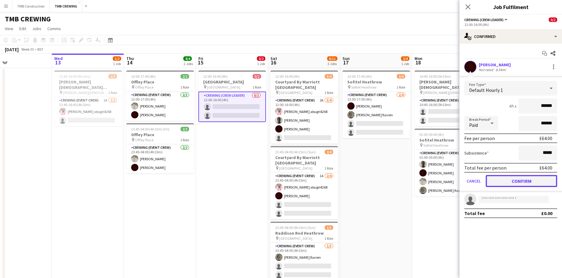
click at [524, 184] on button "Confirm" at bounding box center [521, 181] width 71 height 12
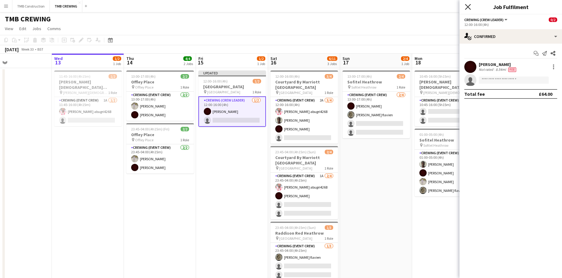
click at [467, 8] on icon "Close pop-in" at bounding box center [468, 7] width 6 height 6
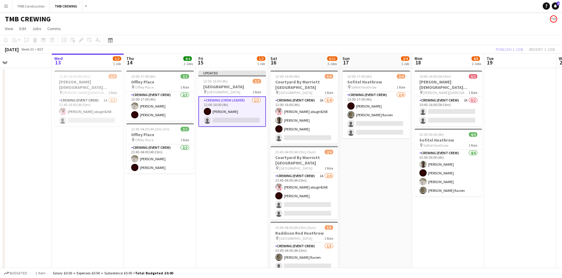
click at [240, 124] on app-card-role "Crewing (Crew Leader) [DATE] 12:00-16:00 (4h) [PERSON_NAME] single-neutral-acti…" at bounding box center [232, 111] width 68 height 30
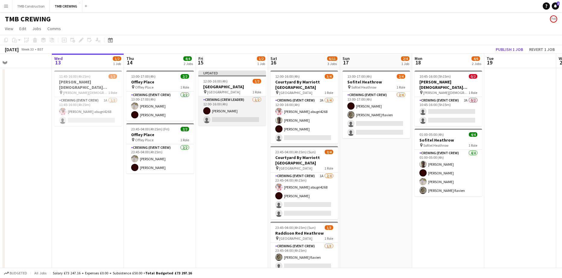
click at [241, 121] on app-card-role "Crewing (Crew Leader) [DATE] 12:00-16:00 (4h) [PERSON_NAME] single-neutral-acti…" at bounding box center [232, 110] width 68 height 29
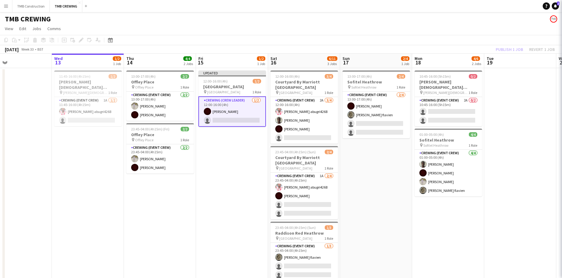
scroll to position [0, 237]
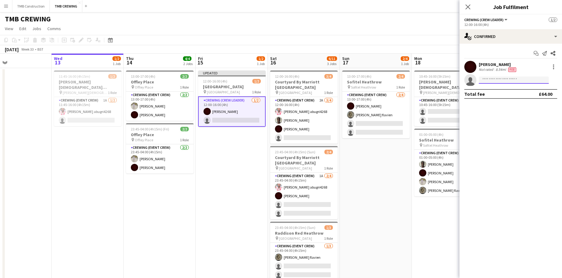
click at [525, 82] on input at bounding box center [514, 80] width 70 height 7
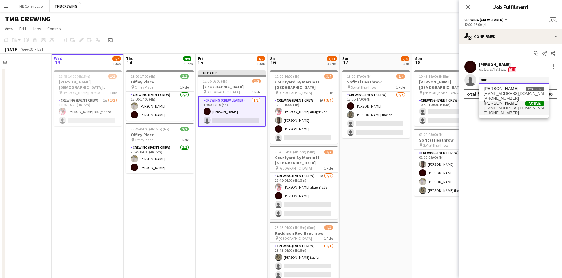
type input "****"
click at [504, 106] on span "[EMAIL_ADDRESS][DOMAIN_NAME]" at bounding box center [514, 108] width 60 height 5
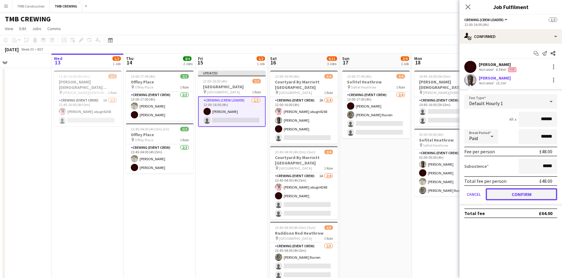
click at [521, 192] on button "Confirm" at bounding box center [521, 194] width 71 height 12
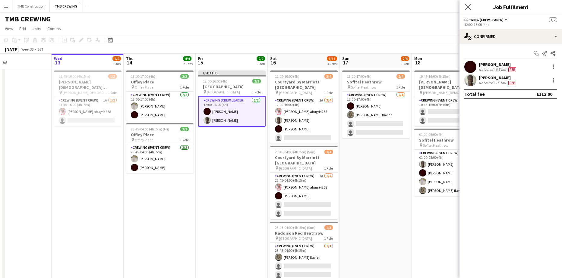
click at [465, 5] on app-icon "Close pop-in" at bounding box center [468, 7] width 9 height 9
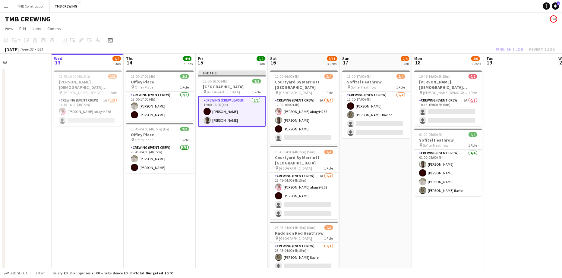
click at [217, 195] on app-date-cell "Updated 12:00-16:00 (4h) 2/2 [GEOGRAPHIC_DATA] pin Ditton Manor 1 Role Crewing …" at bounding box center [232, 277] width 72 height 419
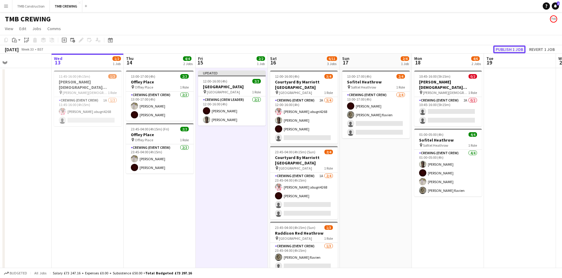
click at [506, 49] on button "Publish 1 job" at bounding box center [509, 50] width 32 height 8
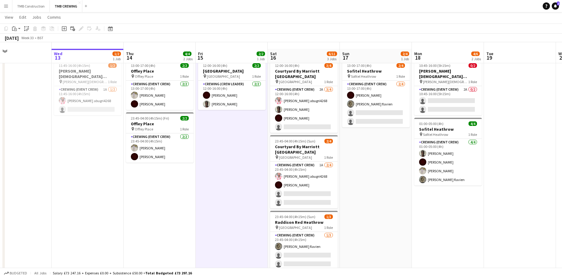
scroll to position [0, 0]
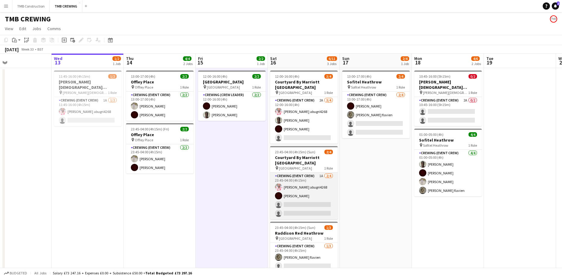
click at [326, 173] on app-card-role "Crewing (Event Crew) 1A [DATE] 23:45-04:00 (4h15m) [PERSON_NAME] abugri4268 [PE…" at bounding box center [304, 196] width 68 height 47
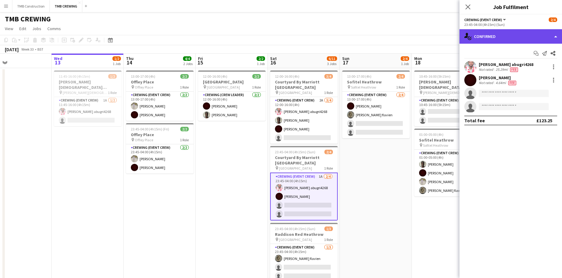
click at [502, 43] on div "single-neutral-actions-check-2 Confirmed" at bounding box center [510, 36] width 103 height 14
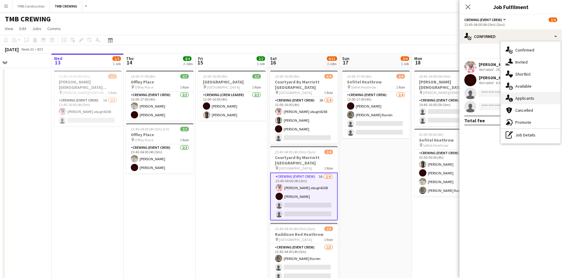
click at [525, 98] on div "single-neutral-actions-information Applicants" at bounding box center [531, 98] width 60 height 12
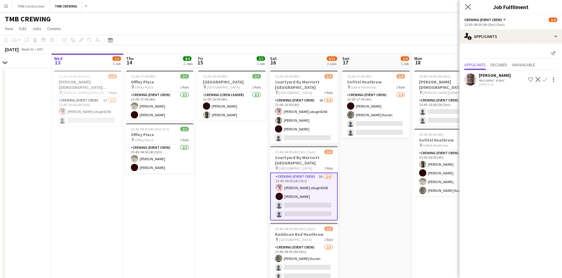
click at [471, 7] on icon "Close pop-in" at bounding box center [468, 7] width 6 height 6
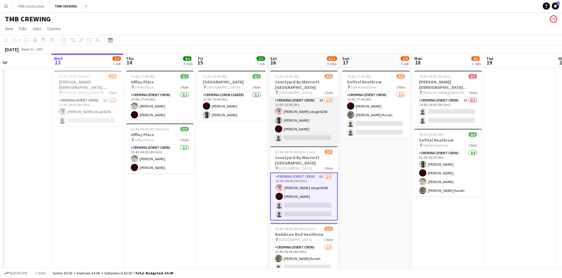
click at [332, 112] on app-card-role "Crewing (Event Crew) 2A [DATE] 12:00-16:00 (4h) [PERSON_NAME] abugri4268 [PERSO…" at bounding box center [304, 120] width 68 height 47
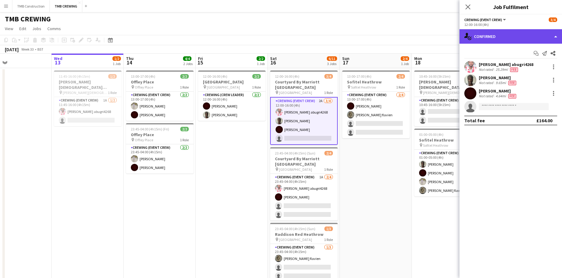
click at [535, 40] on div "single-neutral-actions-check-2 Confirmed" at bounding box center [510, 36] width 103 height 14
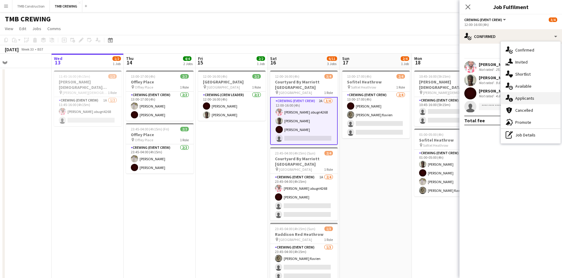
click at [536, 103] on div "single-neutral-actions-information Applicants" at bounding box center [531, 98] width 60 height 12
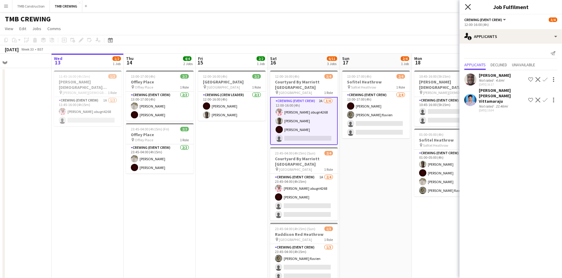
click at [470, 9] on icon at bounding box center [468, 7] width 6 height 6
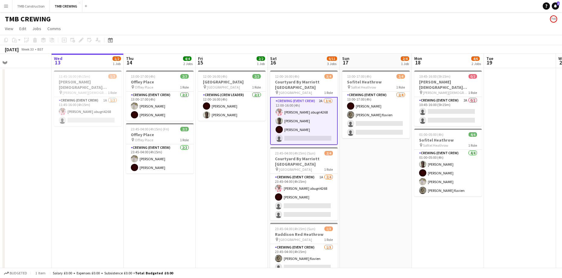
click at [326, 103] on app-card-role "Crewing (Event Crew) 2A [DATE] 12:00-16:00 (4h) [PERSON_NAME] abugri4268 [PERSO…" at bounding box center [304, 121] width 68 height 48
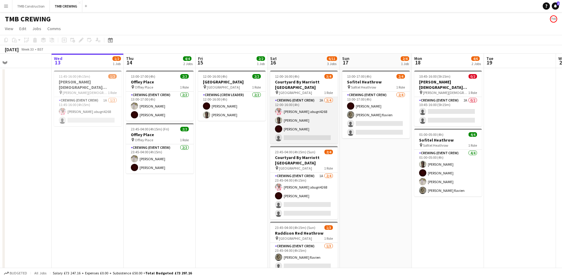
click at [323, 105] on app-card-role "Crewing (Event Crew) 2A [DATE] 12:00-16:00 (4h) [PERSON_NAME] abugri4268 [PERSO…" at bounding box center [304, 120] width 68 height 47
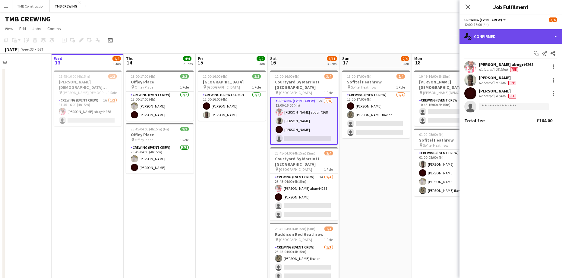
click at [512, 38] on div "single-neutral-actions-check-2 Confirmed" at bounding box center [510, 36] width 103 height 14
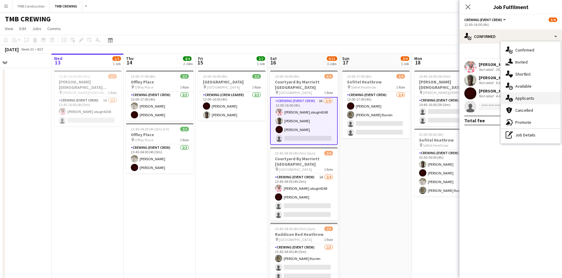
click at [523, 100] on div "single-neutral-actions-information Applicants" at bounding box center [531, 98] width 60 height 12
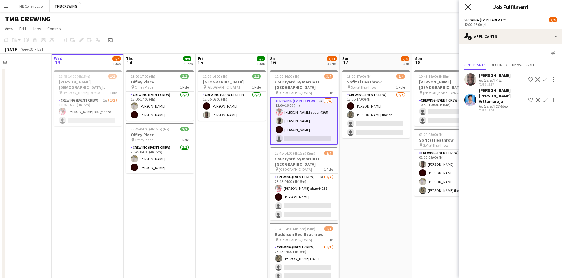
click at [466, 5] on icon at bounding box center [468, 7] width 6 height 6
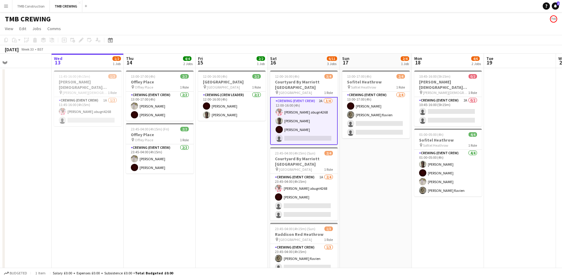
click at [358, 202] on app-date-cell "13:00-17:00 (4h) 2/4 Sofitel Heathrow pin Sofitel Heathrow 1 Role Crewing (Even…" at bounding box center [376, 277] width 72 height 419
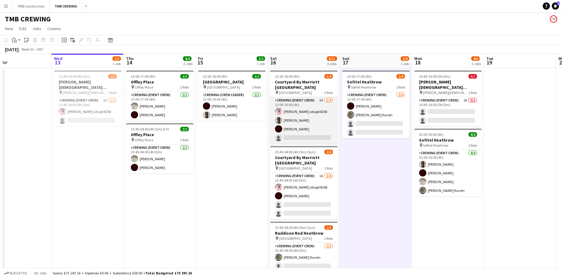
click at [332, 114] on app-card-role "Crewing (Event Crew) 3A [DATE] 12:00-16:00 (4h) [PERSON_NAME] abugri4268 [PERSO…" at bounding box center [304, 120] width 68 height 47
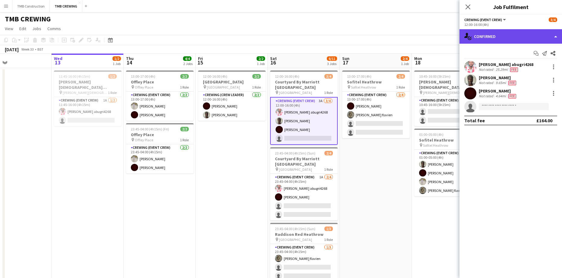
click at [505, 30] on div "single-neutral-actions-check-2 Confirmed" at bounding box center [510, 36] width 103 height 14
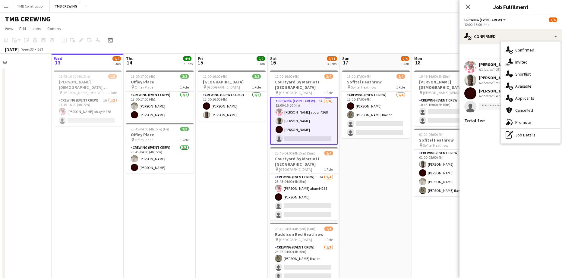
click at [524, 98] on div "single-neutral-actions-information Applicants" at bounding box center [531, 98] width 60 height 12
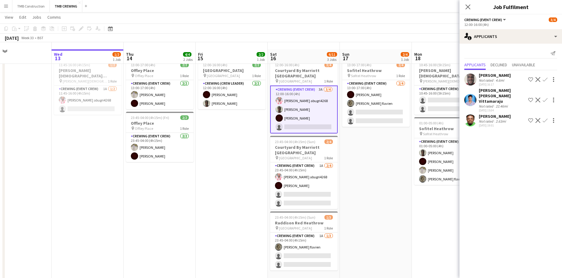
scroll to position [30, 0]
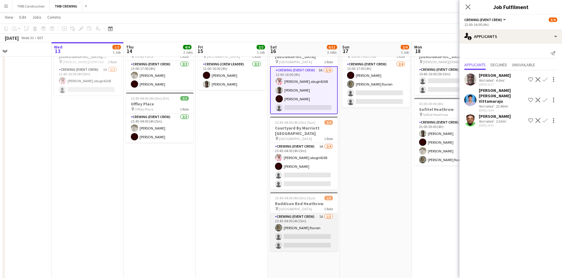
click at [323, 220] on app-card-role "Crewing (Event Crew) 1A [DATE] 23:45-04:00 (4h15m) [PERSON_NAME] flavien single…" at bounding box center [304, 232] width 68 height 38
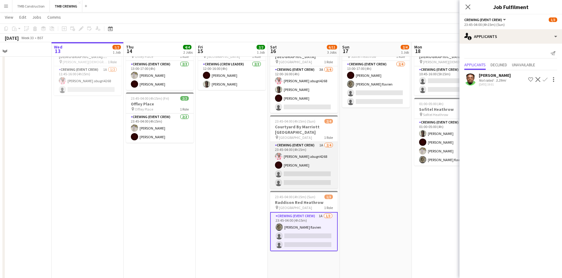
click at [329, 145] on app-card-role "Crewing (Event Crew) 1A [DATE] 23:45-04:00 (4h15m) [PERSON_NAME] abugri4268 [PE…" at bounding box center [304, 165] width 68 height 47
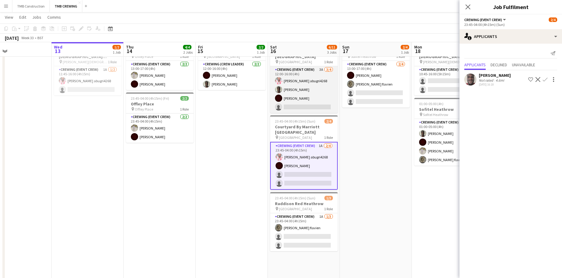
click at [321, 81] on app-card-role "Crewing (Event Crew) 3A [DATE] 12:00-16:00 (4h) [PERSON_NAME] abugri4268 [PERSO…" at bounding box center [304, 89] width 68 height 47
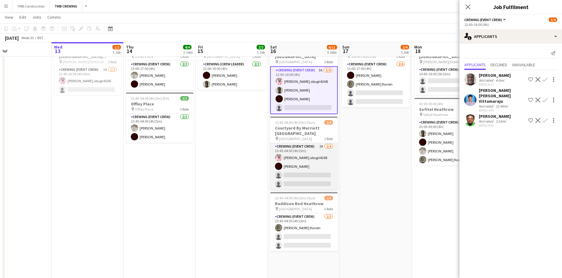
click at [326, 155] on app-card-role "Crewing (Event Crew) 2A [DATE] 23:45-04:00 (4h15m) [PERSON_NAME] abugri4268 [PE…" at bounding box center [304, 166] width 68 height 47
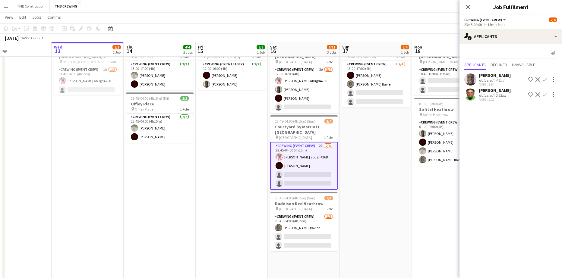
click at [328, 166] on app-card-role "Crewing (Event Crew) 2A [DATE] 23:45-04:00 (4h15m) [PERSON_NAME] abugri4268 [PE…" at bounding box center [304, 166] width 68 height 48
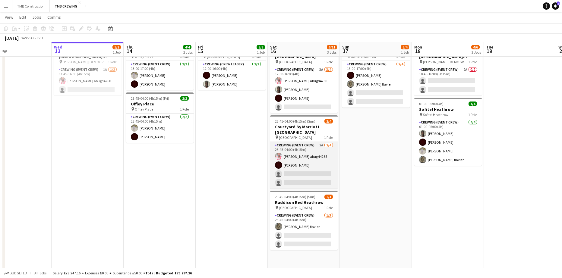
click at [330, 167] on app-card-role "Crewing (Event Crew) 2A [DATE] 23:45-04:00 (4h15m) [PERSON_NAME] abugri4268 [PE…" at bounding box center [304, 165] width 68 height 47
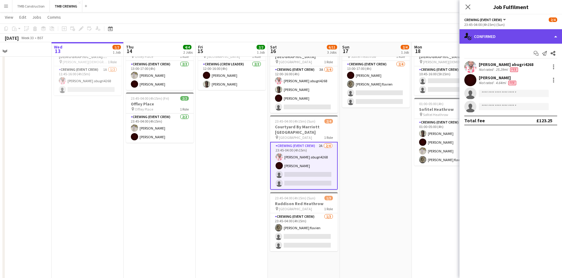
click at [508, 34] on div "single-neutral-actions-check-2 Confirmed" at bounding box center [510, 36] width 103 height 14
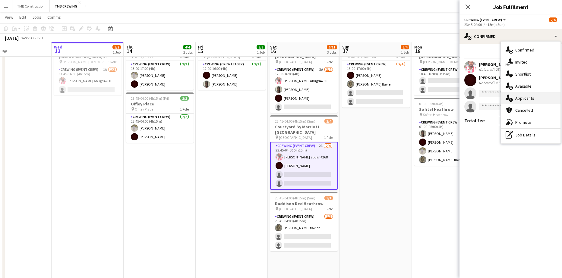
click at [524, 97] on div "single-neutral-actions-information Applicants" at bounding box center [531, 98] width 60 height 12
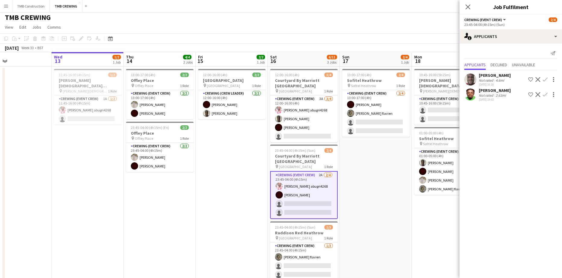
scroll to position [0, 0]
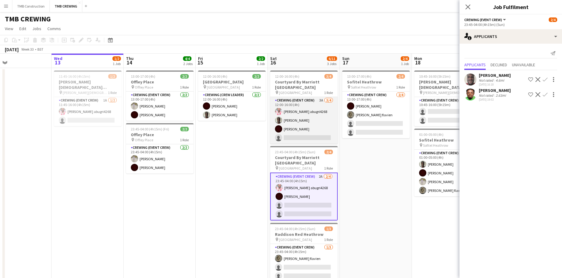
click at [320, 120] on app-card-role "Crewing (Event Crew) 3A [DATE] 12:00-16:00 (4h) [PERSON_NAME] abugri4268 [PERSO…" at bounding box center [304, 120] width 68 height 47
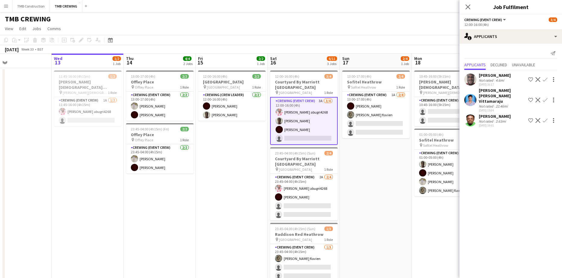
click at [544, 118] on app-icon "Confirm" at bounding box center [545, 120] width 5 height 5
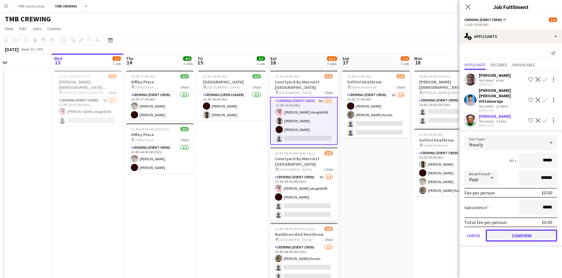
click at [523, 232] on button "Confirm" at bounding box center [521, 236] width 71 height 12
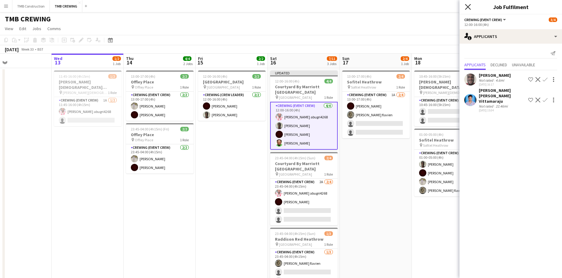
click at [469, 8] on icon at bounding box center [468, 7] width 6 height 6
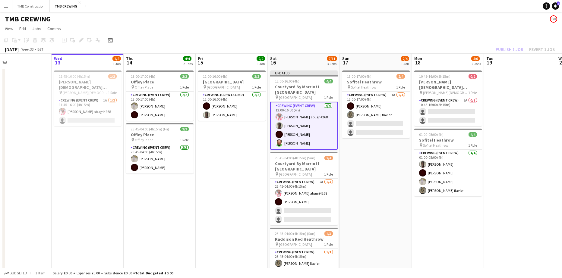
click at [383, 209] on app-date-cell "13:00-17:00 (4h) 2/4 Sofitel Heathrow pin Sofitel Heathrow 1 Role Crewing (Even…" at bounding box center [376, 277] width 72 height 419
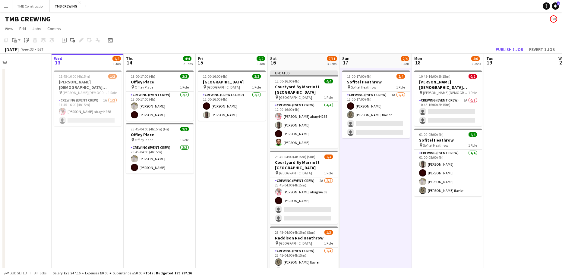
click at [8, 7] on app-icon "Menu" at bounding box center [6, 6] width 5 height 5
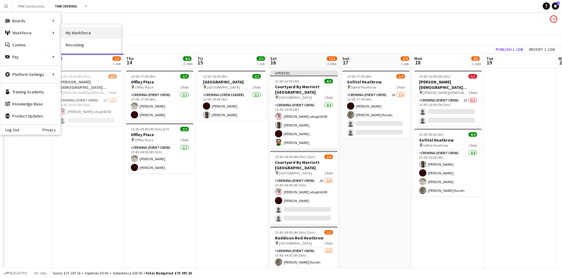
click at [80, 31] on link "My Workforce" at bounding box center [91, 33] width 60 height 12
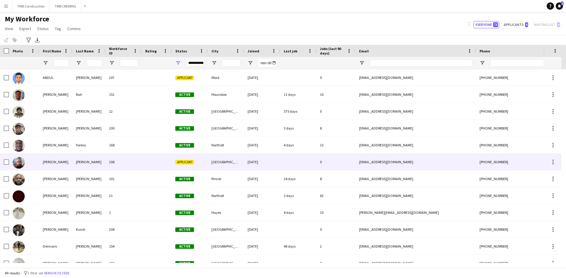
click at [54, 163] on div "[PERSON_NAME]" at bounding box center [55, 162] width 33 height 17
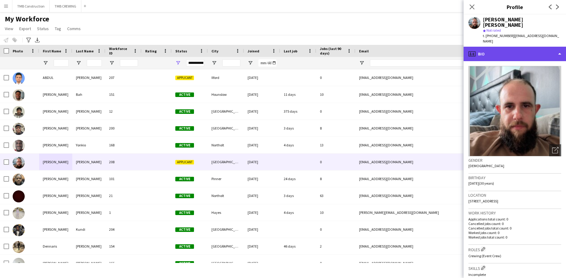
click at [514, 47] on div "profile Bio" at bounding box center [515, 54] width 103 height 14
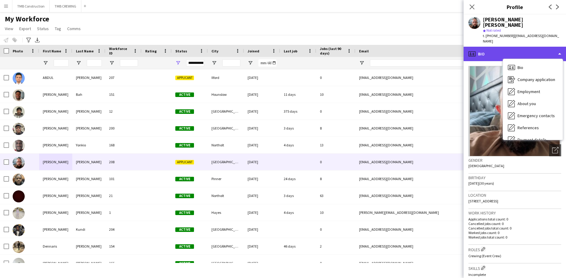
click at [513, 47] on div "profile Bio" at bounding box center [515, 54] width 103 height 14
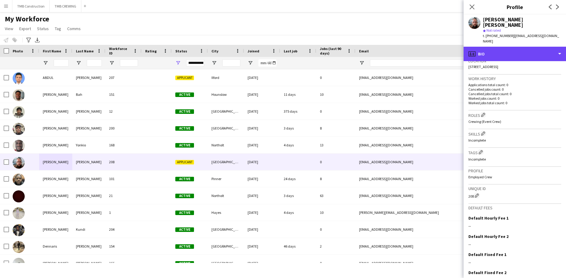
scroll to position [156, 0]
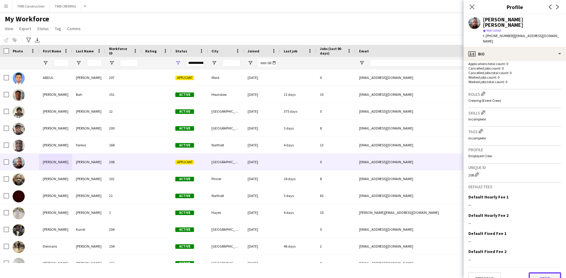
click at [540, 273] on button "Next" at bounding box center [545, 279] width 33 height 12
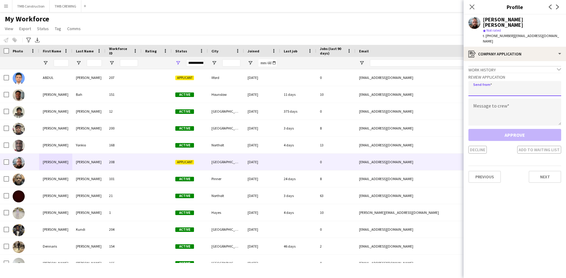
click at [514, 81] on input "email" at bounding box center [515, 88] width 93 height 15
type input "**********"
click at [507, 99] on textarea at bounding box center [515, 112] width 93 height 27
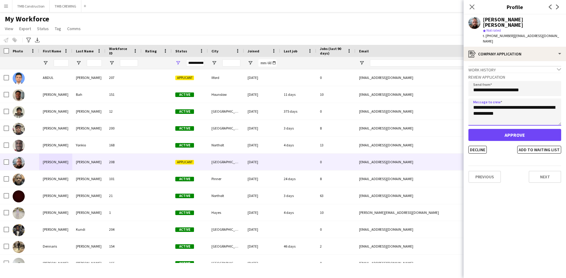
type textarea "**********"
click at [502, 129] on button "Approve" at bounding box center [515, 135] width 93 height 12
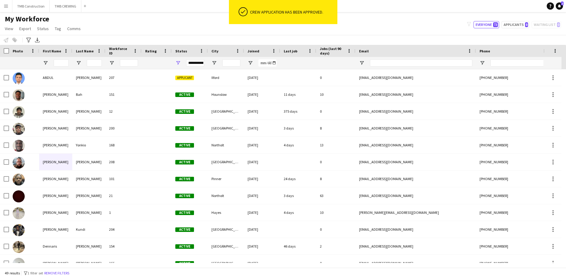
click at [5, 6] on app-icon "Menu" at bounding box center [6, 6] width 5 height 5
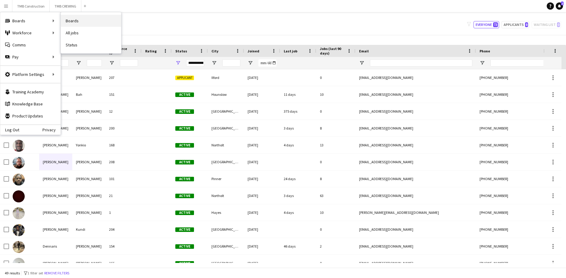
click at [71, 21] on link "Boards" at bounding box center [91, 21] width 60 height 12
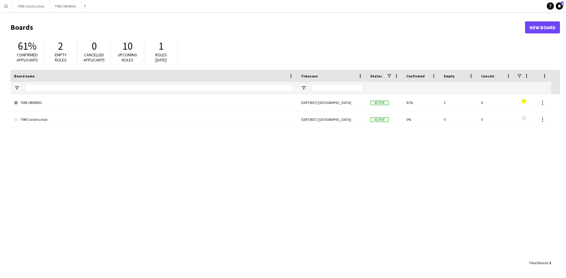
click at [89, 99] on link "TMB CREWING" at bounding box center [154, 102] width 280 height 17
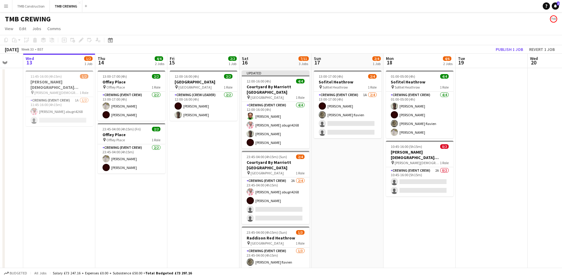
scroll to position [0, 198]
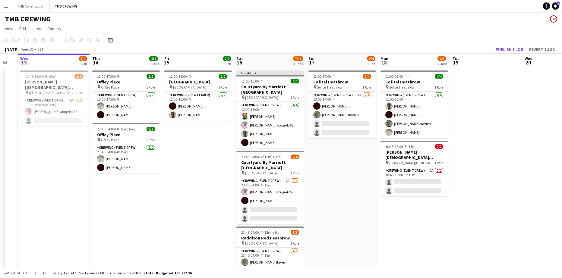
drag, startPoint x: 370, startPoint y: 184, endPoint x: 316, endPoint y: 175, distance: 54.9
click at [316, 175] on app-calendar-viewport "Sun 10 3/6 2 Jobs Mon 11 Tue 12 Wed 13 1/2 1 Job Thu 14 4/4 2 Jobs Fri 15 2/2 1…" at bounding box center [281, 179] width 562 height 251
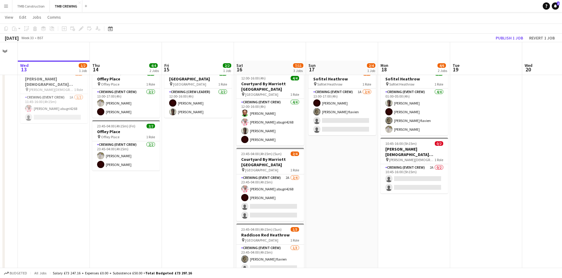
scroll to position [0, 0]
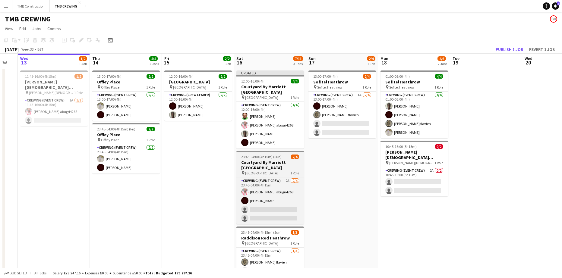
click at [276, 171] on div "pin [GEOGRAPHIC_DATA] 1 Role" at bounding box center [270, 173] width 68 height 5
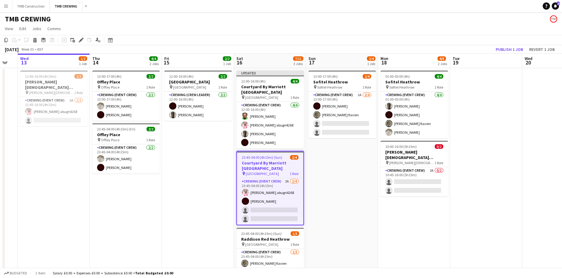
click at [282, 166] on app-job-card "23:45-04:00 (4h15m) (Sun) 2/4 Courtyard By [GEOGRAPHIC_DATA] pin Marriott Court…" at bounding box center [270, 188] width 68 height 74
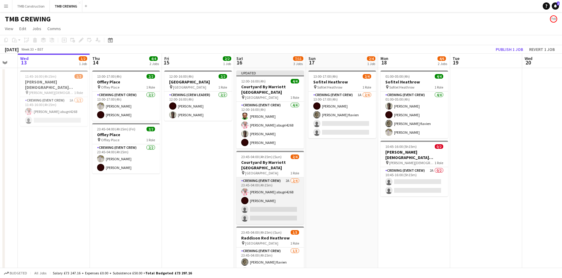
click at [283, 178] on app-card-role "Crewing (Event Crew) 2A [DATE] 23:45-04:00 (4h15m) [PERSON_NAME] abugri4268 [PE…" at bounding box center [270, 201] width 68 height 47
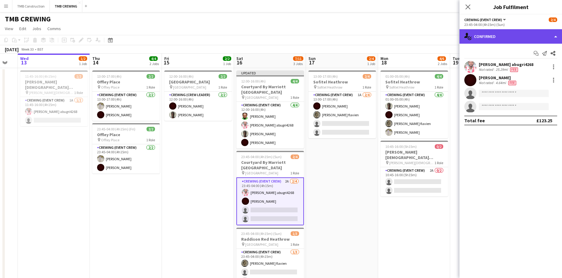
click at [525, 33] on div "single-neutral-actions-check-2 Confirmed" at bounding box center [510, 36] width 103 height 14
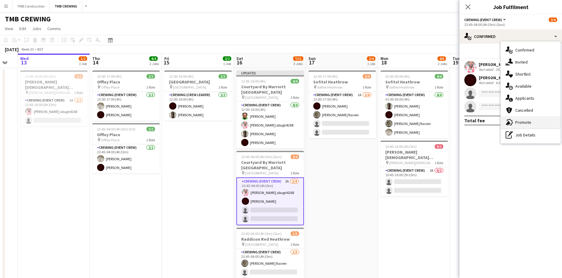
click at [523, 121] on div "advertising-megaphone Promote" at bounding box center [531, 122] width 60 height 12
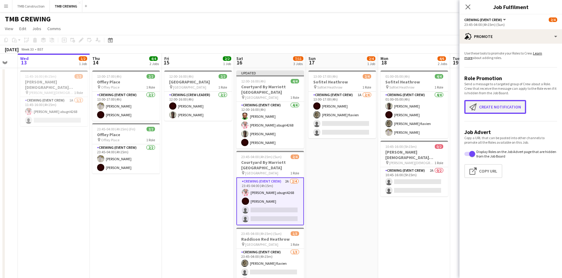
click at [497, 107] on button "Create notification Create notification" at bounding box center [495, 107] width 62 height 14
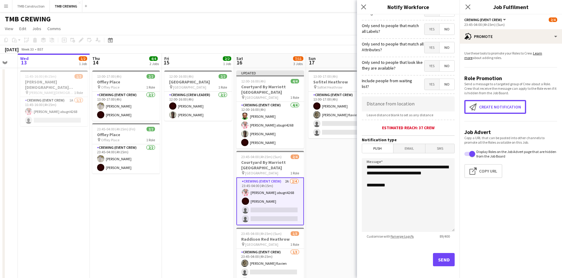
scroll to position [54, 0]
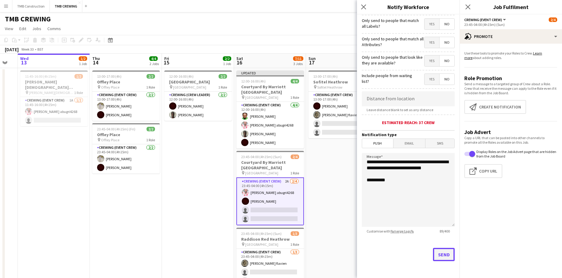
click at [443, 255] on button "Send" at bounding box center [444, 254] width 22 height 13
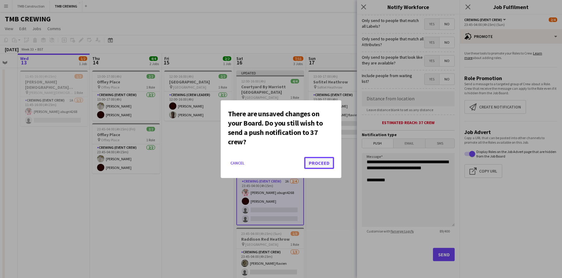
click at [313, 163] on button "Proceed" at bounding box center [319, 163] width 30 height 12
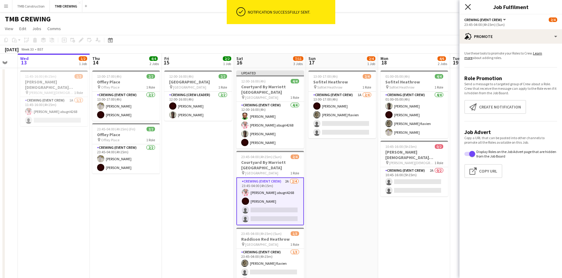
click at [470, 9] on icon "Close pop-in" at bounding box center [468, 7] width 6 height 6
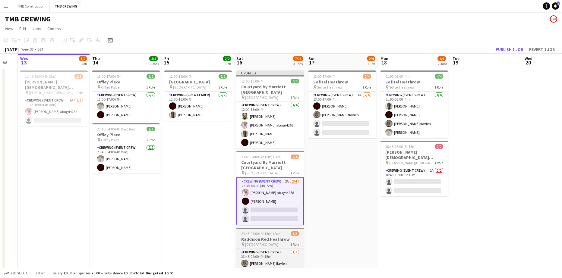
click at [281, 237] on h3 "Raddison Red Heathrow" at bounding box center [270, 239] width 68 height 5
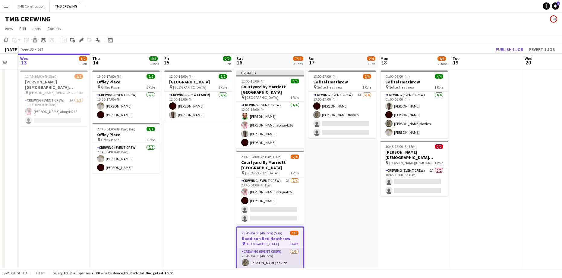
click at [278, 248] on app-card-role "Crewing (Event Crew) [DATE] 23:45-04:00 (4h15m) [PERSON_NAME] flavien single-ne…" at bounding box center [270, 267] width 66 height 38
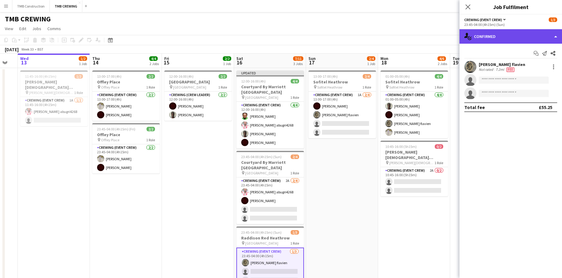
click at [511, 36] on div "single-neutral-actions-check-2 Confirmed" at bounding box center [510, 36] width 103 height 14
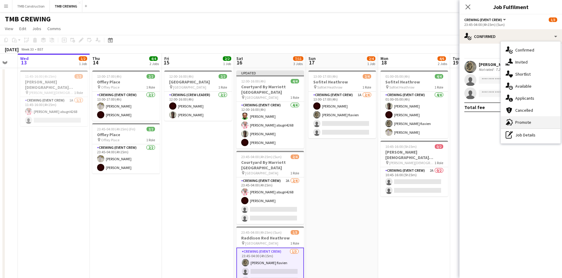
click at [529, 125] on div "advertising-megaphone Promote" at bounding box center [531, 122] width 60 height 12
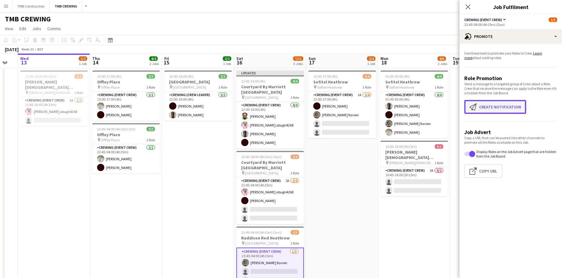
click at [494, 105] on button "Create notification Create notification" at bounding box center [495, 107] width 62 height 14
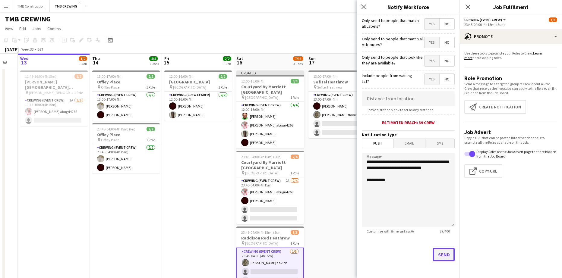
click at [444, 253] on button "Send" at bounding box center [444, 254] width 22 height 13
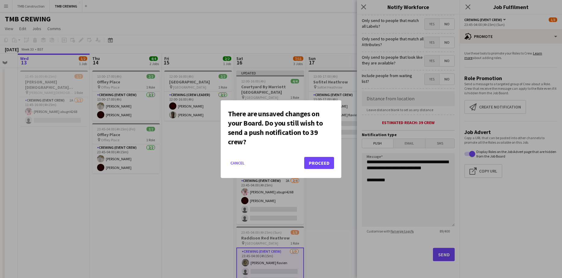
click at [324, 169] on mat-dialog-actions "Cancel Proceed" at bounding box center [281, 166] width 106 height 26
click at [332, 162] on button "Proceed" at bounding box center [319, 163] width 30 height 12
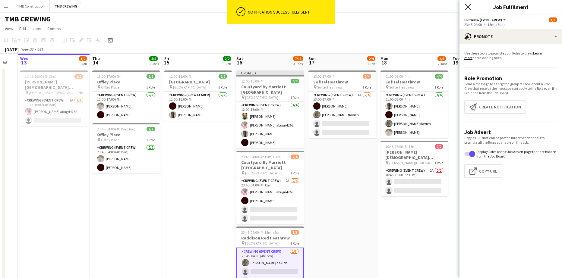
click at [466, 6] on icon "Close pop-in" at bounding box center [468, 7] width 6 height 6
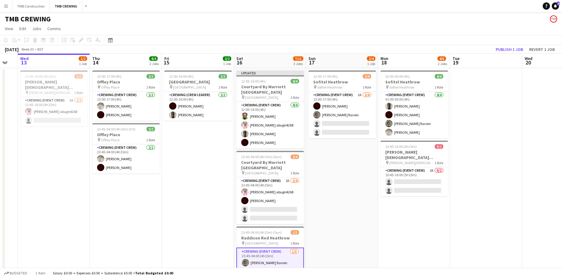
click at [330, 240] on app-date-cell "13:00-17:00 (4h) 2/4 Sofitel Heathrow pin Sofitel Heathrow 1 Role Crewing (Even…" at bounding box center [342, 186] width 72 height 237
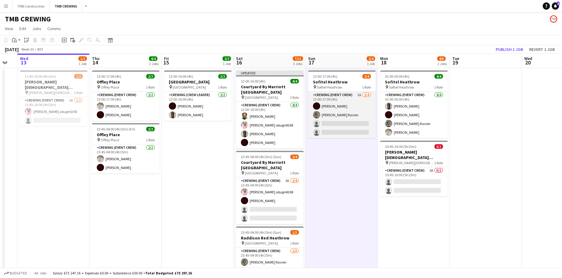
click at [371, 102] on app-card-role "Crewing (Event Crew) 1A [DATE] 13:00-17:00 (4h) [PERSON_NAME] [PERSON_NAME] fla…" at bounding box center [342, 115] width 68 height 47
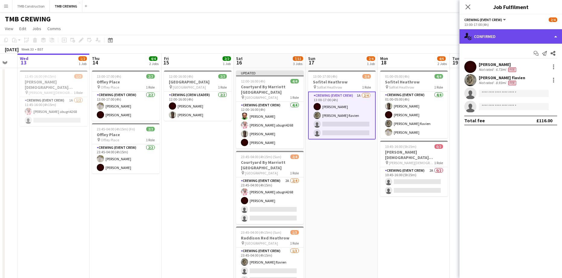
click at [500, 36] on div "single-neutral-actions-check-2 Confirmed" at bounding box center [510, 36] width 103 height 14
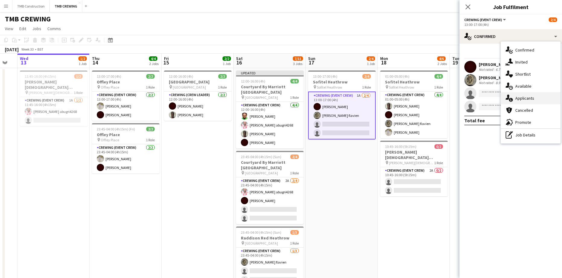
click at [533, 96] on div "single-neutral-actions-information Applicants" at bounding box center [531, 98] width 60 height 12
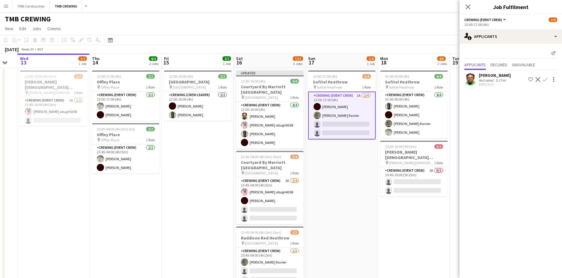
click at [545, 81] on app-icon "Confirm" at bounding box center [545, 79] width 5 height 5
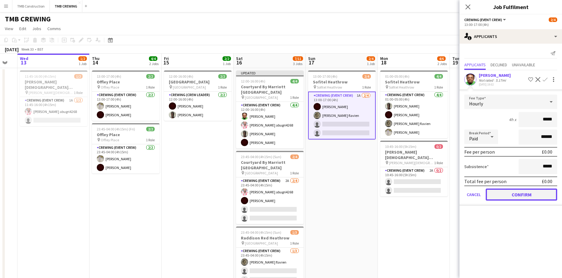
click at [525, 198] on button "Confirm" at bounding box center [521, 195] width 71 height 12
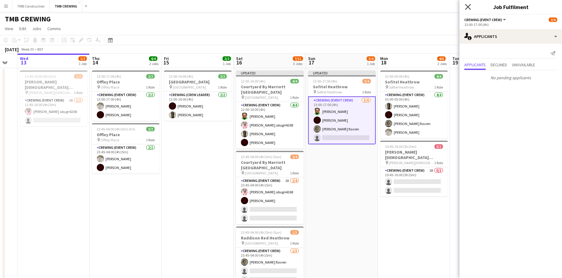
click at [469, 8] on icon at bounding box center [468, 7] width 6 height 6
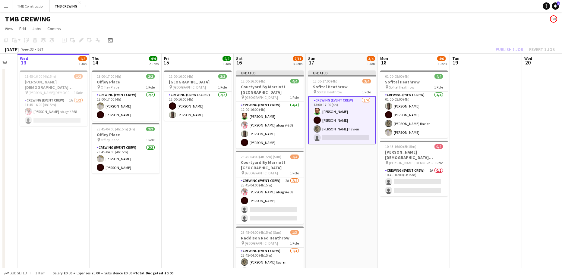
click at [368, 212] on app-date-cell "Updated 13:00-17:00 (4h) 3/4 Sofitel Heathrow pin Sofitel Heathrow 1 Role Crewi…" at bounding box center [342, 186] width 72 height 237
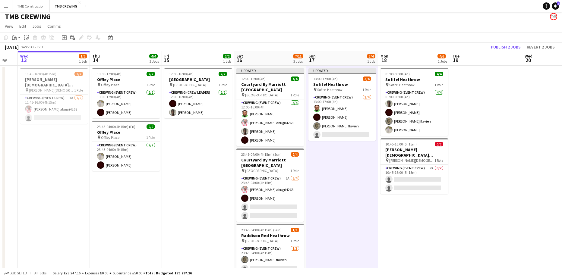
scroll to position [0, 0]
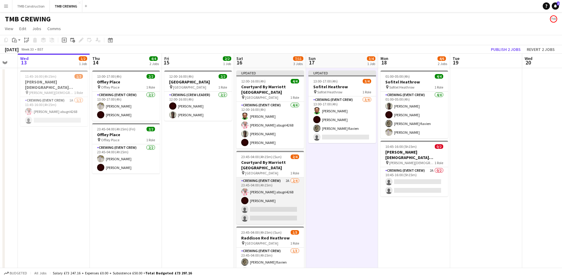
click at [277, 181] on app-card-role "Crewing (Event Crew) 2A [DATE] 23:45-04:00 (4h15m) [PERSON_NAME] abugri4268 [PE…" at bounding box center [270, 201] width 68 height 47
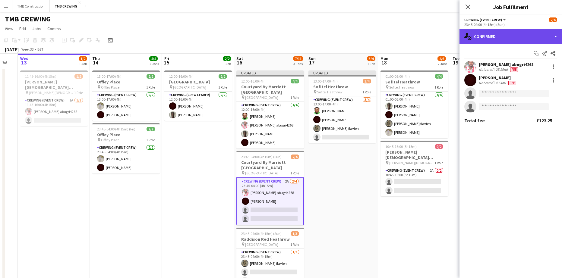
click at [510, 37] on div "single-neutral-actions-check-2 Confirmed" at bounding box center [510, 36] width 103 height 14
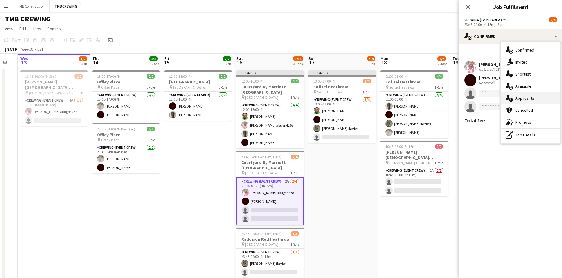
click at [529, 98] on div "single-neutral-actions-information Applicants" at bounding box center [531, 98] width 60 height 12
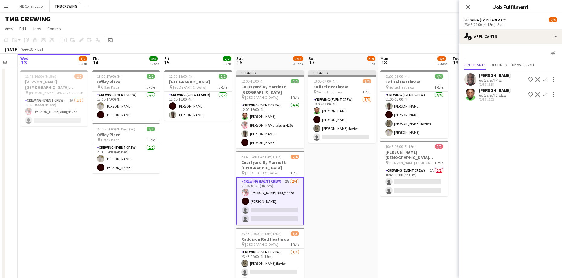
click at [546, 94] on app-icon "Confirm" at bounding box center [545, 94] width 5 height 5
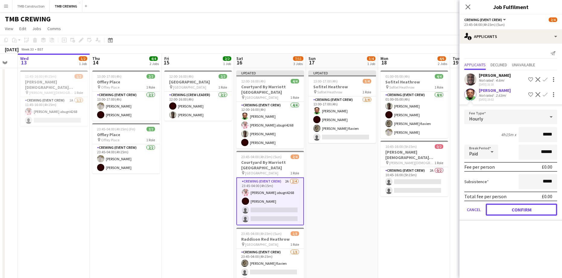
click at [524, 210] on button "Confirm" at bounding box center [521, 210] width 71 height 12
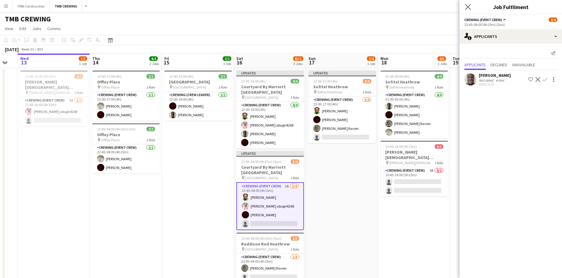
click at [465, 4] on icon "Close pop-in" at bounding box center [468, 7] width 6 height 6
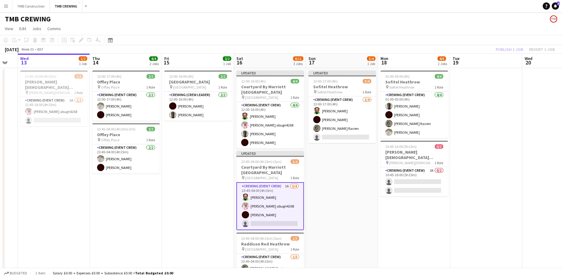
click at [351, 229] on app-date-cell "Updated 13:00-17:00 (4h) 3/4 Sofitel Heathrow pin Sofitel Heathrow 1 Role Crewi…" at bounding box center [342, 186] width 72 height 237
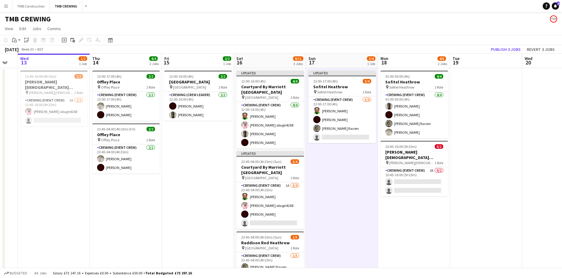
scroll to position [0, 198]
click at [511, 46] on button "Publish 3 jobs" at bounding box center [505, 50] width 35 height 8
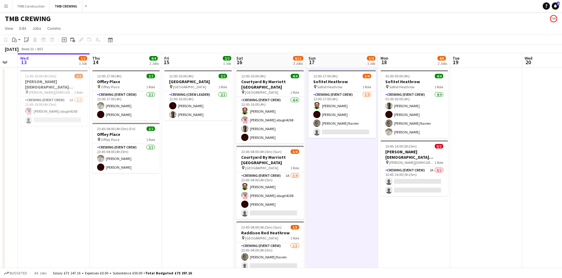
scroll to position [0, 0]
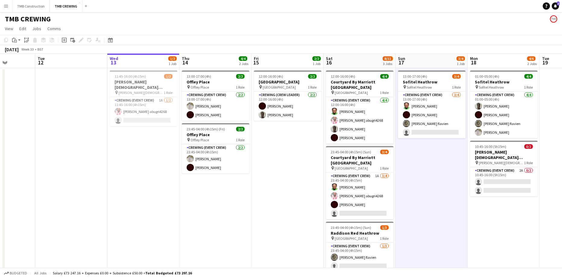
drag, startPoint x: 349, startPoint y: 182, endPoint x: 505, endPoint y: 205, distance: 156.9
click at [501, 204] on app-calendar-viewport "Sun 10 3/6 2 Jobs Mon 11 Tue 12 Wed 13 1/2 1 Job Thu 14 4/4 2 Jobs Fri 15 2/2 1…" at bounding box center [281, 179] width 562 height 251
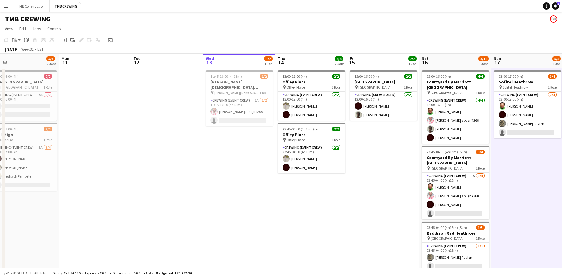
drag, startPoint x: 348, startPoint y: 213, endPoint x: 267, endPoint y: 202, distance: 81.5
click at [175, 200] on app-calendar-viewport "Thu 7 Fri 8 5/6 3 Jobs Sat 9 11/13 5 Jobs Sun 10 3/6 2 Jobs Mon 11 Tue 12 Wed 1…" at bounding box center [281, 219] width 562 height 330
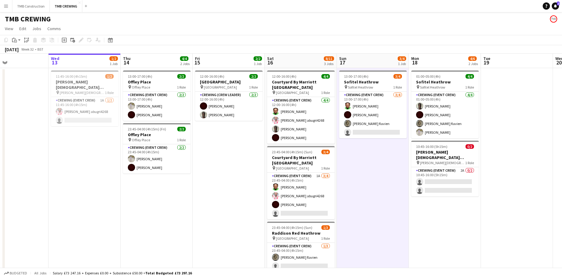
drag, startPoint x: 288, startPoint y: 211, endPoint x: 197, endPoint y: 207, distance: 90.8
click at [197, 207] on app-calendar-viewport "Sat 9 11/13 5 Jobs Sun 10 3/6 2 Jobs Mon 11 Tue 12 Wed 13 1/2 1 Job Thu 14 4/4 …" at bounding box center [281, 219] width 562 height 330
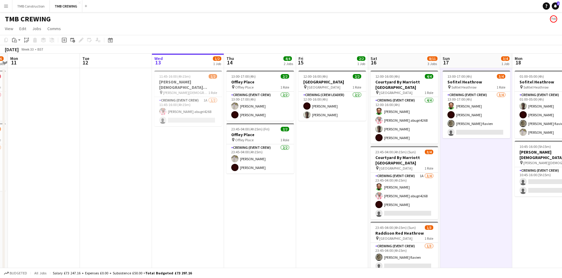
drag, startPoint x: 204, startPoint y: 227, endPoint x: 306, endPoint y: 220, distance: 102.2
click at [306, 220] on app-calendar-viewport "Sat 9 11/13 5 Jobs Sun 10 3/6 2 Jobs Mon 11 Tue 12 Wed 13 1/2 1 Job Thu 14 4/4 …" at bounding box center [281, 219] width 562 height 330
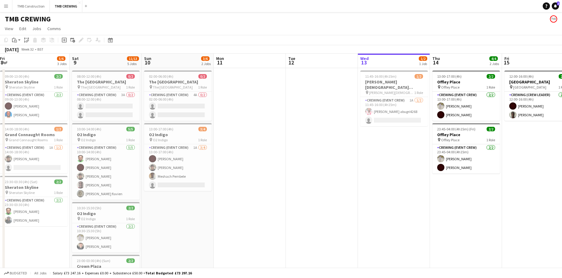
drag, startPoint x: 225, startPoint y: 233, endPoint x: 423, endPoint y: 235, distance: 198.7
click at [434, 231] on app-calendar-viewport "Wed 6 2/2 1 Job Thu 7 Fri 8 5/6 3 Jobs Sat 9 11/13 5 Jobs Sun 10 3/6 2 Jobs Mon…" at bounding box center [281, 219] width 562 height 330
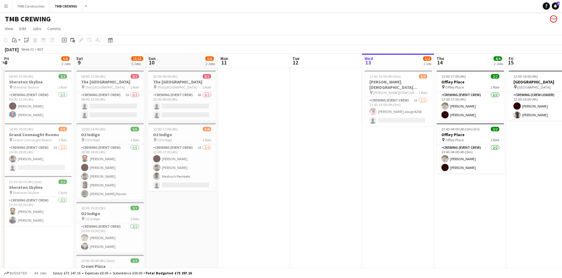
drag, startPoint x: 314, startPoint y: 235, endPoint x: 369, endPoint y: 232, distance: 55.0
click at [328, 233] on app-calendar-viewport "Wed 6 2/2 1 Job Thu 7 Fri 8 5/6 3 Jobs Sat 9 11/13 5 Jobs Sun 10 3/6 2 Jobs Mon…" at bounding box center [281, 219] width 562 height 330
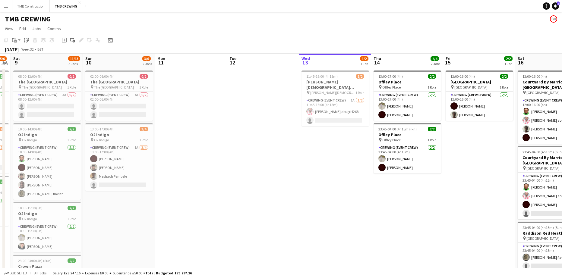
drag, startPoint x: 341, startPoint y: 235, endPoint x: 248, endPoint y: 233, distance: 93.2
click at [230, 235] on app-calendar-viewport "Wed 6 2/2 1 Job Thu 7 Fri 8 5/6 3 Jobs Sat 9 11/13 5 Jobs Sun 10 3/6 2 Jobs Mon…" at bounding box center [281, 219] width 562 height 330
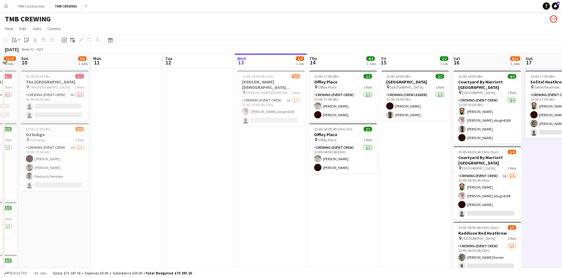
scroll to position [0, 203]
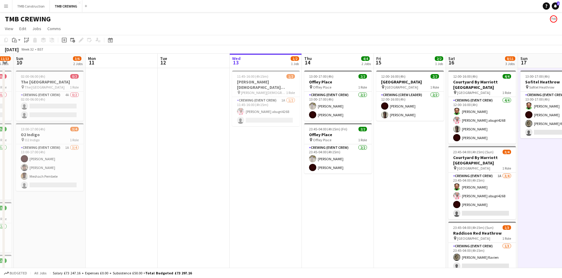
drag, startPoint x: 343, startPoint y: 235, endPoint x: 269, endPoint y: 234, distance: 73.9
click at [266, 235] on app-calendar-viewport "Thu 7 Fri 8 5/6 3 Jobs Sat 9 11/13 5 Jobs Sun 10 3/6 2 Jobs Mon 11 Tue 12 Wed 1…" at bounding box center [281, 219] width 562 height 330
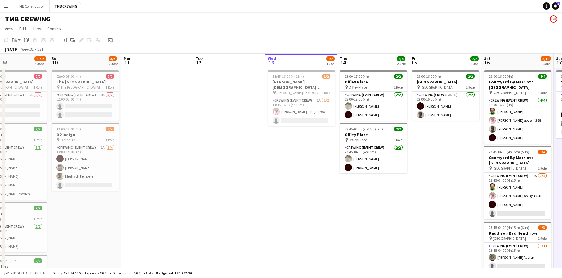
scroll to position [0, 158]
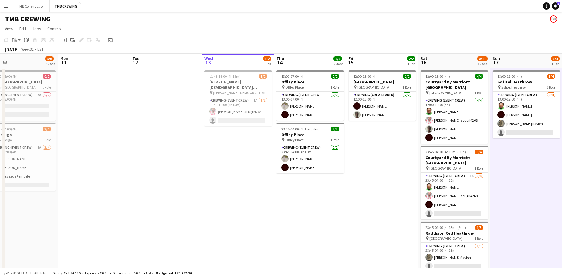
drag, startPoint x: 186, startPoint y: 157, endPoint x: 374, endPoint y: 141, distance: 189.1
click at [374, 141] on app-calendar-viewport "Fri 8 5/6 3 Jobs Sat 9 11/13 5 Jobs Sun 10 3/6 2 Jobs Mon 11 Tue 12 Wed 13 1/2 …" at bounding box center [281, 219] width 562 height 330
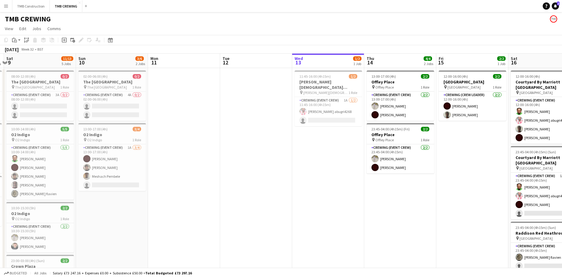
drag, startPoint x: 458, startPoint y: 215, endPoint x: 283, endPoint y: 203, distance: 175.3
click at [283, 203] on app-calendar-viewport "Wed 6 2/2 1 Job Thu 7 Fri 8 5/6 3 Jobs Sat 9 11/13 5 Jobs Sun 10 3/6 2 Jobs Mon…" at bounding box center [281, 219] width 562 height 330
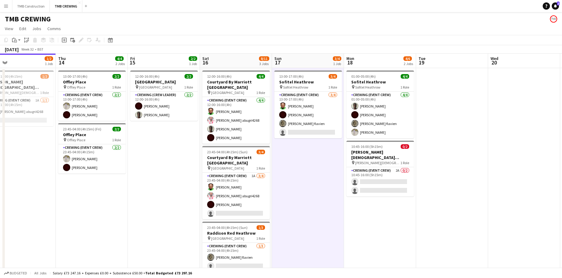
scroll to position [0, 196]
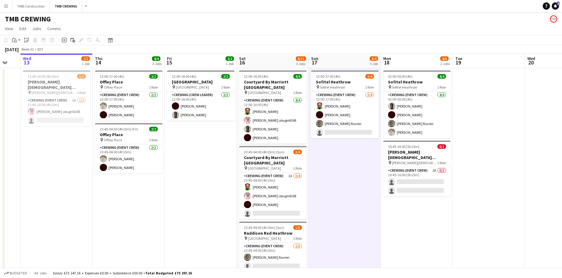
drag, startPoint x: 332, startPoint y: 205, endPoint x: 204, endPoint y: 209, distance: 127.6
click at [204, 209] on app-calendar-viewport "Sun 10 3/6 2 Jobs Mon 11 Tue 12 Wed 13 1/2 1 Job Thu 14 4/4 2 Jobs Fri 15 2/2 1…" at bounding box center [281, 219] width 562 height 330
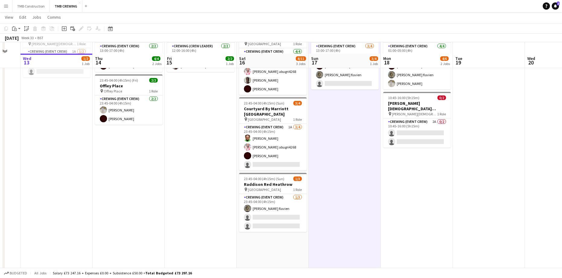
scroll to position [0, 0]
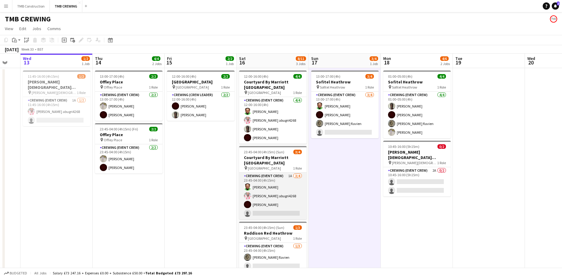
click at [291, 181] on app-card-role "Crewing (Event Crew) 1A [DATE] 23:45-04:00 (4h15m) [PERSON_NAME] [PERSON_NAME] …" at bounding box center [273, 196] width 68 height 47
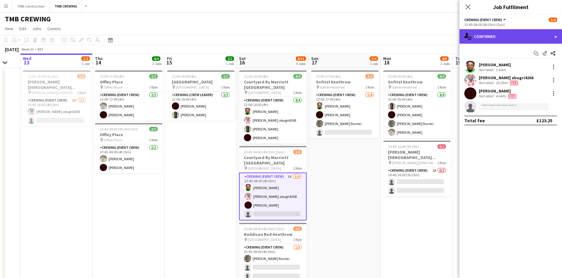
click at [510, 37] on div "single-neutral-actions-check-2 Confirmed" at bounding box center [510, 36] width 103 height 14
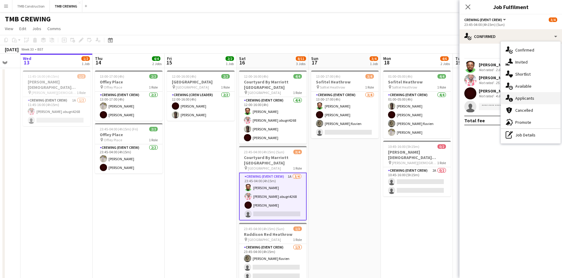
click at [525, 99] on div "single-neutral-actions-information Applicants" at bounding box center [531, 98] width 60 height 12
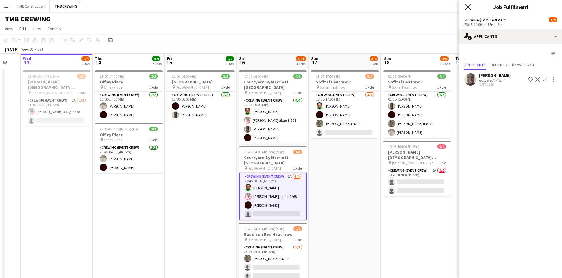
click at [470, 7] on icon "Close pop-in" at bounding box center [468, 7] width 6 height 6
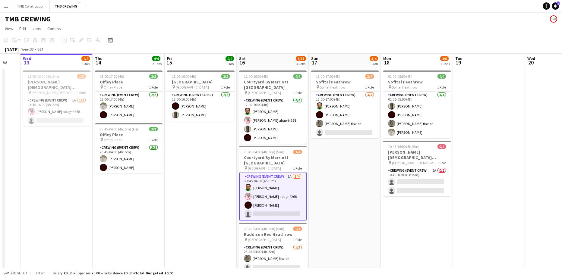
click at [292, 181] on app-card-role "Crewing (Event Crew) 1A [DATE] 23:45-04:00 (4h15m) [PERSON_NAME] [PERSON_NAME] …" at bounding box center [273, 197] width 68 height 48
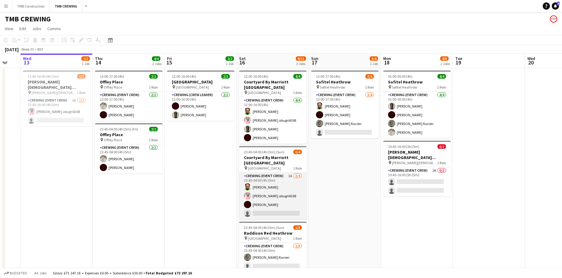
click at [292, 181] on app-card-role "Crewing (Event Crew) 1A [DATE] 23:45-04:00 (4h15m) [PERSON_NAME] [PERSON_NAME] …" at bounding box center [273, 196] width 68 height 47
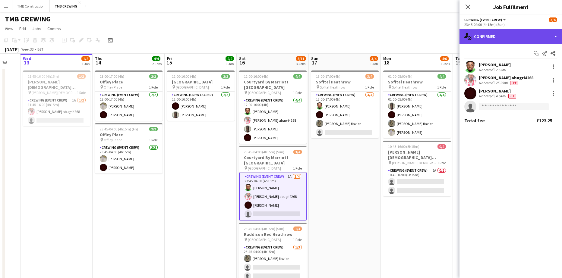
click at [481, 35] on div "single-neutral-actions-check-2 Confirmed" at bounding box center [510, 36] width 103 height 14
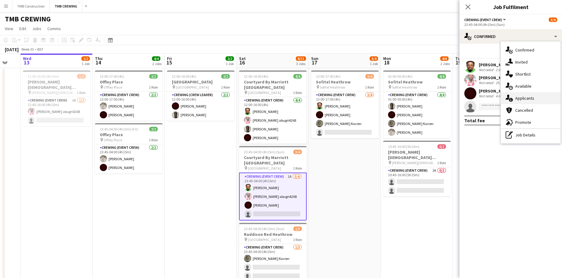
click at [524, 102] on div "single-neutral-actions-information Applicants" at bounding box center [531, 98] width 60 height 12
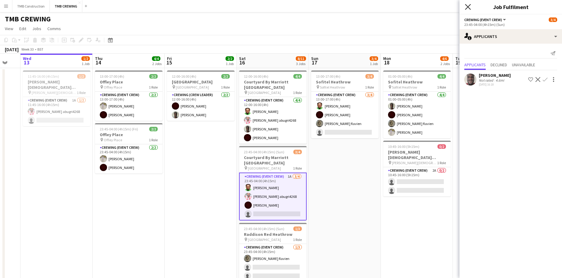
click at [469, 6] on icon at bounding box center [468, 7] width 6 height 6
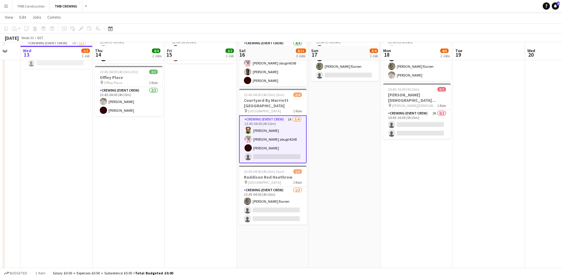
scroll to position [60, 0]
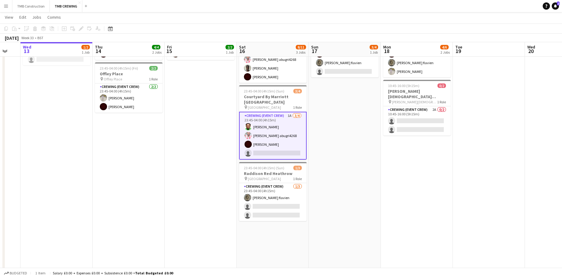
click at [292, 113] on app-card-role "Crewing (Event Crew) 1A [DATE] 23:45-04:00 (4h15m) [PERSON_NAME] [PERSON_NAME] …" at bounding box center [273, 136] width 68 height 48
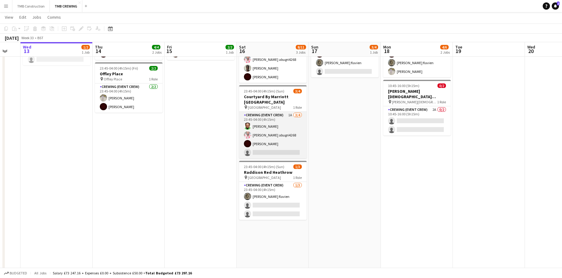
click at [301, 115] on app-card-role "Crewing (Event Crew) 1A [DATE] 23:45-04:00 (4h15m) [PERSON_NAME] [PERSON_NAME] …" at bounding box center [273, 135] width 68 height 47
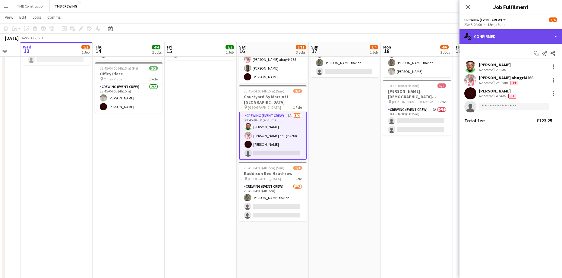
click at [517, 38] on div "single-neutral-actions-check-2 Confirmed" at bounding box center [510, 36] width 103 height 14
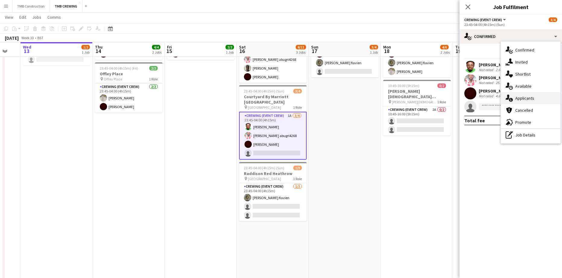
click at [529, 101] on div "single-neutral-actions-information Applicants" at bounding box center [531, 98] width 60 height 12
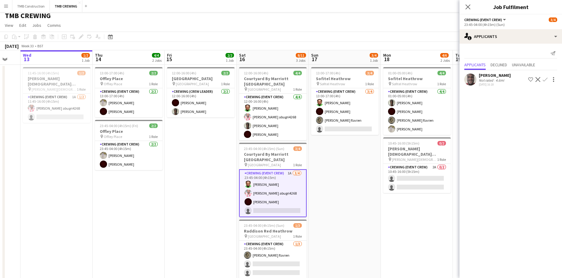
scroll to position [0, 0]
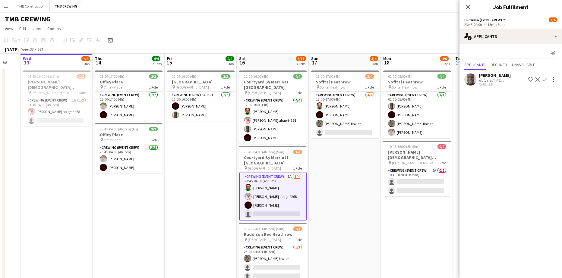
click at [546, 80] on app-icon "Confirm" at bounding box center [545, 79] width 5 height 5
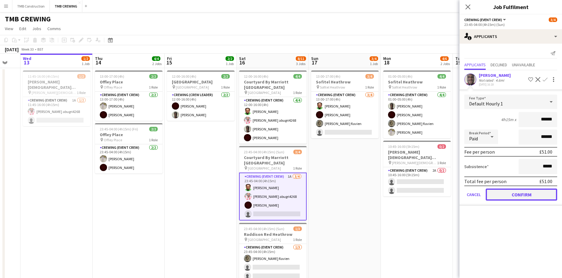
click at [500, 194] on button "Confirm" at bounding box center [521, 195] width 71 height 12
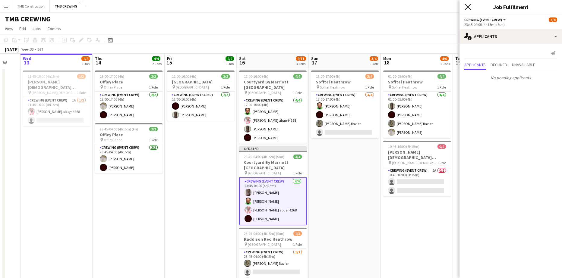
click at [469, 6] on icon at bounding box center [468, 7] width 6 height 6
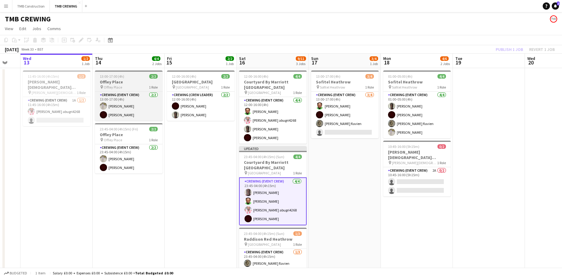
click at [122, 83] on h3 "Offley Place" at bounding box center [129, 81] width 68 height 5
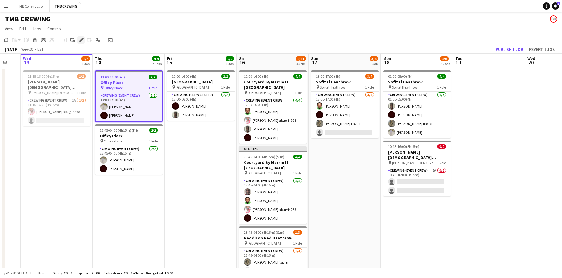
click at [80, 43] on div "Edit" at bounding box center [80, 39] width 7 height 7
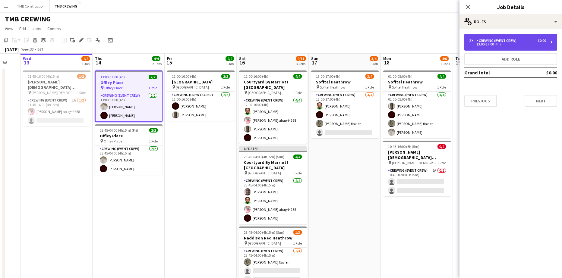
click at [537, 48] on div "2 x Crewing (Event Crew) £0.00 13:00-17:00 (4h)" at bounding box center [510, 42] width 93 height 17
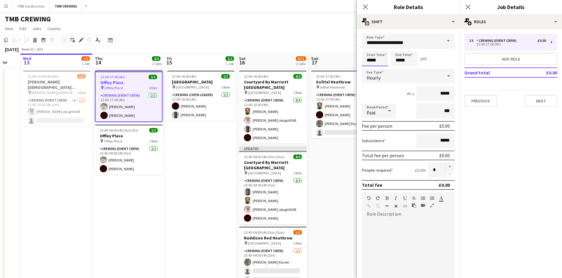
click at [383, 62] on input "*****" at bounding box center [375, 58] width 27 height 15
type input "*****"
click at [371, 47] on div at bounding box center [369, 48] width 12 height 6
click at [412, 65] on input "*****" at bounding box center [404, 58] width 27 height 15
type input "*****"
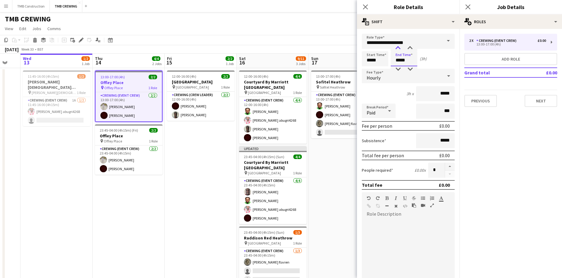
click at [400, 47] on div at bounding box center [398, 48] width 12 height 6
drag, startPoint x: 365, startPoint y: 8, endPoint x: 370, endPoint y: 8, distance: 4.3
click at [366, 8] on icon "Close pop-in" at bounding box center [365, 7] width 5 height 5
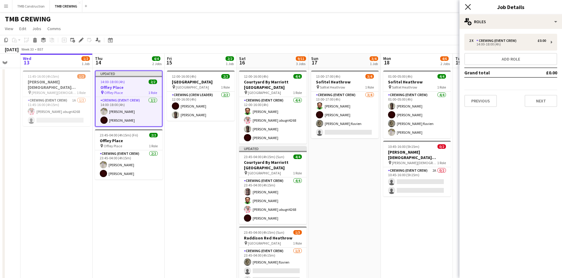
click at [466, 9] on icon at bounding box center [468, 7] width 6 height 6
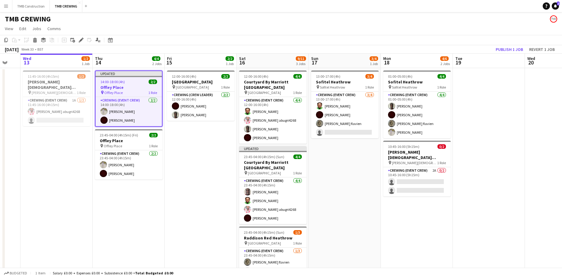
click at [347, 181] on app-date-cell "13:00-17:00 (4h) 3/4 Sofitel Heathrow pin Sofitel Heathrow 1 Role Crewing (Even…" at bounding box center [345, 225] width 72 height 315
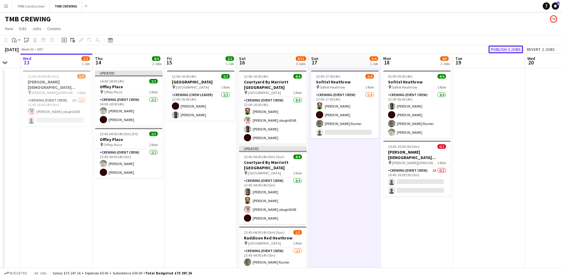
click at [511, 48] on button "Publish 2 jobs" at bounding box center [505, 50] width 35 height 8
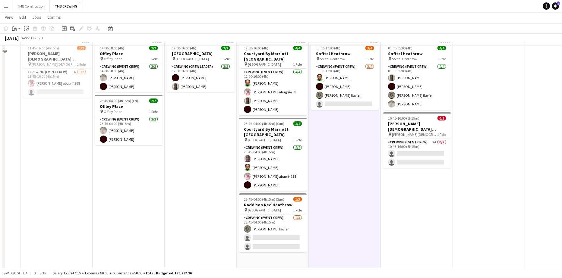
scroll to position [30, 0]
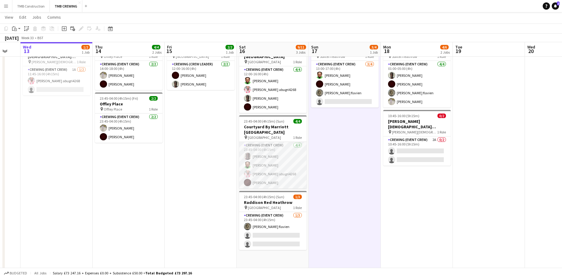
click at [293, 147] on app-card-role "Crewing (Event Crew) [DATE] 23:45-04:00 (4h15m) Antoine Yonkio [PERSON_NAME] [P…" at bounding box center [273, 165] width 68 height 47
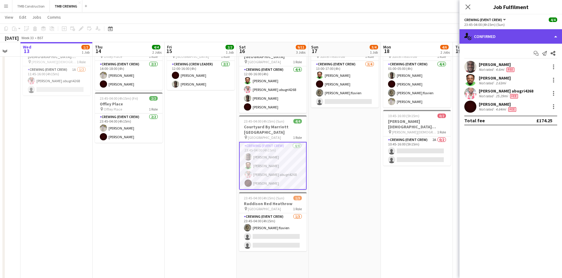
click at [511, 34] on div "single-neutral-actions-check-2 Confirmed" at bounding box center [510, 36] width 103 height 14
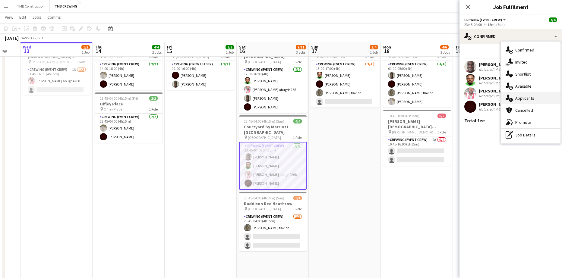
click at [525, 96] on div "single-neutral-actions-information Applicants" at bounding box center [531, 98] width 60 height 12
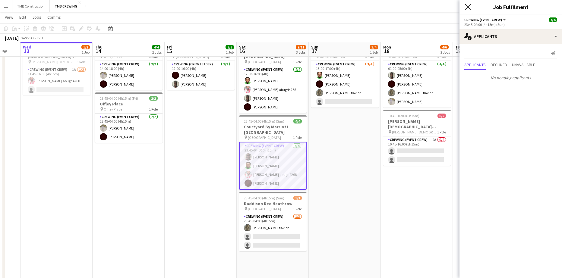
click at [469, 6] on icon at bounding box center [468, 7] width 6 height 6
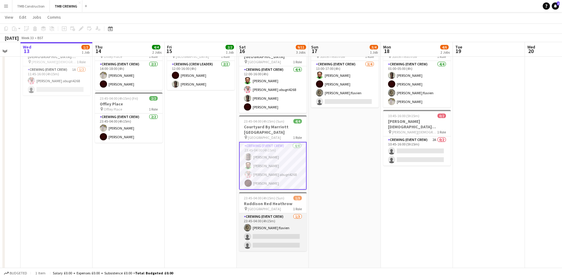
click at [281, 222] on app-card-role "Crewing (Event Crew) [DATE] 23:45-04:00 (4h15m) [PERSON_NAME] flavien single-ne…" at bounding box center [273, 232] width 68 height 38
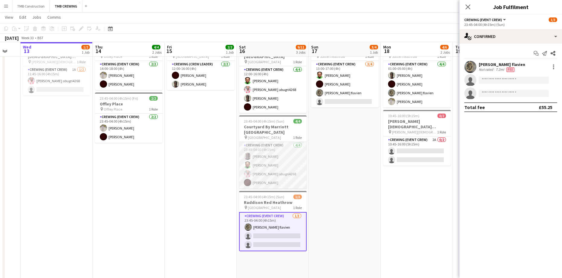
click at [282, 159] on app-card-role "Crewing (Event Crew) [DATE] 23:45-04:00 (4h15m) Antoine Yonkio [PERSON_NAME] [P…" at bounding box center [273, 165] width 68 height 47
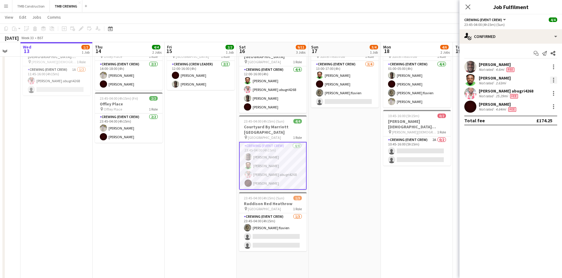
click at [554, 84] on div at bounding box center [553, 80] width 7 height 7
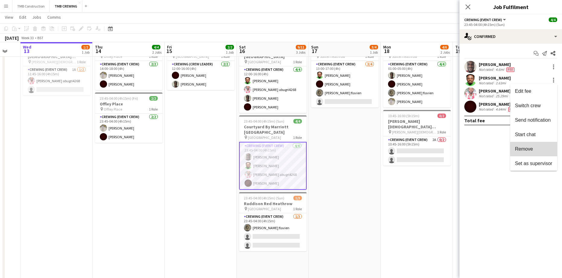
click at [538, 153] on button "Remove" at bounding box center [533, 149] width 47 height 14
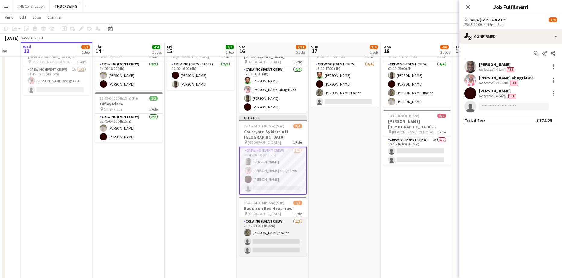
click at [287, 225] on app-card-role "Crewing (Event Crew) [DATE] 23:45-04:00 (4h15m) [PERSON_NAME] flavien single-ne…" at bounding box center [273, 237] width 68 height 38
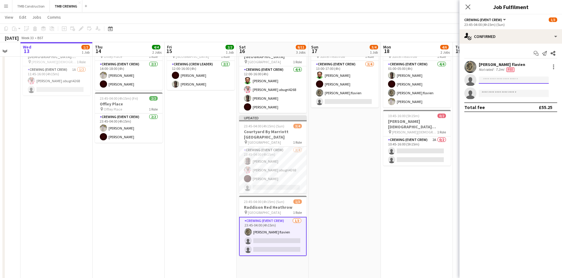
click at [499, 82] on input at bounding box center [514, 80] width 70 height 7
type input "****"
click at [379, 197] on app-date-cell "13:00-17:00 (4h) 3/4 Sofitel Heathrow pin Sofitel Heathrow 1 Role Crewing (Even…" at bounding box center [345, 194] width 72 height 315
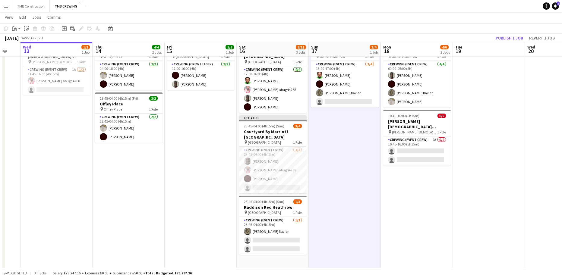
click at [4, 7] on app-icon "Menu" at bounding box center [6, 6] width 5 height 5
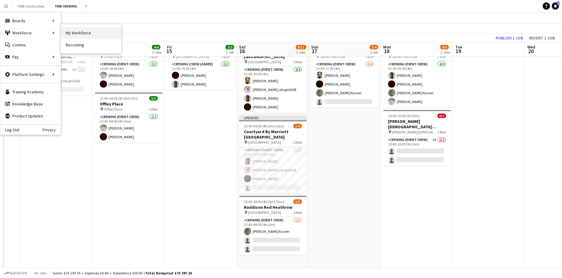
click at [75, 31] on link "My Workforce" at bounding box center [91, 33] width 60 height 12
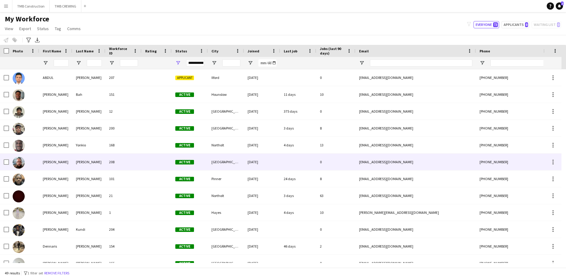
click at [61, 159] on div "[PERSON_NAME]" at bounding box center [55, 162] width 33 height 17
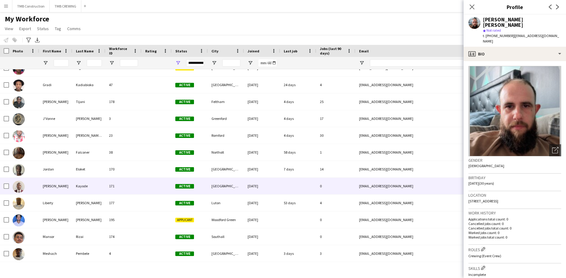
scroll to position [254, 0]
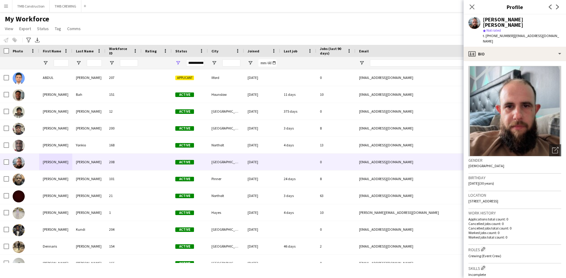
click at [7, 7] on app-icon "Menu" at bounding box center [6, 6] width 5 height 5
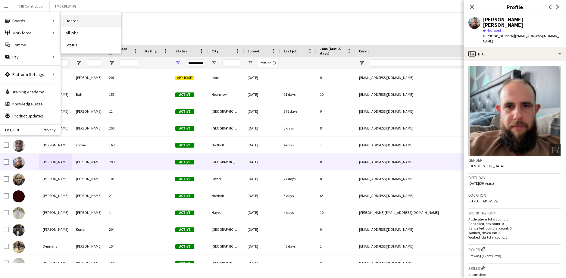
click at [75, 19] on link "Boards" at bounding box center [91, 21] width 60 height 12
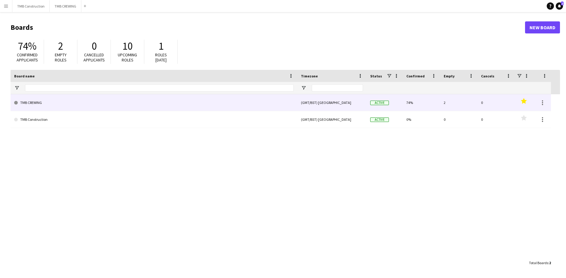
click at [170, 107] on link "TMB CREWING" at bounding box center [154, 102] width 280 height 17
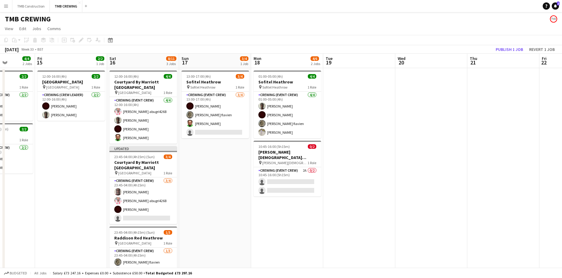
drag, startPoint x: 388, startPoint y: 231, endPoint x: 349, endPoint y: 222, distance: 40.7
click at [234, 229] on app-calendar-viewport "Mon 11 Tue 12 Wed 13 1/2 1 Job Thu 14 4/4 2 Jobs Fri 15 2/2 1 Job Sat 16 8/11 3…" at bounding box center [281, 179] width 562 height 251
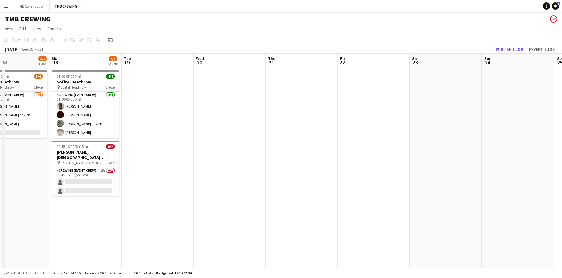
drag, startPoint x: 394, startPoint y: 234, endPoint x: 417, endPoint y: 219, distance: 27.2
click at [417, 219] on app-calendar-viewport "Fri 15 2/2 1 Job Sat 16 8/11 3 Jobs Sun 17 3/4 1 Job Mon 18 4/6 2 Jobs Tue 19 W…" at bounding box center [281, 179] width 562 height 251
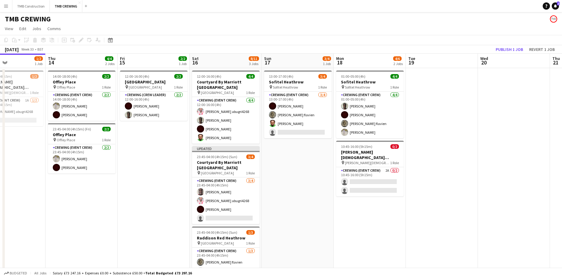
scroll to position [0, 150]
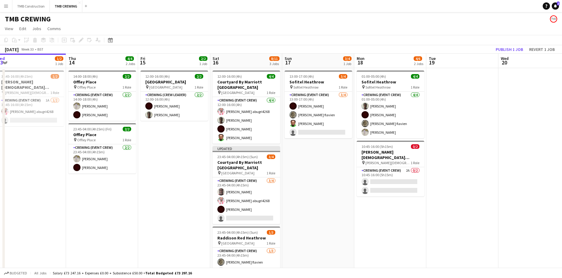
drag, startPoint x: 223, startPoint y: 246, endPoint x: 291, endPoint y: 235, distance: 69.0
click at [291, 235] on app-calendar-viewport "Mon 11 Tue 12 Wed 13 1/2 1 Job Thu 14 4/4 2 Jobs Fri 15 2/2 1 Job Sat 16 8/11 3…" at bounding box center [281, 179] width 562 height 251
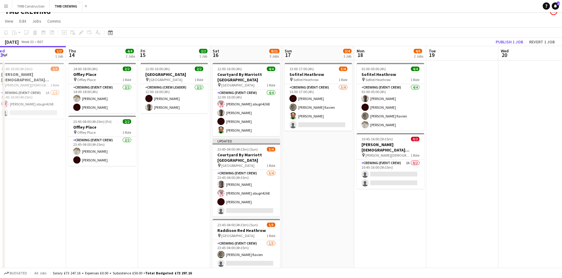
scroll to position [0, 0]
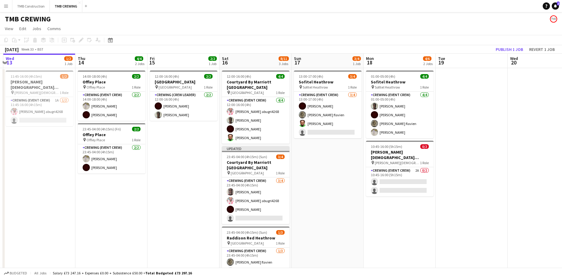
drag, startPoint x: 321, startPoint y: 238, endPoint x: 390, endPoint y: 263, distance: 73.3
click at [426, 232] on app-calendar-viewport "Mon 11 Tue 12 Wed 13 1/2 1 Job Thu 14 4/4 2 Jobs Fri 15 2/2 1 Job Sat 16 8/11 3…" at bounding box center [281, 179] width 562 height 251
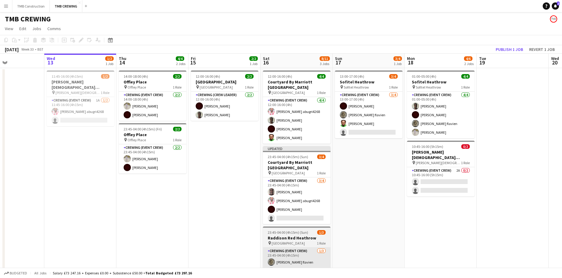
drag, startPoint x: 281, startPoint y: 256, endPoint x: 246, endPoint y: 242, distance: 37.6
click at [200, 253] on app-calendar-viewport "Sat 9 11/13 5 Jobs Sun 10 3/6 2 Jobs Mon 11 Tue 12 Wed 13 1/2 1 Job Thu 14 4/4 …" at bounding box center [281, 219] width 562 height 330
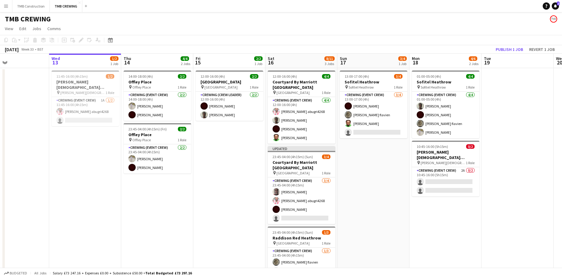
drag, startPoint x: 164, startPoint y: 205, endPoint x: 321, endPoint y: 195, distance: 157.7
click at [321, 195] on app-calendar-viewport "Sun 10 3/6 2 Jobs Mon 11 Tue 12 Wed 13 1/2 1 Job Thu 14 4/4 2 Jobs Fri 15 2/2 1…" at bounding box center [281, 219] width 562 height 330
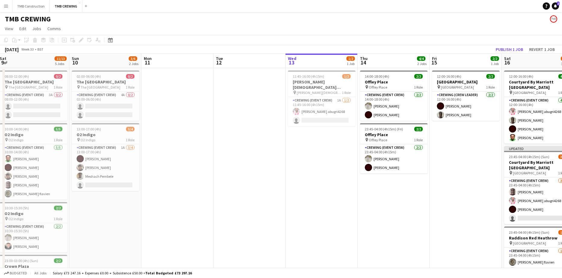
drag, startPoint x: 311, startPoint y: 194, endPoint x: 367, endPoint y: 198, distance: 56.2
click at [367, 198] on app-calendar-viewport "Thu 7 Fri 8 5/6 3 Jobs Sat 9 11/13 5 Jobs Sun 10 3/6 2 Jobs Mon 11 Tue 12 Wed 1…" at bounding box center [281, 219] width 562 height 330
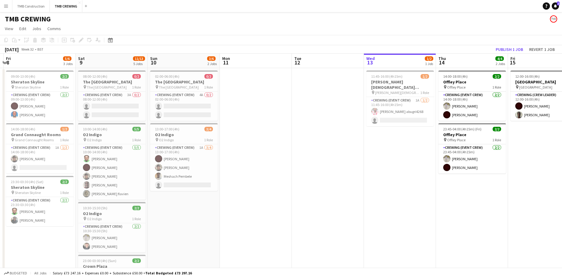
drag, startPoint x: 329, startPoint y: 224, endPoint x: 336, endPoint y: 225, distance: 7.3
click at [336, 225] on app-calendar-viewport "Wed 6 Thu 7 Fri 8 5/6 3 Jobs Sat 9 11/13 5 Jobs Sun 10 3/6 2 Jobs Mon 11 Tue 12…" at bounding box center [281, 219] width 562 height 330
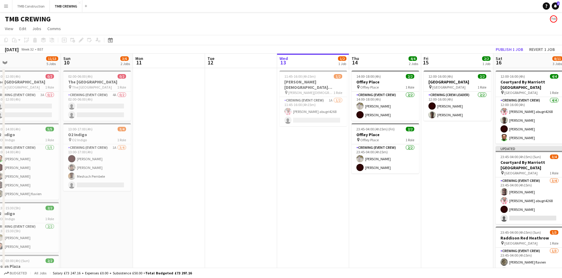
drag, startPoint x: 266, startPoint y: 237, endPoint x: 74, endPoint y: 230, distance: 192.2
click at [75, 230] on app-calendar-viewport "Wed 6 2/2 1 Job Thu 7 Fri 8 5/6 3 Jobs Sat 9 11/13 5 Jobs Sun 10 3/6 2 Jobs Mon…" at bounding box center [281, 219] width 562 height 330
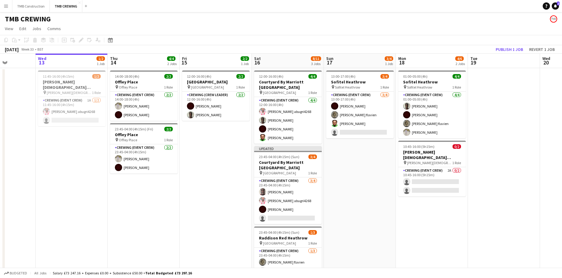
drag, startPoint x: 313, startPoint y: 265, endPoint x: 369, endPoint y: 220, distance: 72.3
click at [369, 220] on app-calendar-viewport "Sun 10 3/6 2 Jobs Mon 11 Tue 12 Wed 13 1/2 1 Job Thu 14 4/4 2 Jobs Fri 15 2/2 1…" at bounding box center [281, 219] width 562 height 330
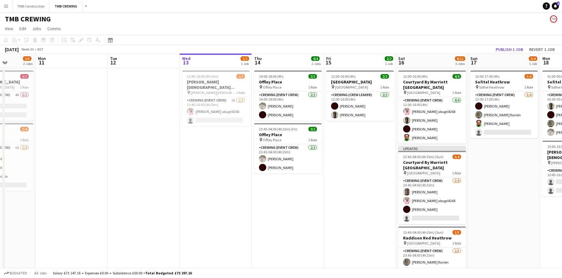
drag, startPoint x: 286, startPoint y: 205, endPoint x: 327, endPoint y: 202, distance: 41.1
click at [332, 201] on app-calendar-viewport "Fri 8 5/6 3 Jobs Sat 9 11/13 5 Jobs Sun 10 3/6 2 Jobs Mon 11 Tue 12 Wed 13 1/2 …" at bounding box center [281, 219] width 562 height 330
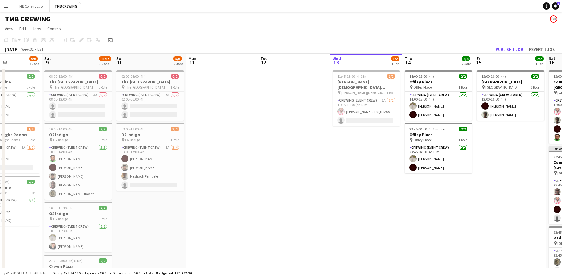
scroll to position [0, 159]
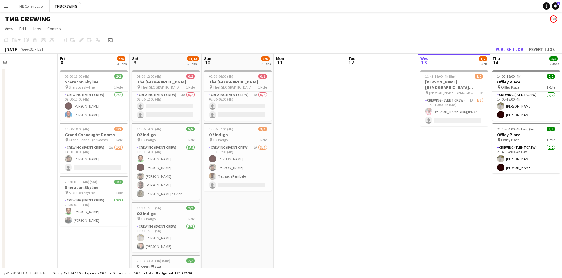
drag, startPoint x: 324, startPoint y: 203, endPoint x: 412, endPoint y: 185, distance: 89.8
click at [412, 185] on app-calendar-viewport "Tue 5 4/4 1 Job Wed 6 2/2 1 Job Thu 7 Fri 8 5/6 3 Jobs Sat 9 11/13 5 Jobs Sun 1…" at bounding box center [281, 219] width 562 height 330
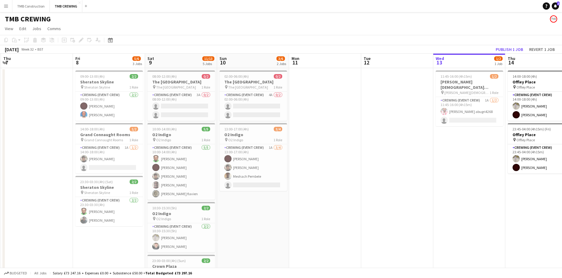
drag, startPoint x: 382, startPoint y: 199, endPoint x: 226, endPoint y: 221, distance: 158.4
click at [225, 221] on app-calendar-viewport "Mon 4 Tue 5 4/4 1 Job Wed 6 2/2 1 Job Thu 7 Fri 8 5/6 3 Jobs Sat 9 11/13 5 Jobs…" at bounding box center [281, 219] width 562 height 330
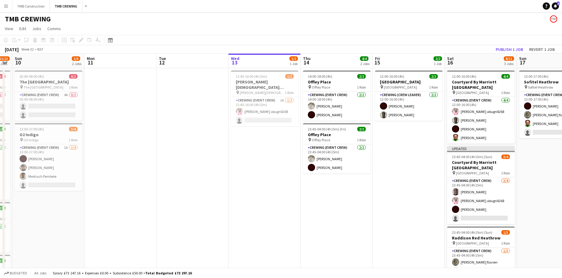
drag, startPoint x: 372, startPoint y: 230, endPoint x: 248, endPoint y: 238, distance: 124.8
click at [248, 238] on app-calendar-viewport "Thu 7 Fri 8 5/6 3 Jobs Sat 9 11/13 5 Jobs Sun 10 3/6 2 Jobs Mon 11 Tue 12 Wed 1…" at bounding box center [281, 219] width 562 height 330
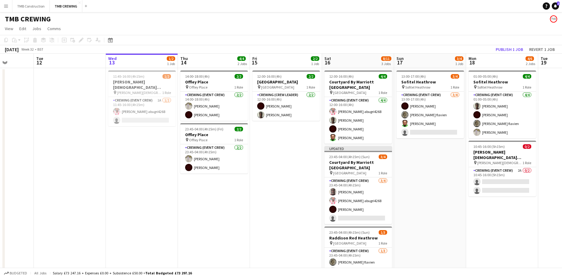
drag, startPoint x: 170, startPoint y: 251, endPoint x: 197, endPoint y: 252, distance: 27.5
click at [153, 253] on app-calendar-viewport "Fri 8 5/6 3 Jobs Sat 9 11/13 5 Jobs Sun 10 3/6 2 Jobs Mon 11 Tue 12 Wed 13 1/2 …" at bounding box center [281, 219] width 562 height 330
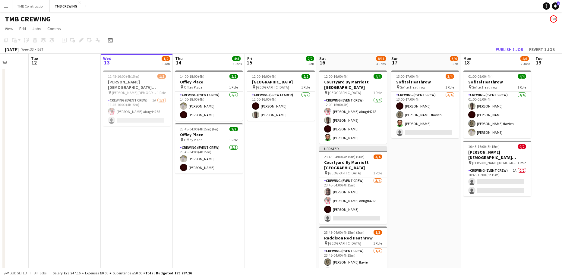
scroll to position [0, 210]
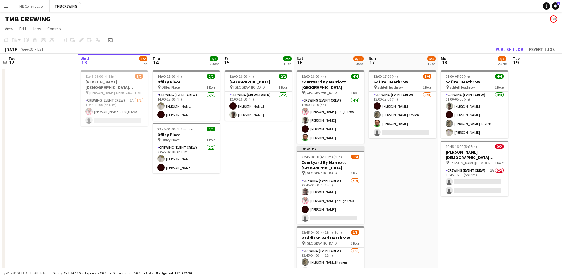
drag, startPoint x: 382, startPoint y: 222, endPoint x: 331, endPoint y: 231, distance: 51.6
click at [331, 231] on app-calendar-viewport "Sat 9 11/13 5 Jobs Sun 10 3/6 2 Jobs Mon 11 Tue 12 Wed 13 1/2 1 Job Thu 14 4/4 …" at bounding box center [281, 219] width 562 height 330
